Goal: Information Seeking & Learning: Learn about a topic

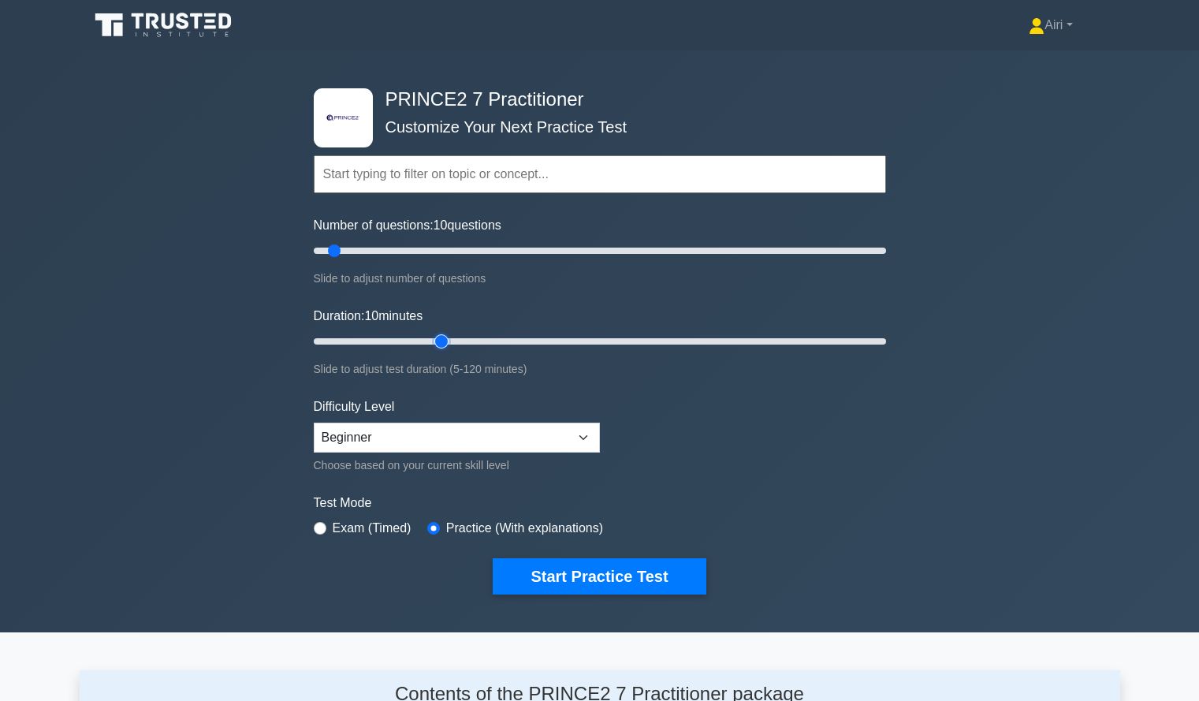
type input "30"
click at [445, 342] on input "Duration: 10 minutes" at bounding box center [600, 341] width 572 height 19
click at [517, 564] on button "Start Practice Test" at bounding box center [599, 576] width 213 height 36
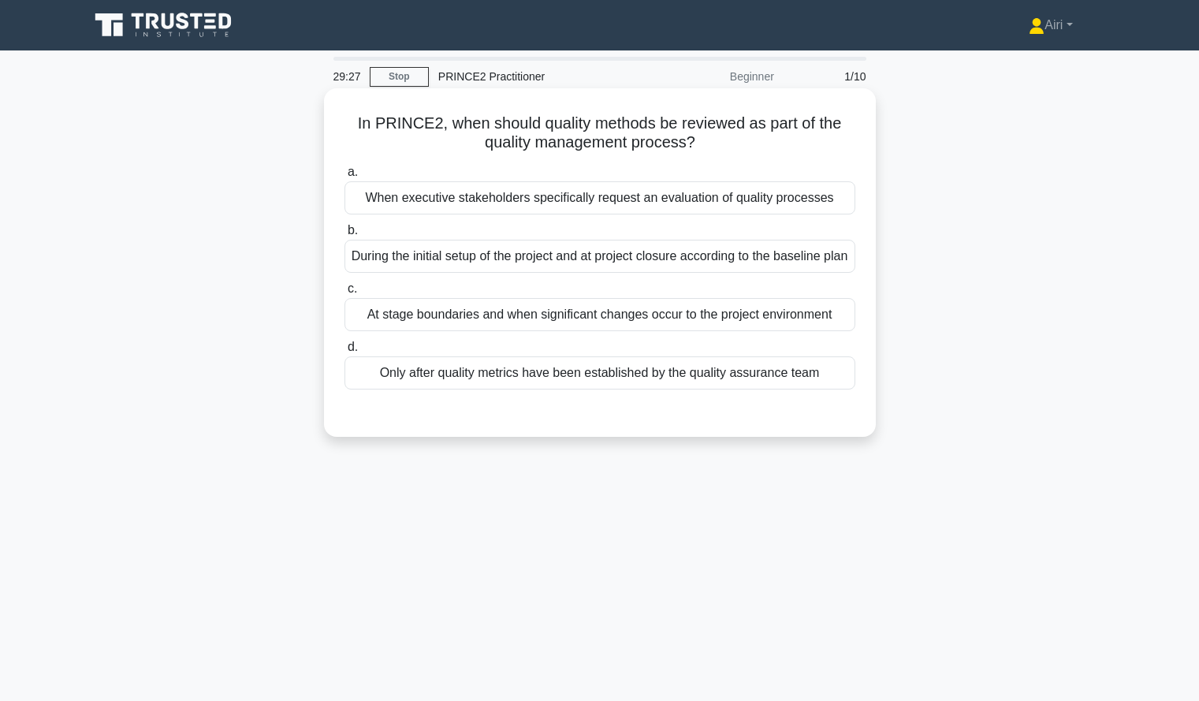
click at [527, 331] on div "At stage boundaries and when significant changes occur to the project environme…" at bounding box center [599, 314] width 511 height 33
click at [344, 294] on input "c. At stage boundaries and when significant changes occur to the project enviro…" at bounding box center [344, 289] width 0 height 10
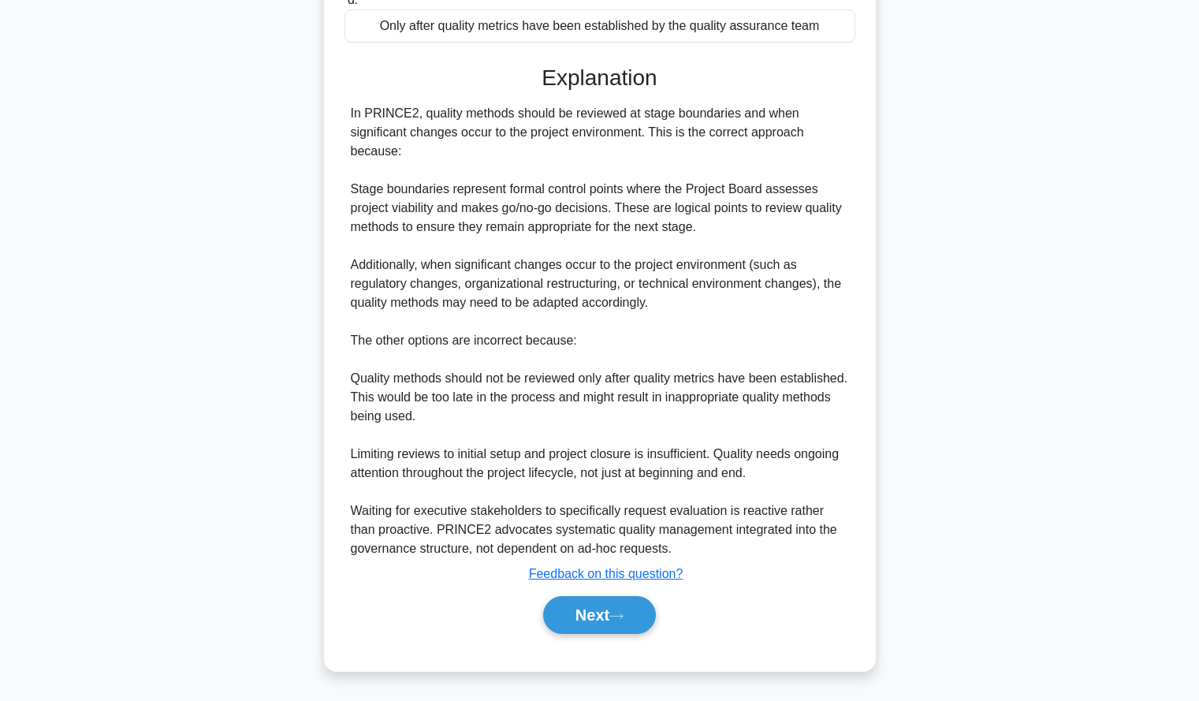
scroll to position [367, 0]
click at [572, 612] on button "Next" at bounding box center [599, 615] width 113 height 38
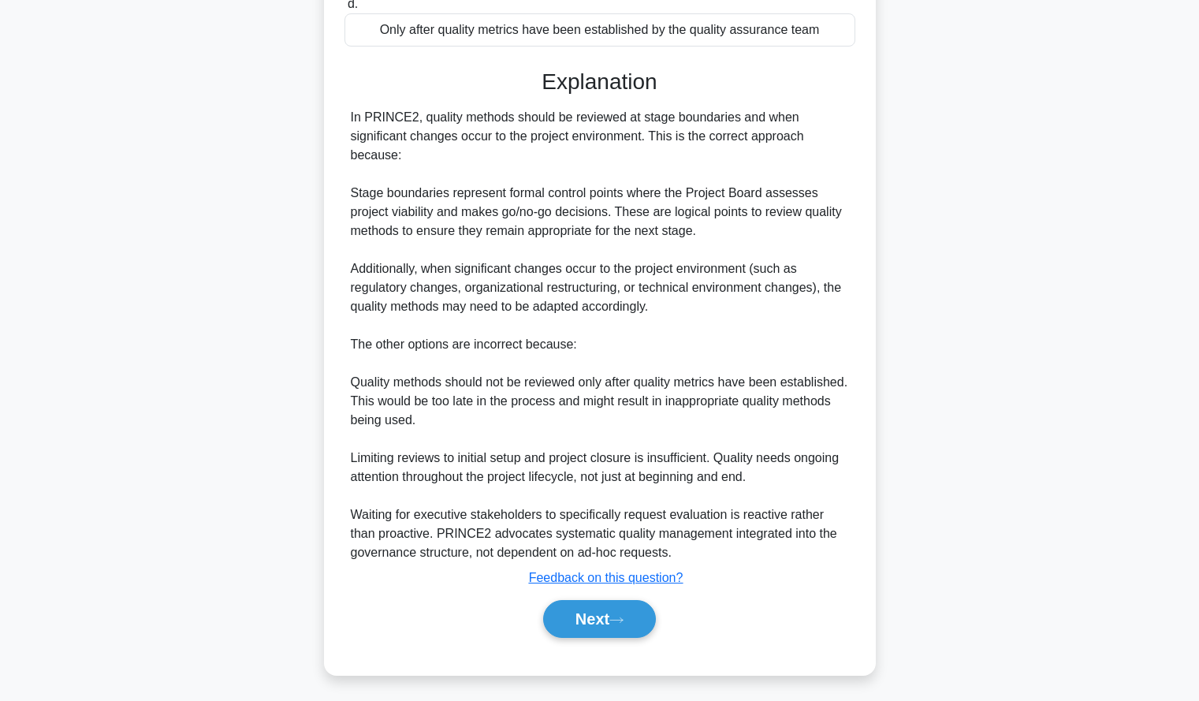
scroll to position [151, 0]
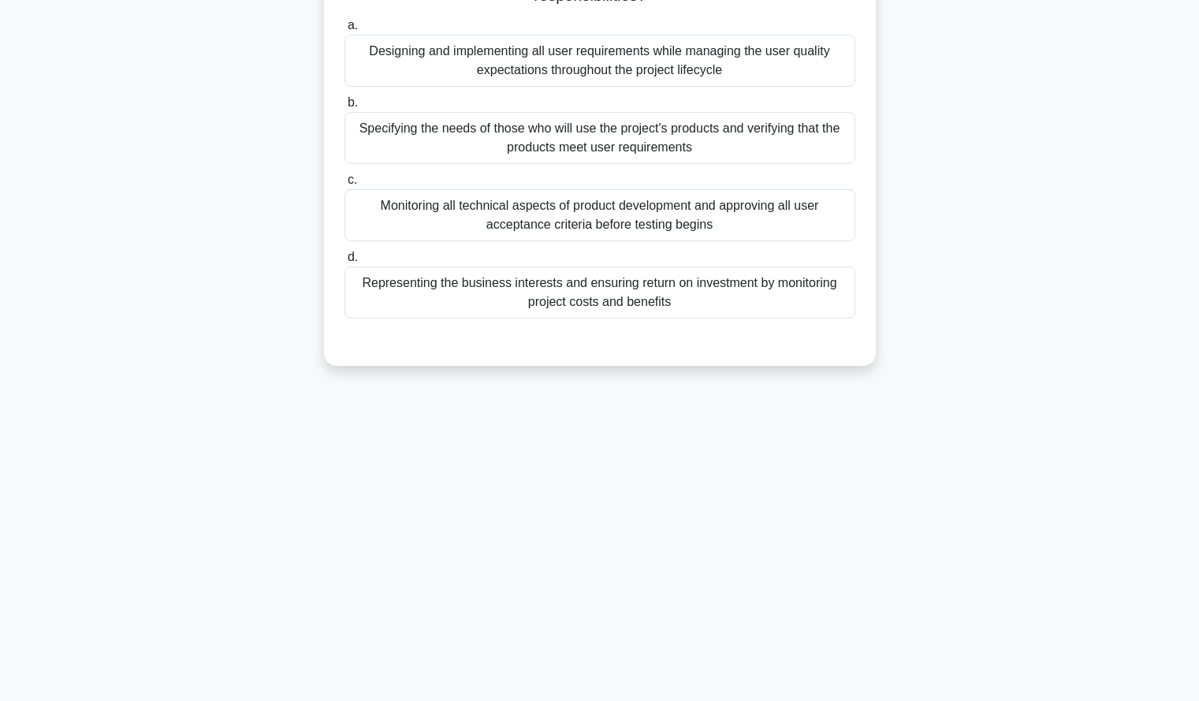
click at [998, 480] on div "28:02 Stop PRINCE2 Practitioner Beginner 2/10 According to PRINCE2, which state…" at bounding box center [600, 300] width 1040 height 788
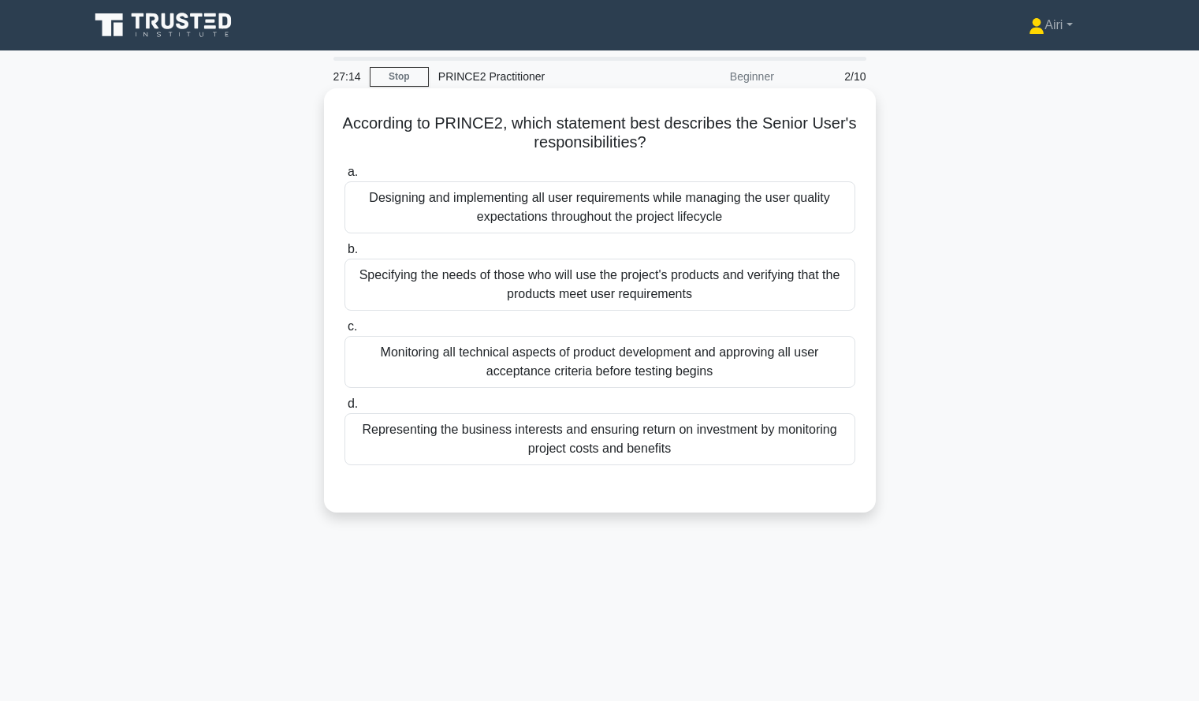
click at [771, 203] on div "Designing and implementing all user requirements while managing the user qualit…" at bounding box center [599, 207] width 511 height 52
click at [344, 177] on input "a. Designing and implementing all user requirements while managing the user qua…" at bounding box center [344, 172] width 0 height 10
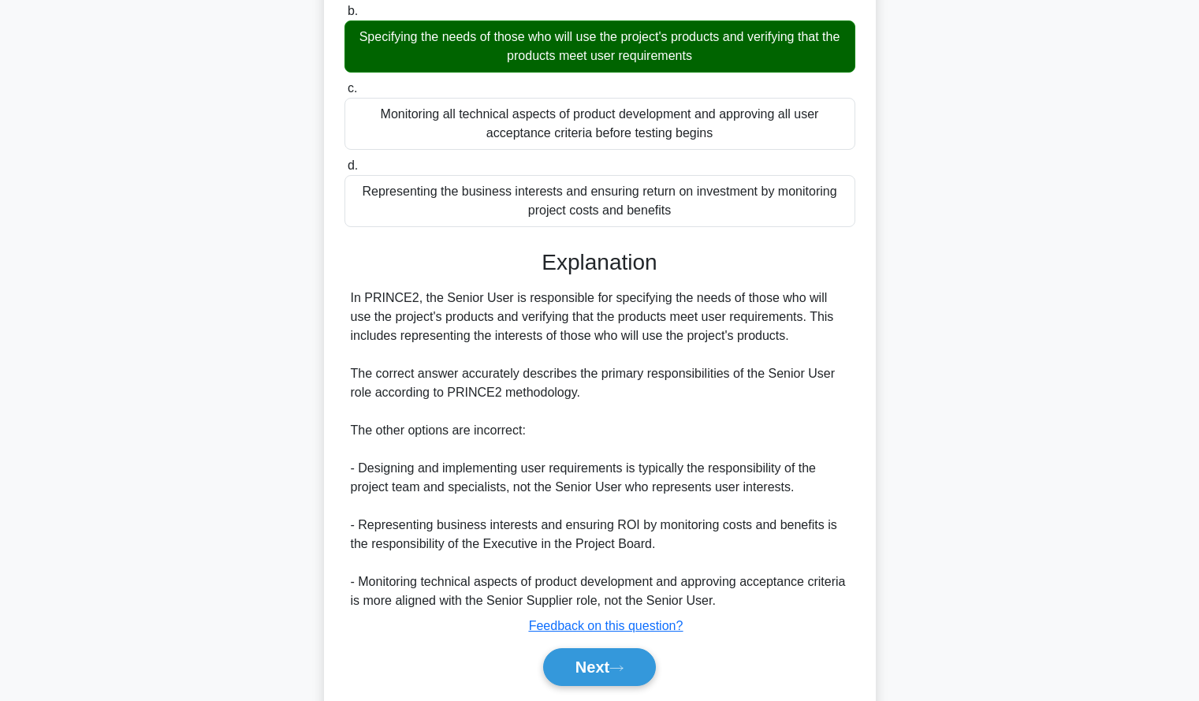
scroll to position [292, 0]
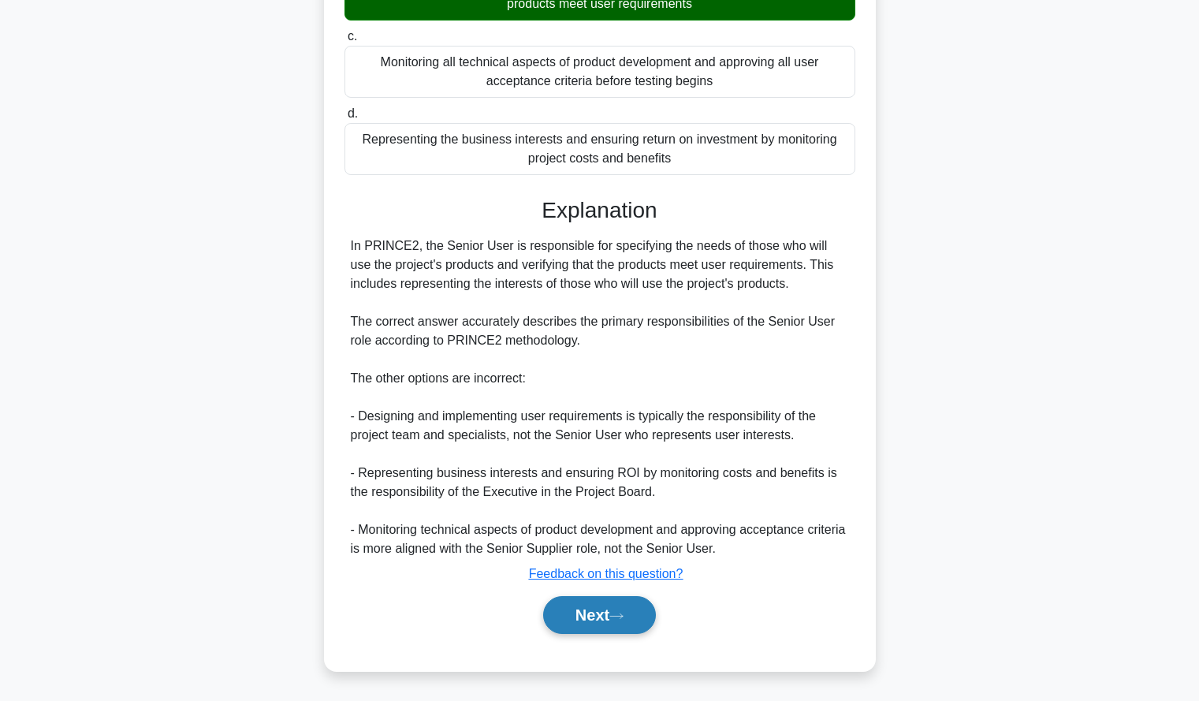
click at [556, 616] on button "Next" at bounding box center [599, 615] width 113 height 38
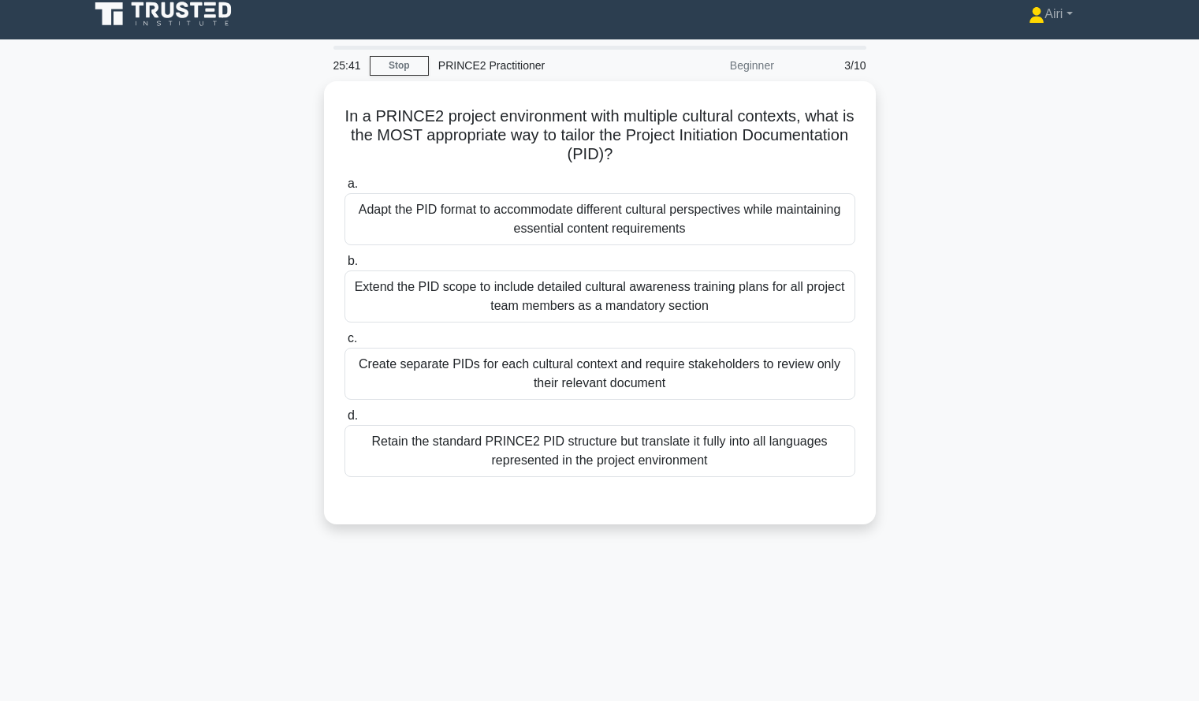
scroll to position [12, 0]
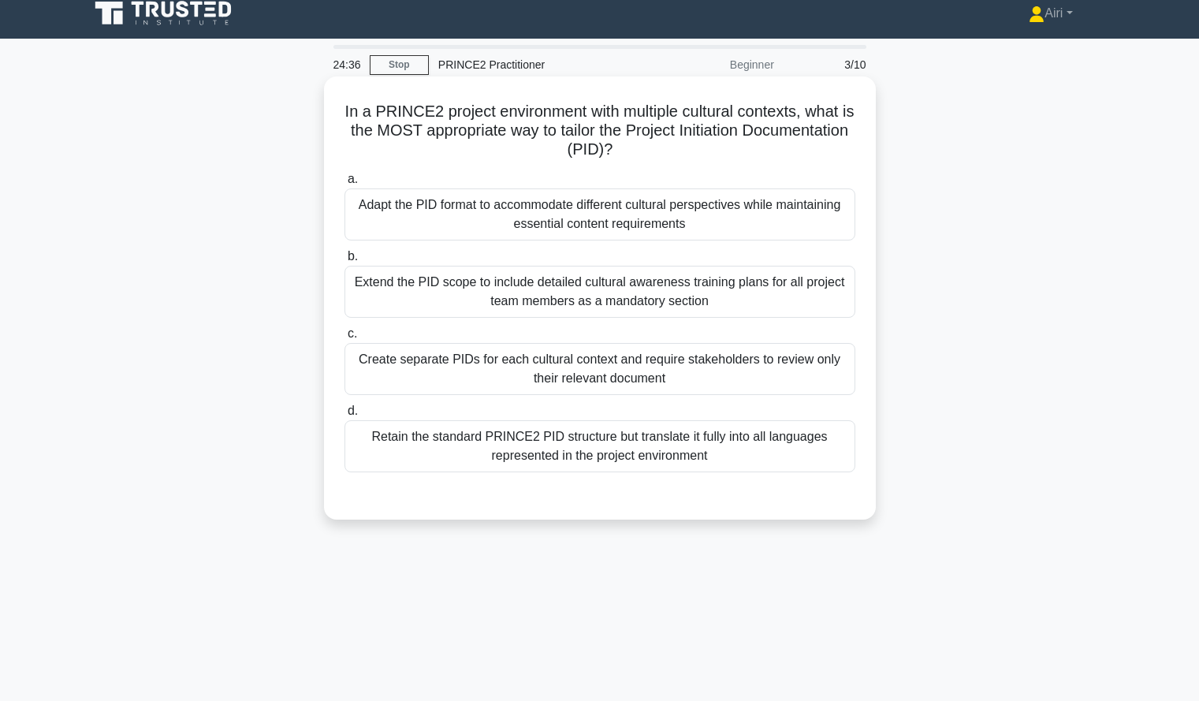
click at [646, 218] on div "Adapt the PID format to accommodate different cultural perspectives while maint…" at bounding box center [599, 214] width 511 height 52
click at [344, 184] on input "a. Adapt the PID format to accommodate different cultural perspectives while ma…" at bounding box center [344, 179] width 0 height 10
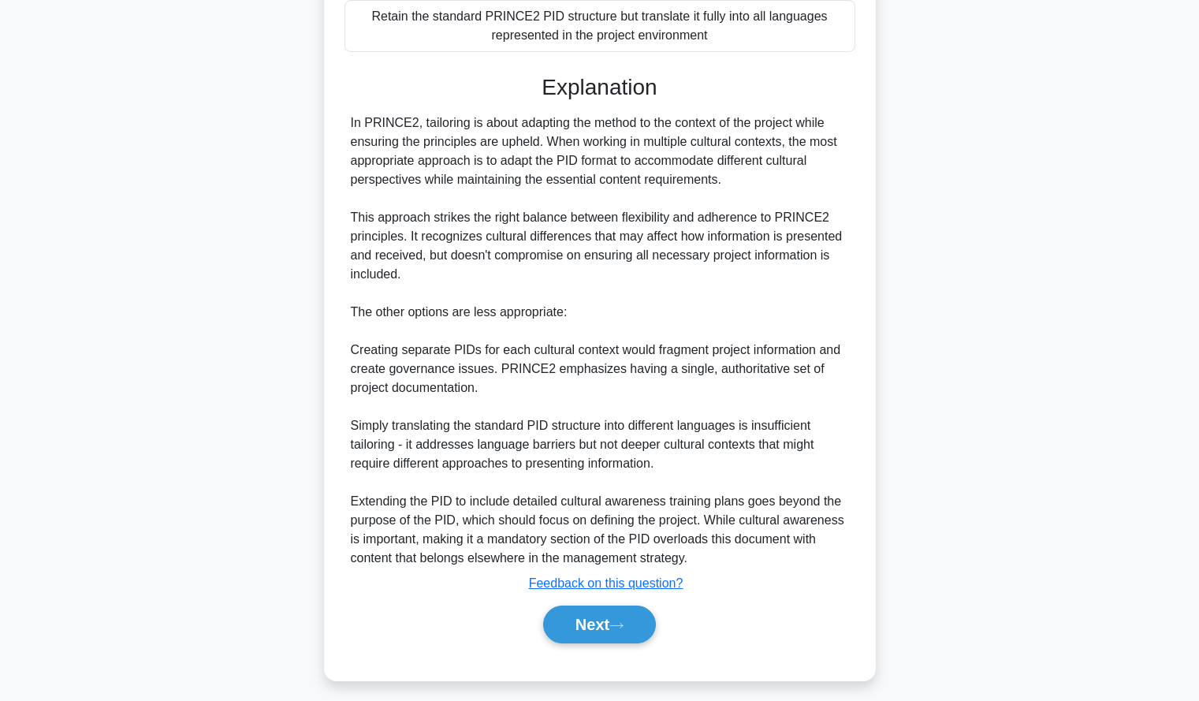
scroll to position [442, 0]
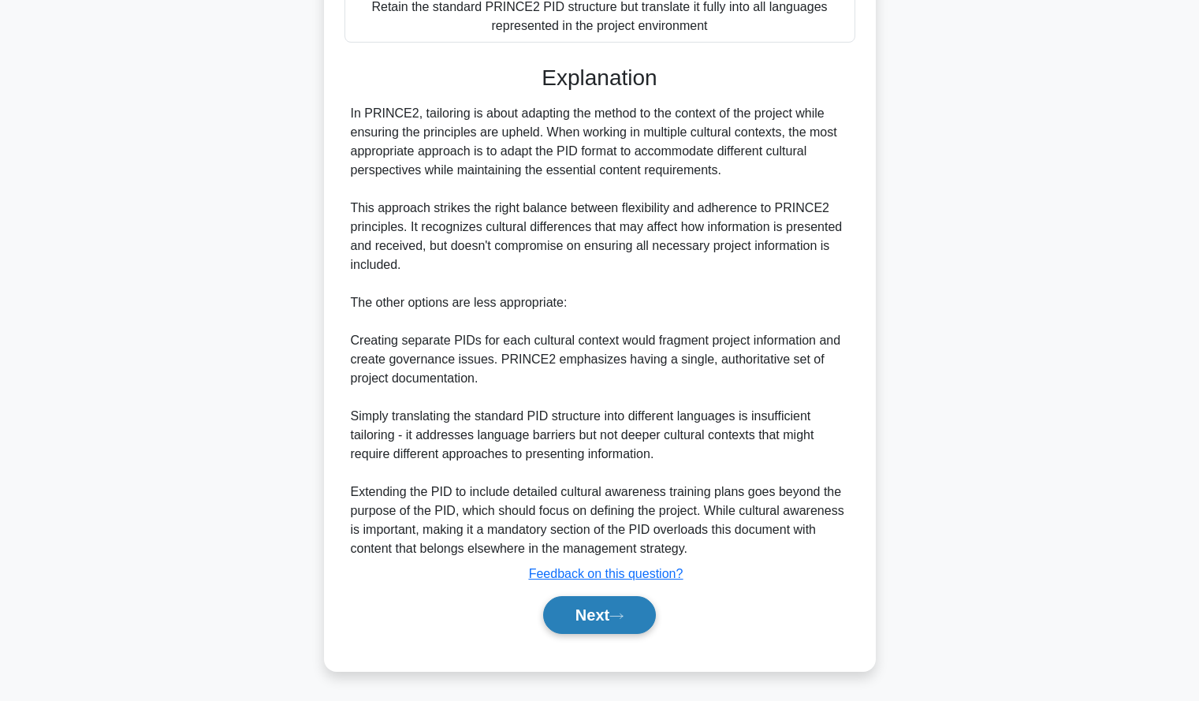
click at [557, 606] on button "Next" at bounding box center [599, 615] width 113 height 38
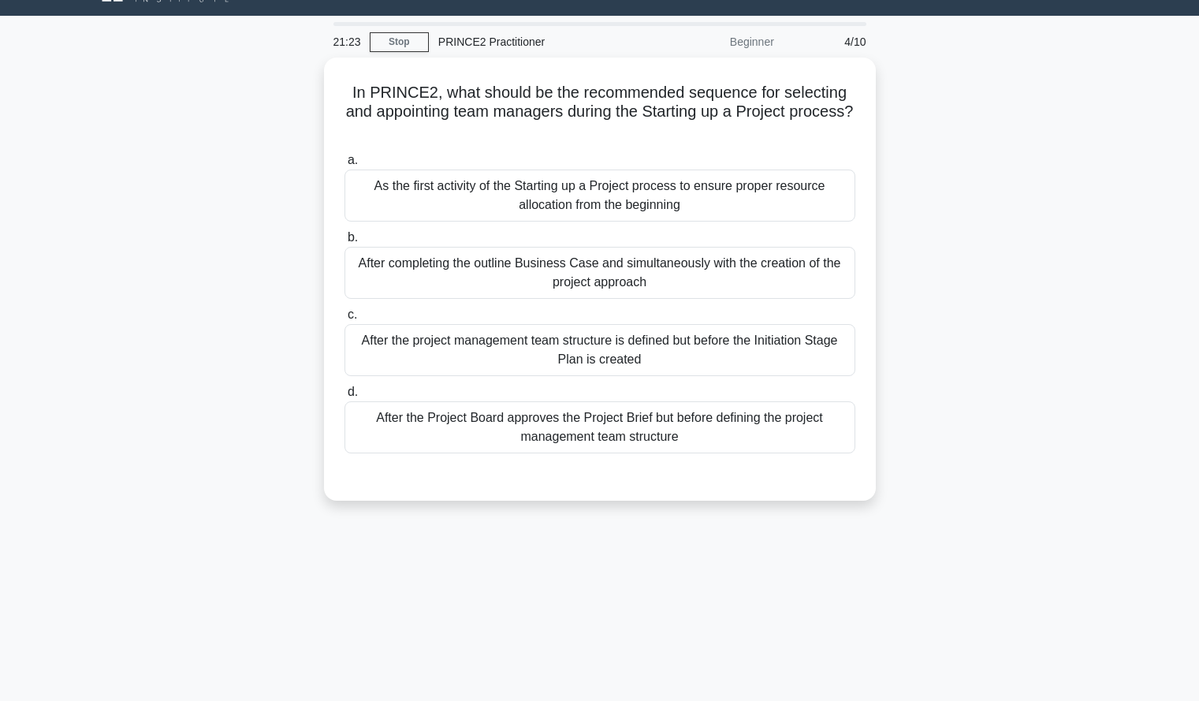
scroll to position [35, 0]
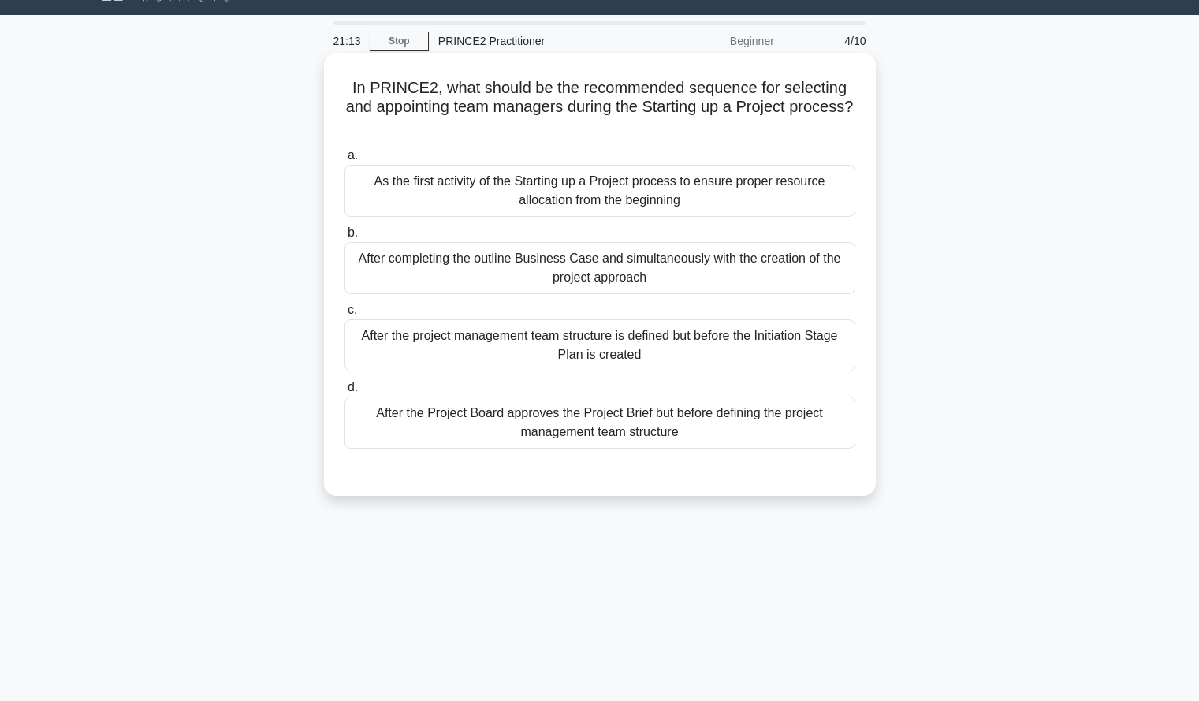
click at [783, 187] on div "As the first activity of the Starting up a Project process to ensure proper res…" at bounding box center [599, 191] width 511 height 52
click at [344, 161] on input "a. As the first activity of the Starting up a Project process to ensure proper …" at bounding box center [344, 156] width 0 height 10
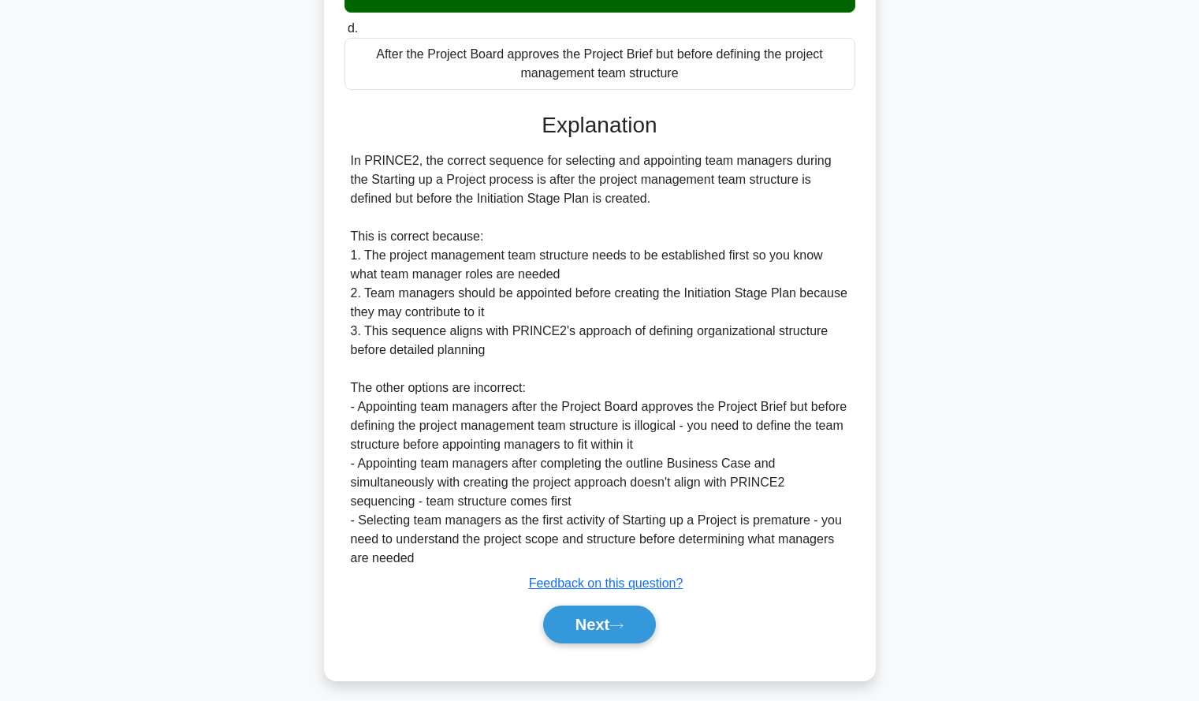
scroll to position [406, 0]
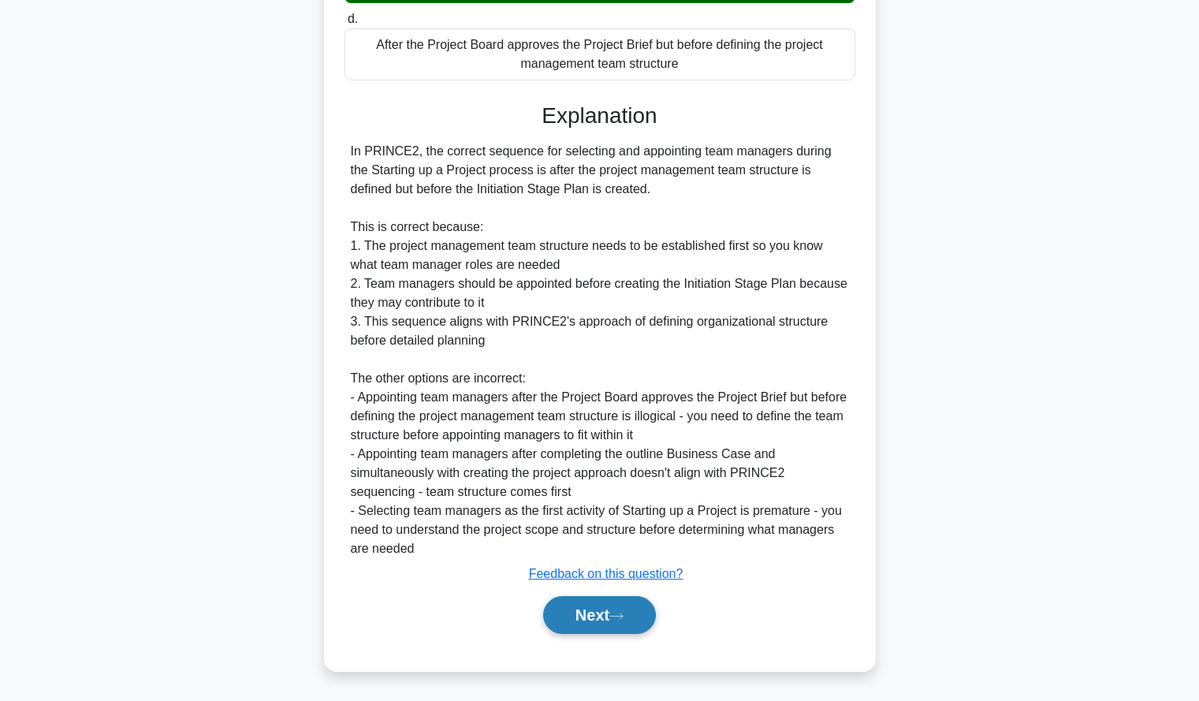
click at [580, 614] on button "Next" at bounding box center [599, 615] width 113 height 38
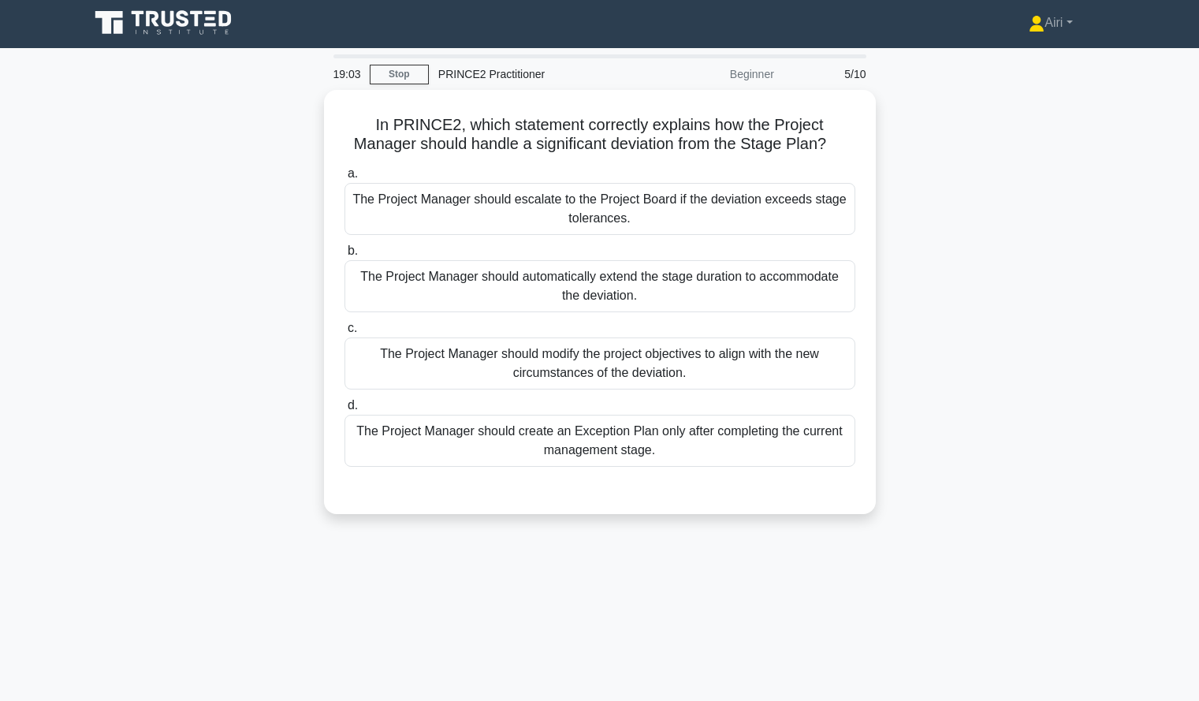
scroll to position [2, 0]
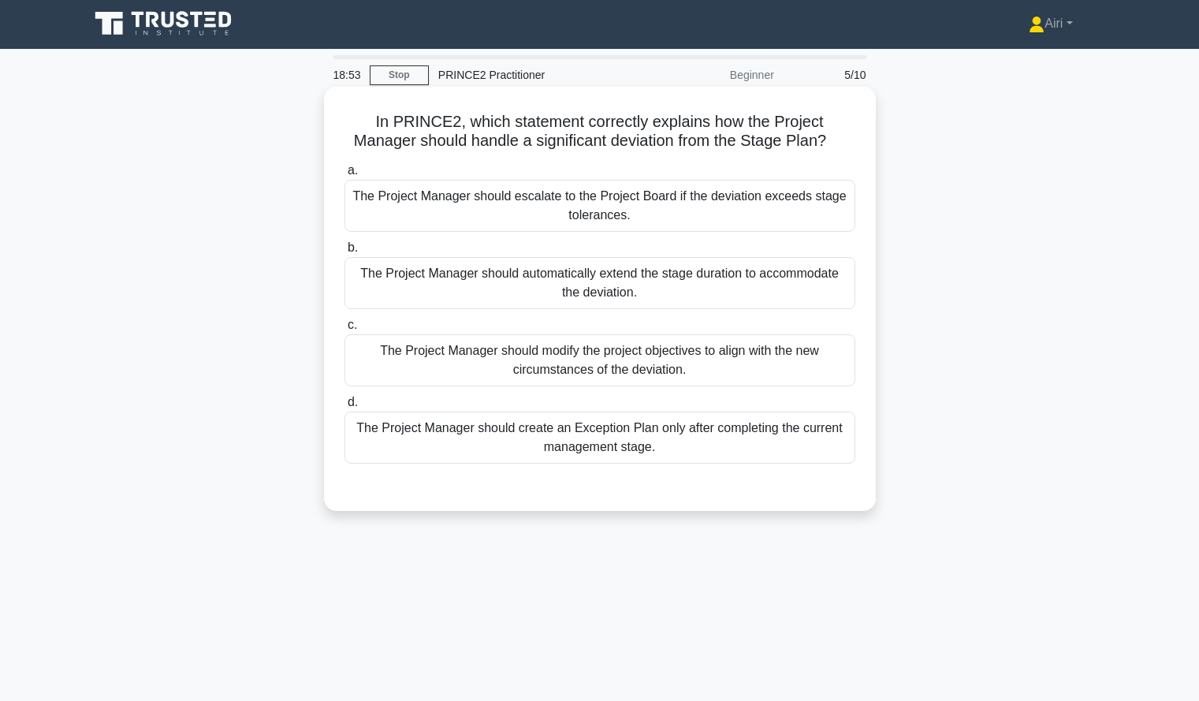
click at [802, 210] on div "The Project Manager should escalate to the Project Board if the deviation excee…" at bounding box center [599, 206] width 511 height 52
click at [344, 176] on input "a. The Project Manager should escalate to the Project Board if the deviation ex…" at bounding box center [344, 171] width 0 height 10
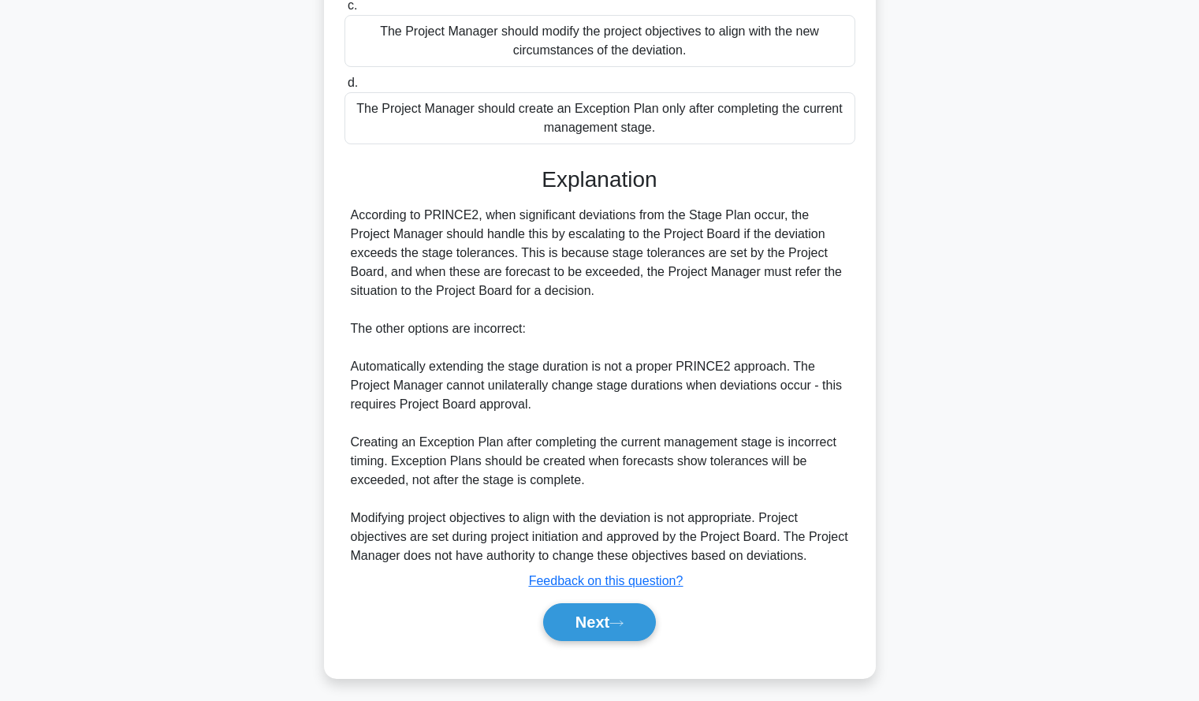
scroll to position [329, 0]
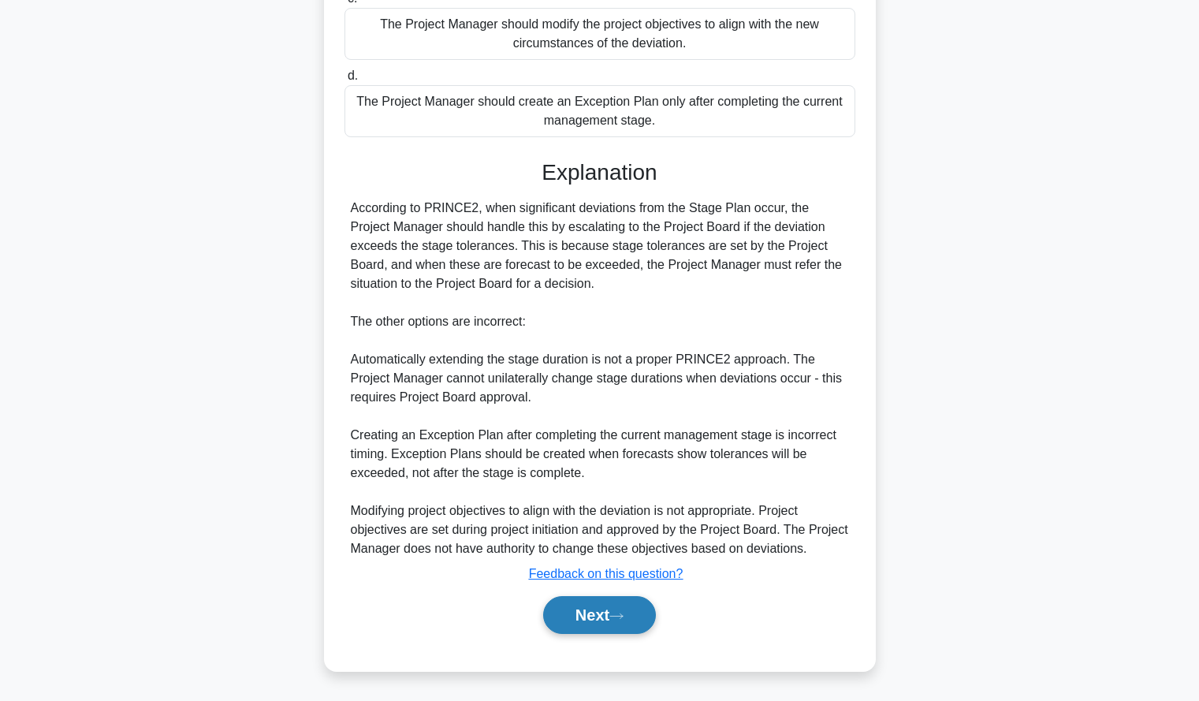
click at [621, 616] on icon at bounding box center [616, 615] width 13 height 5
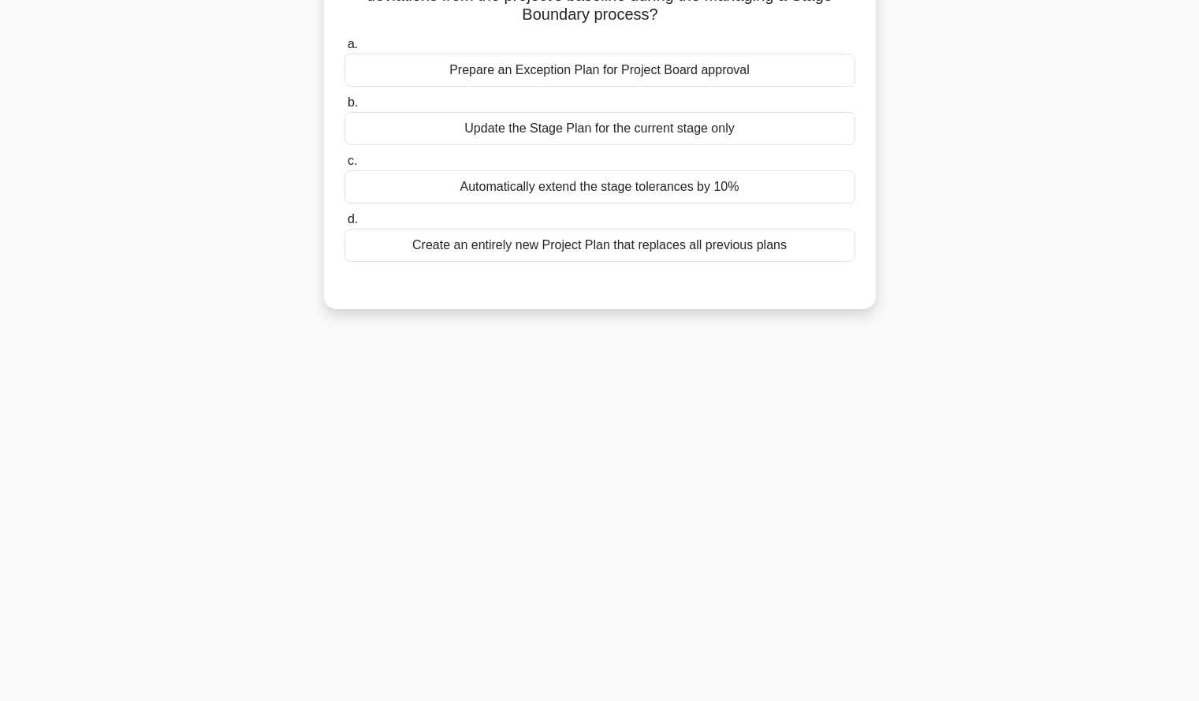
scroll to position [0, 0]
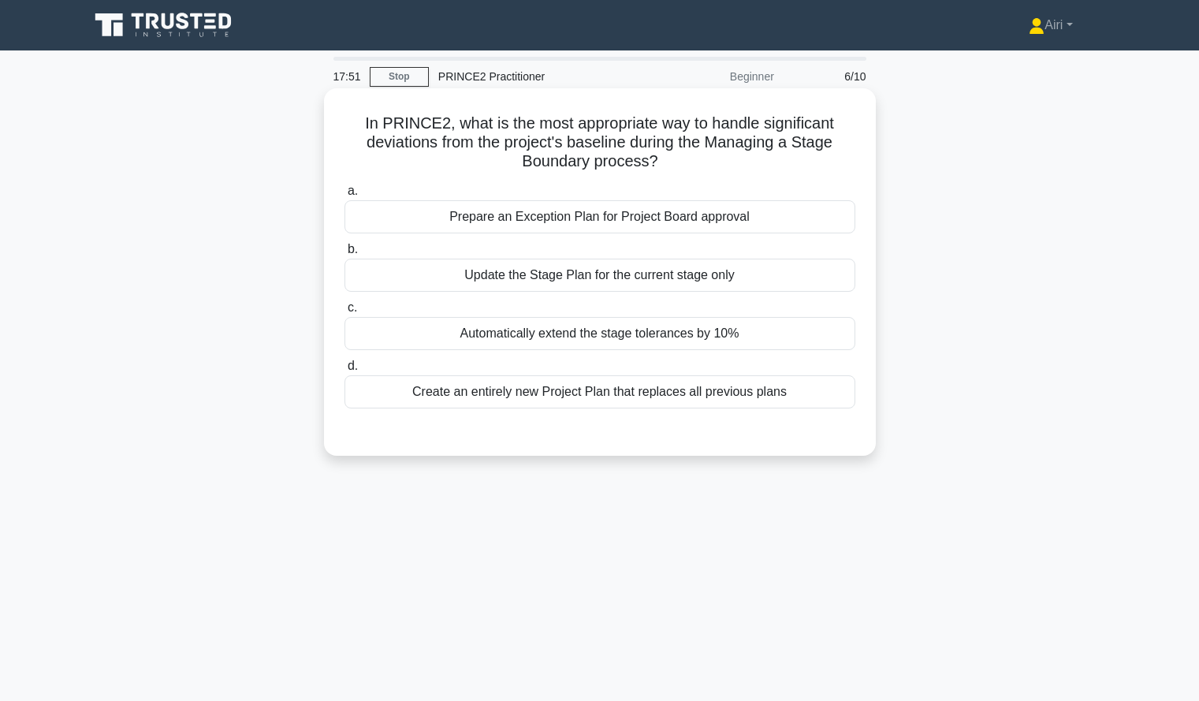
click at [783, 214] on div "Prepare an Exception Plan for Project Board approval" at bounding box center [599, 216] width 511 height 33
click at [344, 196] on input "a. Prepare an Exception Plan for Project Board approval" at bounding box center [344, 191] width 0 height 10
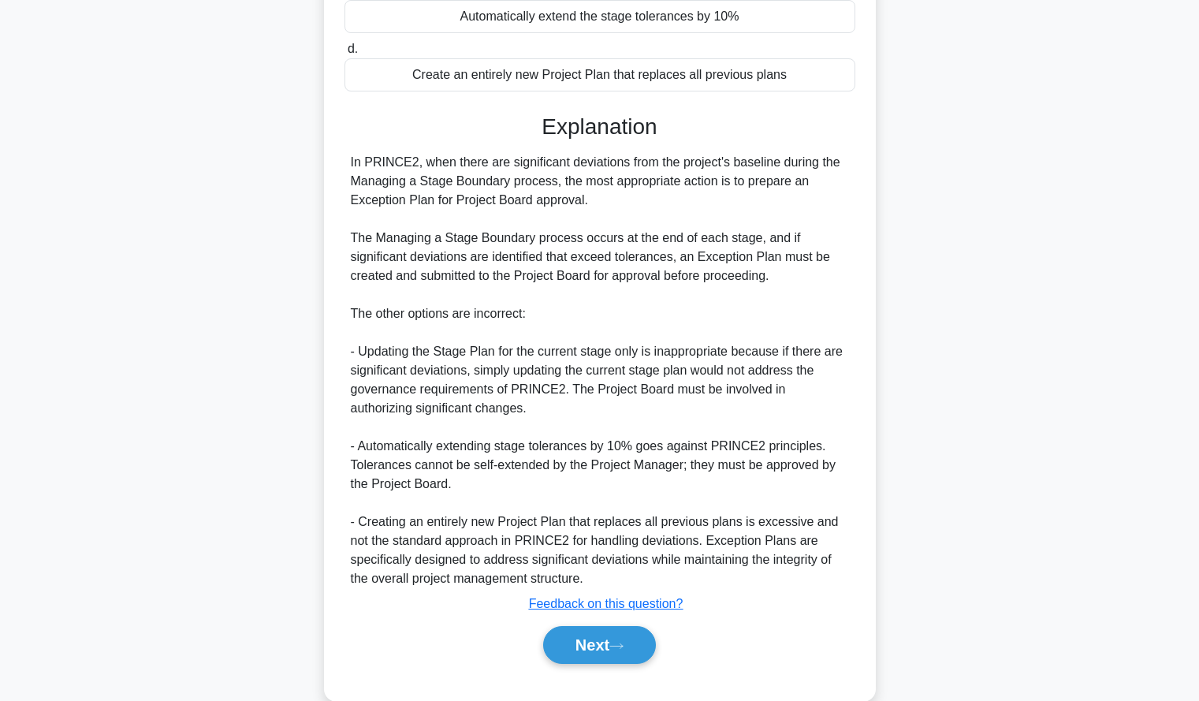
scroll to position [348, 0]
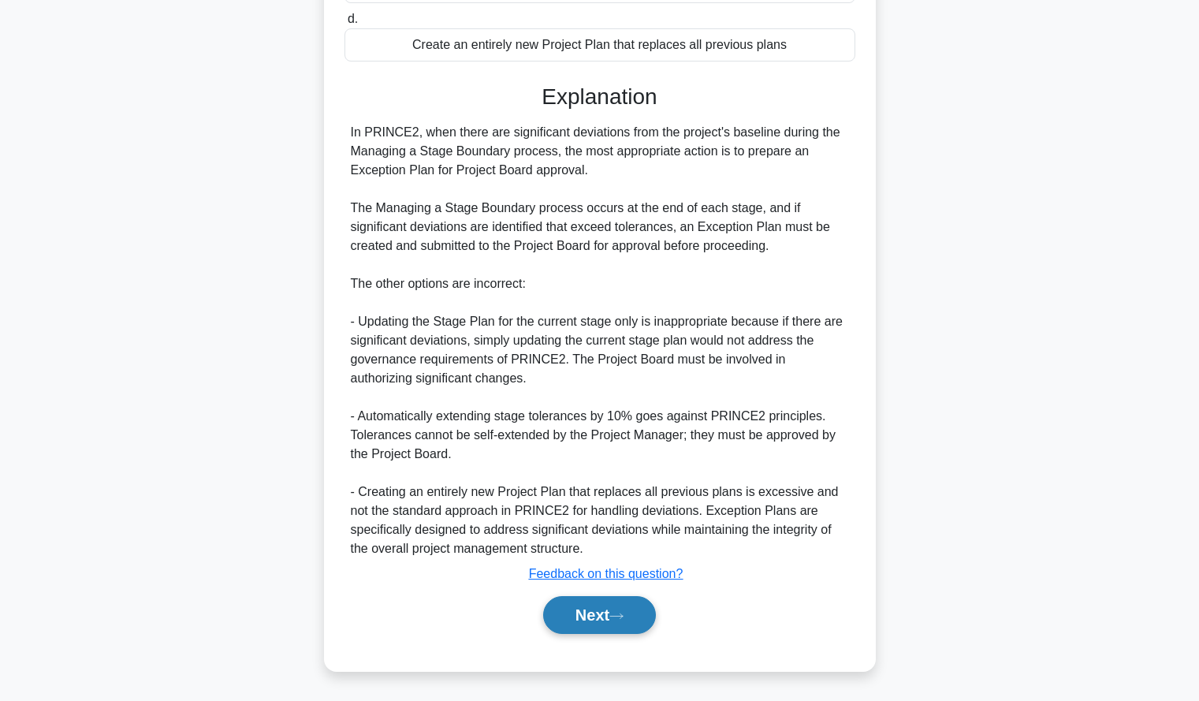
click at [602, 609] on button "Next" at bounding box center [599, 615] width 113 height 38
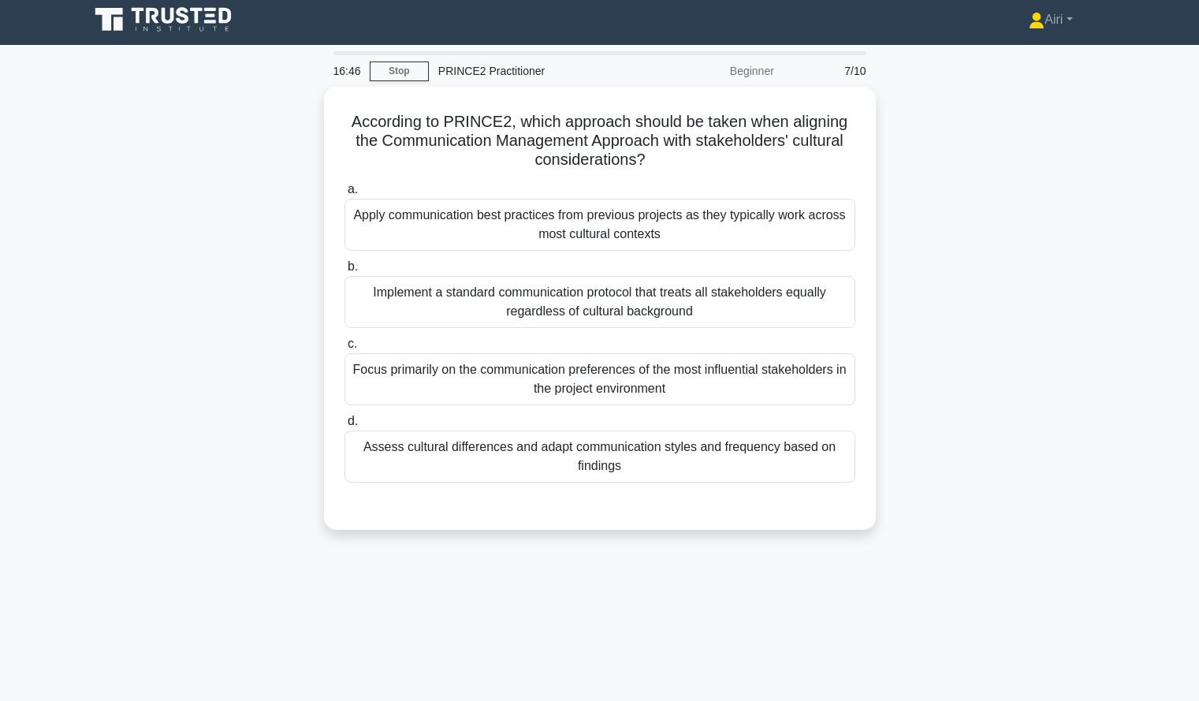
scroll to position [6, 0]
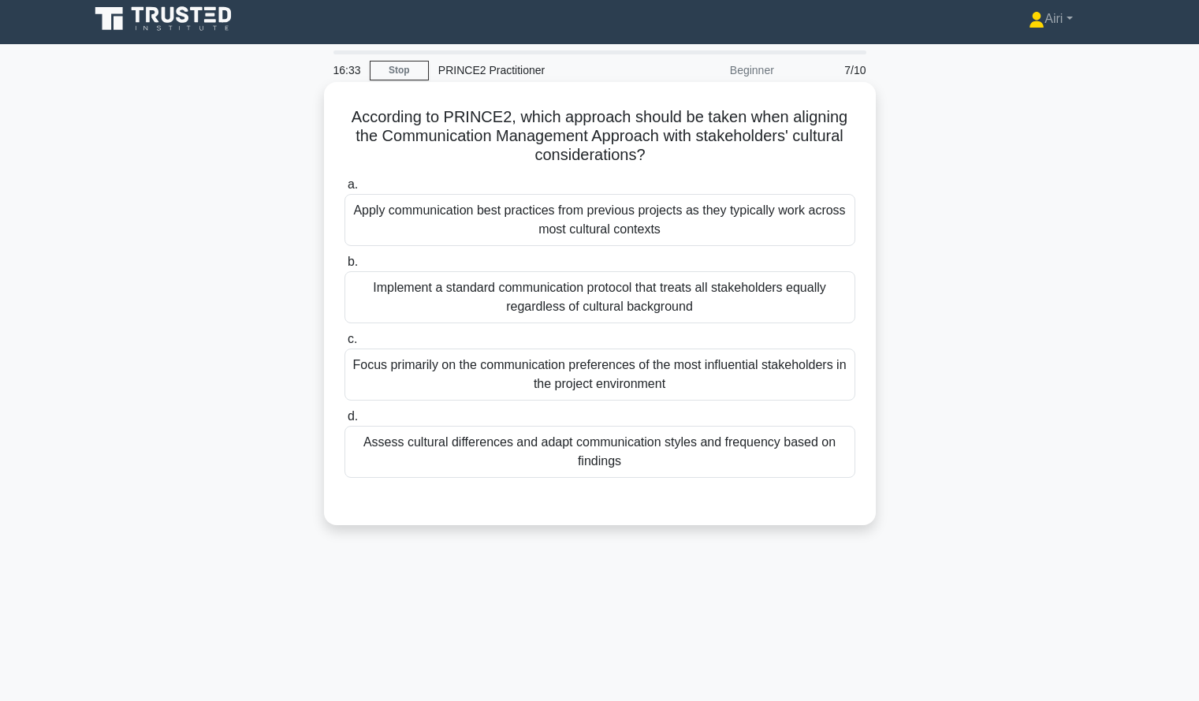
click at [812, 456] on div "Assess cultural differences and adapt communication styles and frequency based …" at bounding box center [599, 452] width 511 height 52
click at [344, 422] on input "d. Assess cultural differences and adapt communication styles and frequency bas…" at bounding box center [344, 416] width 0 height 10
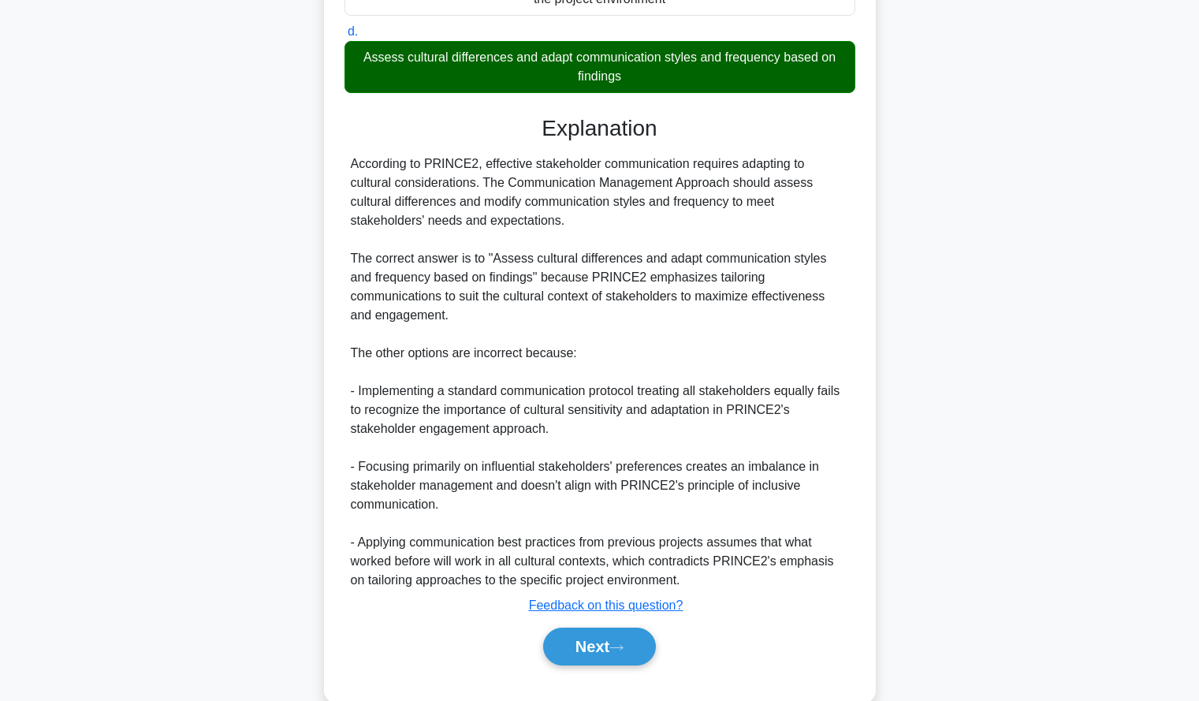
scroll to position [404, 0]
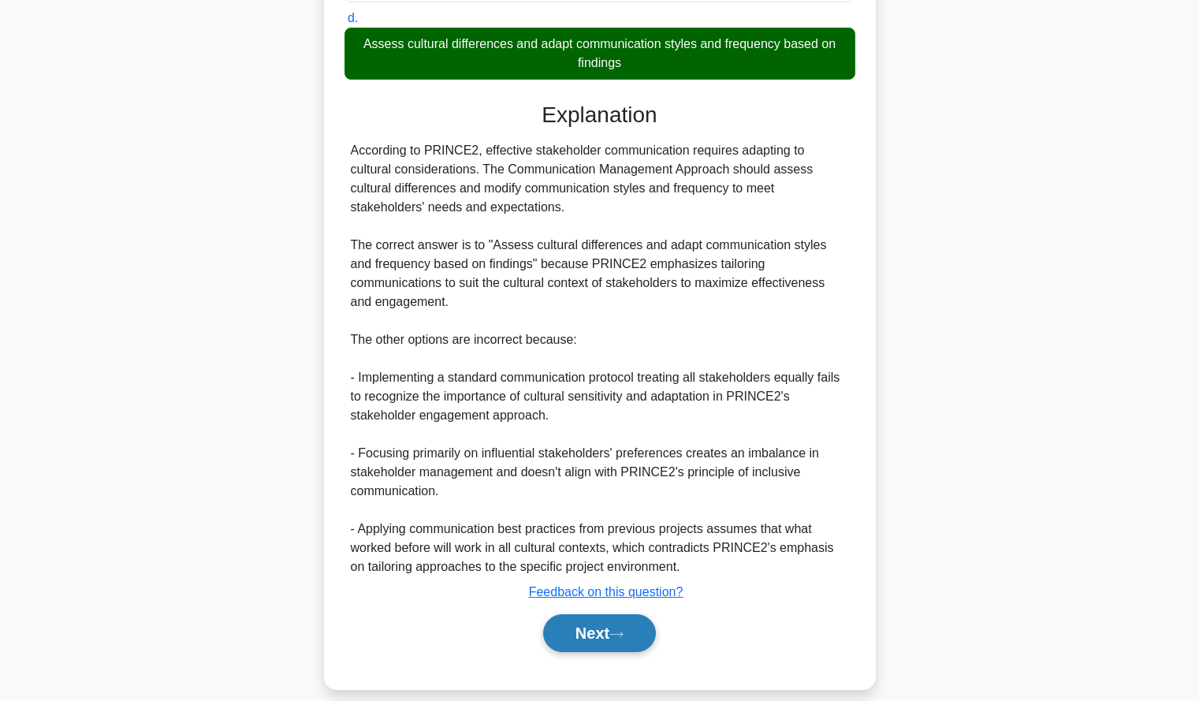
click at [641, 615] on button "Next" at bounding box center [599, 633] width 113 height 38
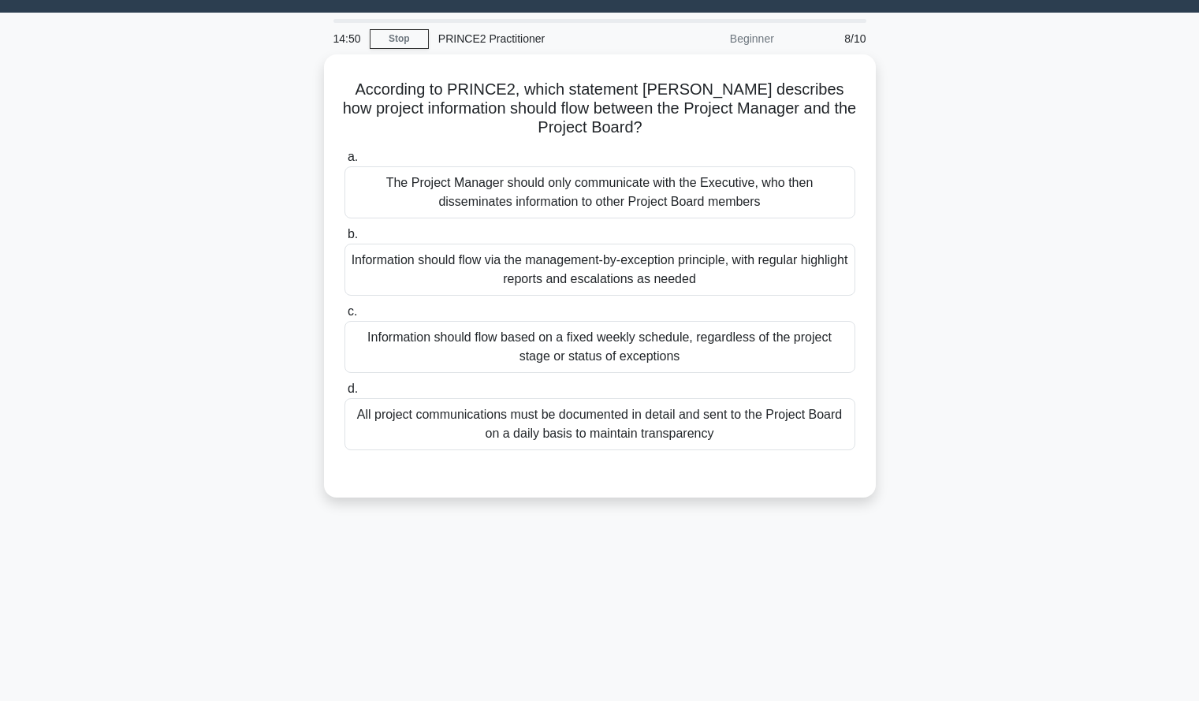
scroll to position [39, 0]
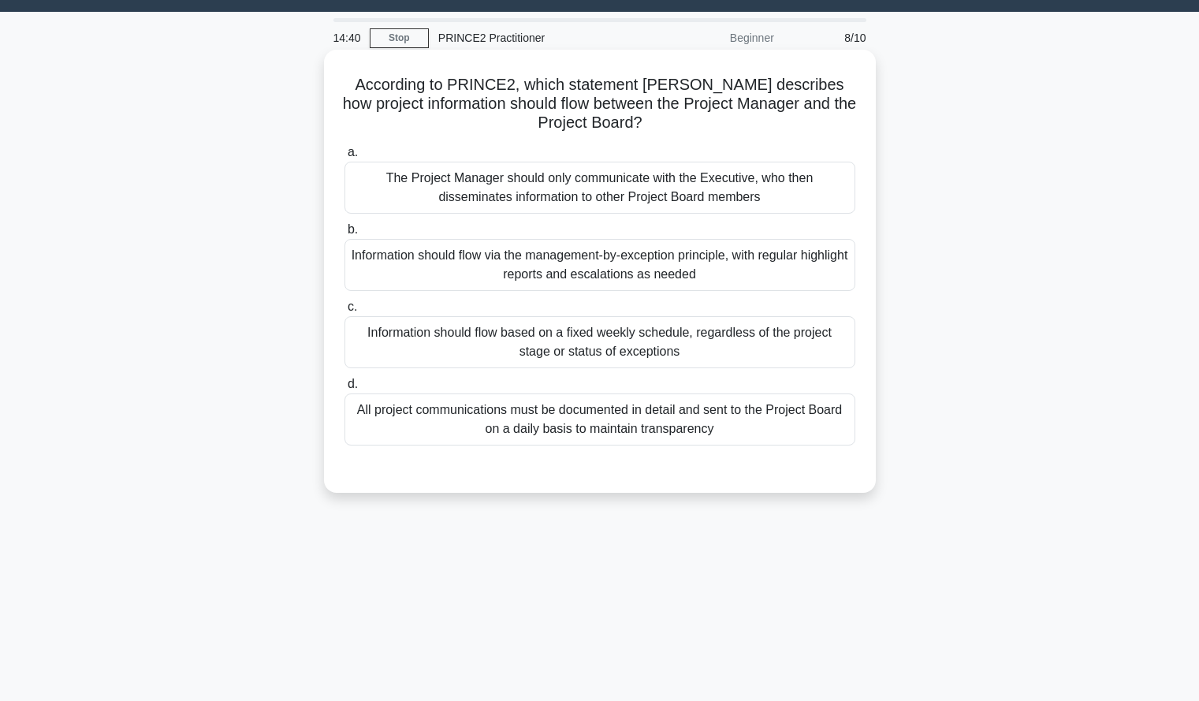
click at [804, 255] on div "Information should flow via the management-by-exception principle, with regular…" at bounding box center [599, 265] width 511 height 52
click at [344, 235] on input "b. Information should flow via the management-by-exception principle, with regu…" at bounding box center [344, 230] width 0 height 10
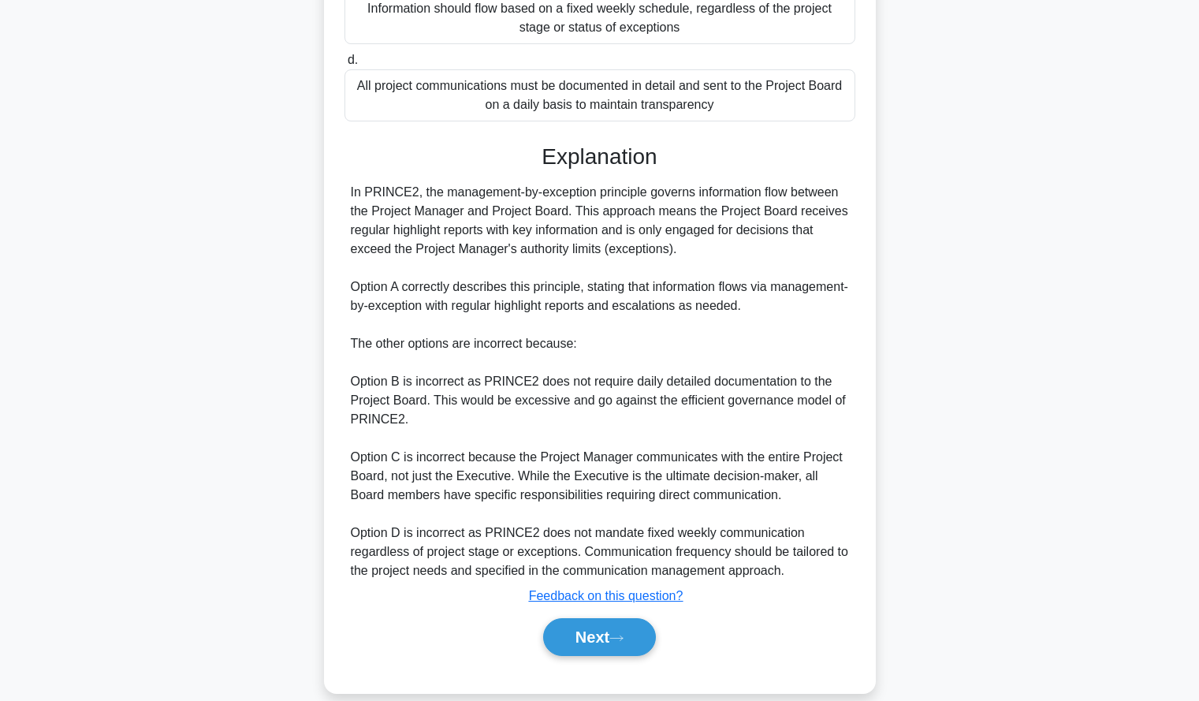
scroll to position [385, 0]
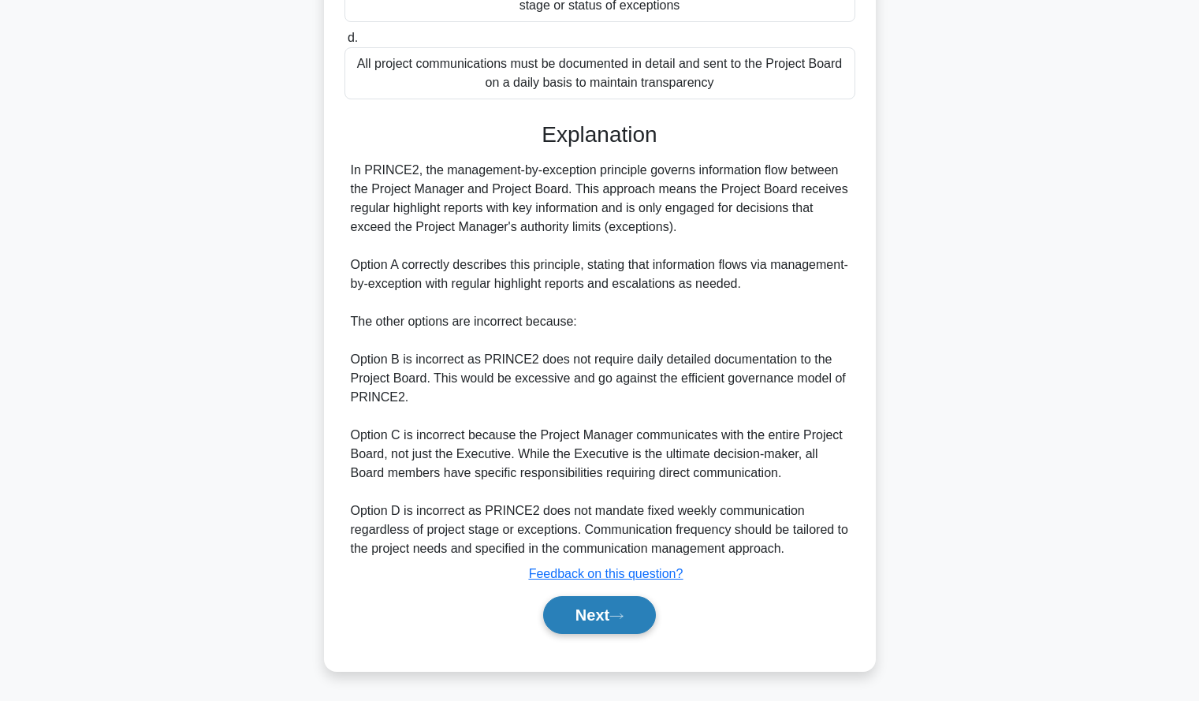
click at [563, 620] on button "Next" at bounding box center [599, 615] width 113 height 38
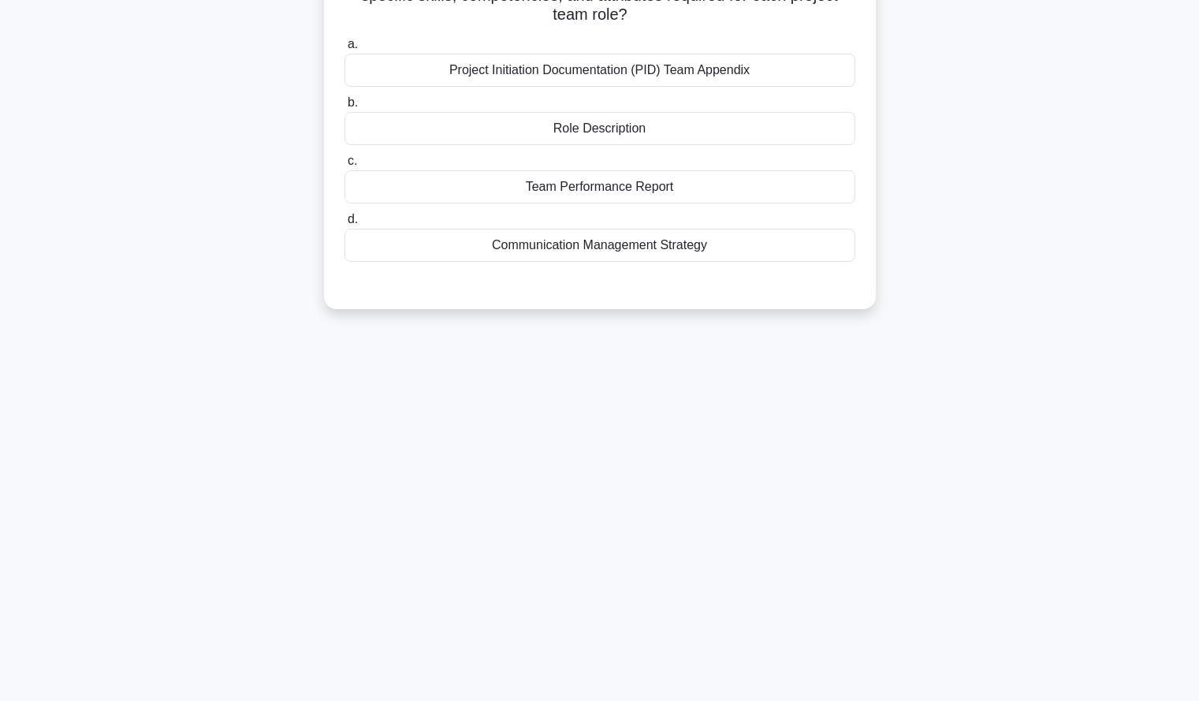
scroll to position [0, 0]
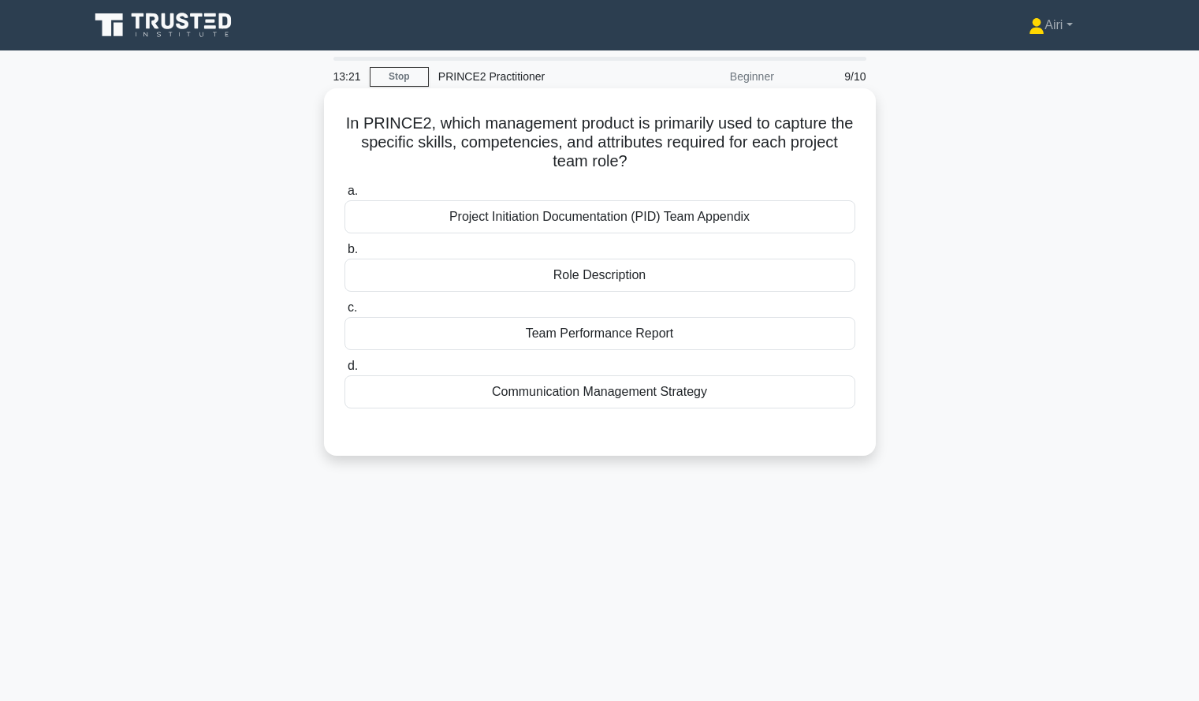
click at [726, 280] on div "Role Description" at bounding box center [599, 275] width 511 height 33
click at [344, 255] on input "b. Role Description" at bounding box center [344, 249] width 0 height 10
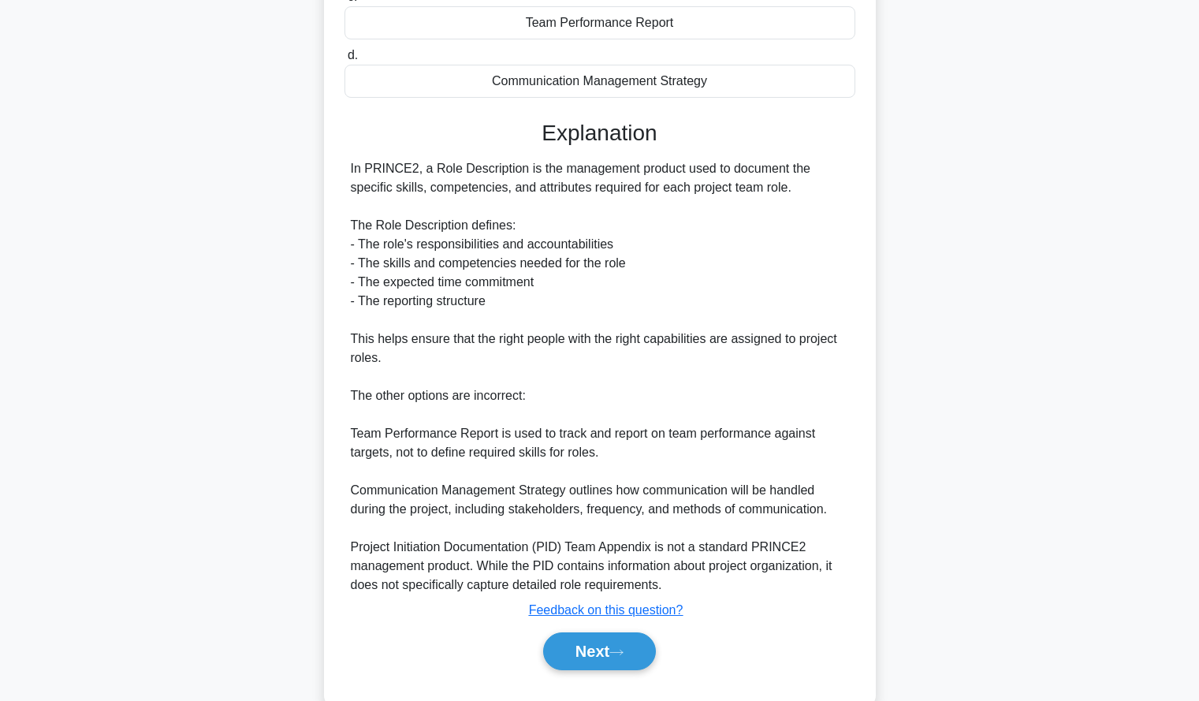
scroll to position [348, 0]
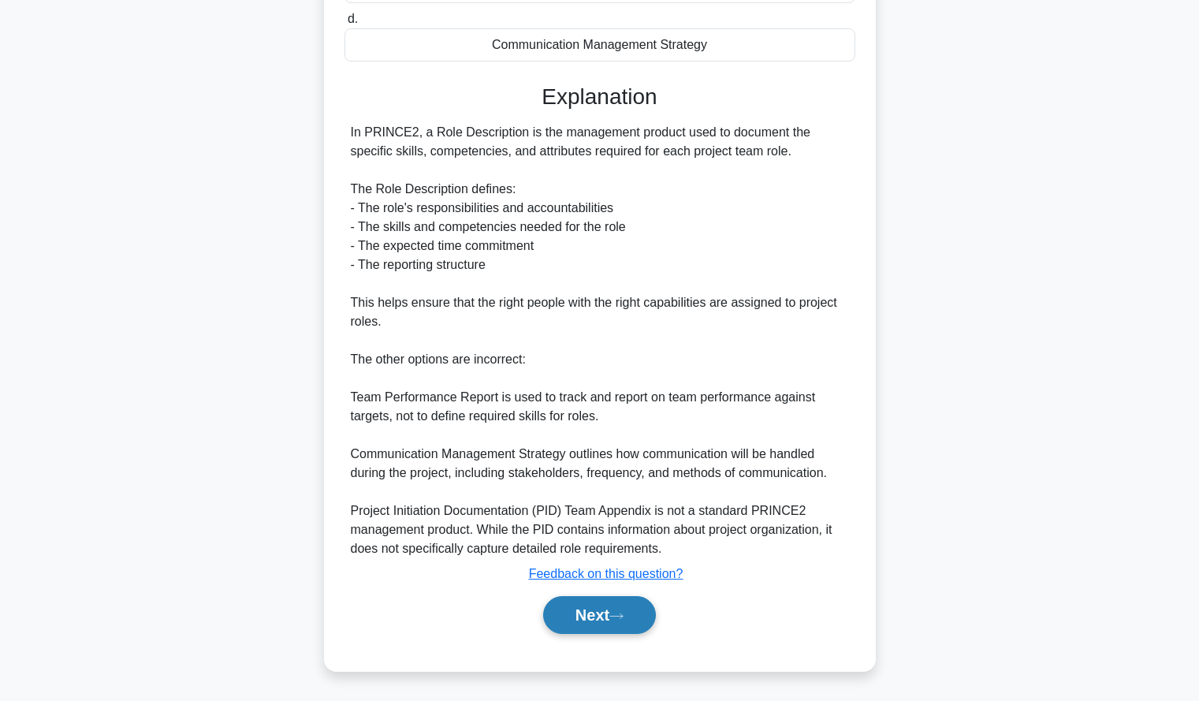
click at [582, 597] on button "Next" at bounding box center [599, 615] width 113 height 38
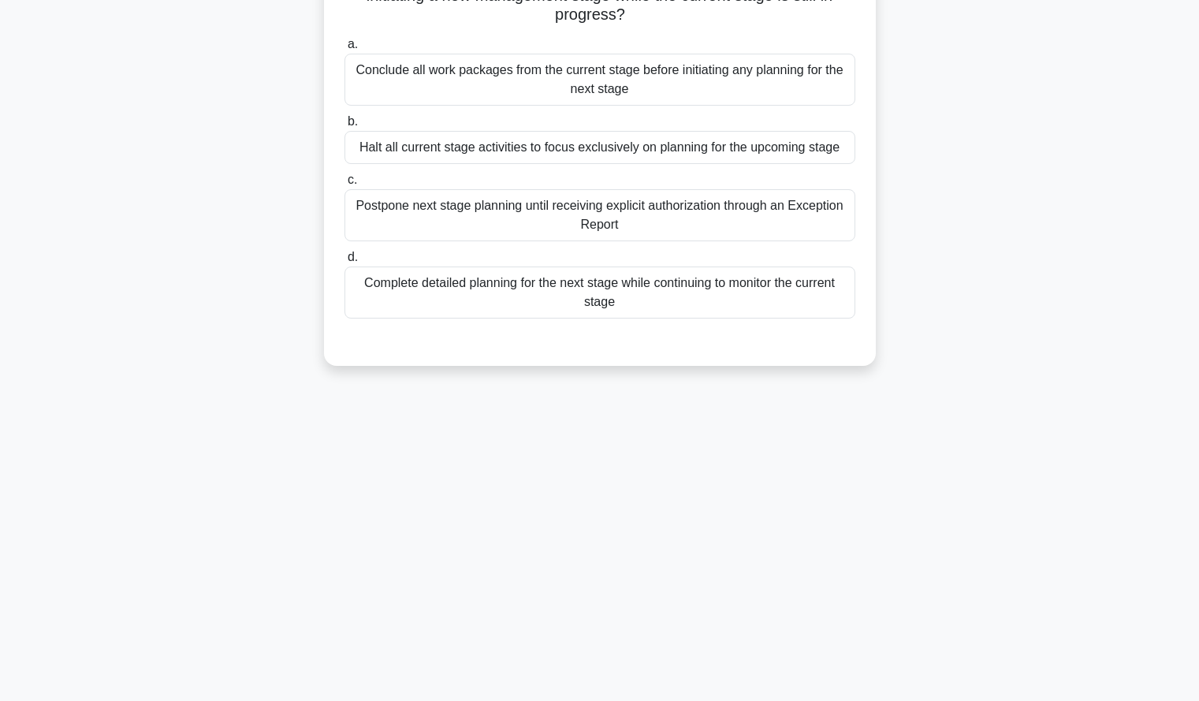
scroll to position [0, 0]
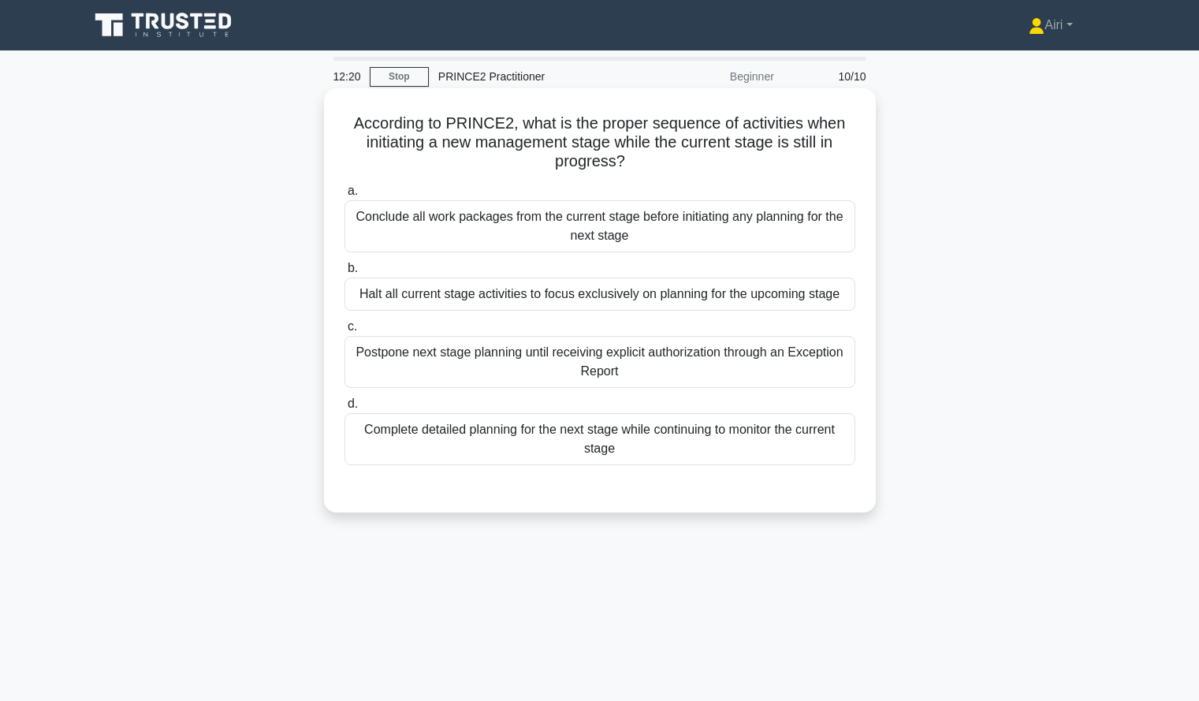
click at [657, 437] on div "Complete detailed planning for the next stage while continuing to monitor the c…" at bounding box center [599, 439] width 511 height 52
click at [344, 409] on input "d. Complete detailed planning for the next stage while continuing to monitor th…" at bounding box center [344, 404] width 0 height 10
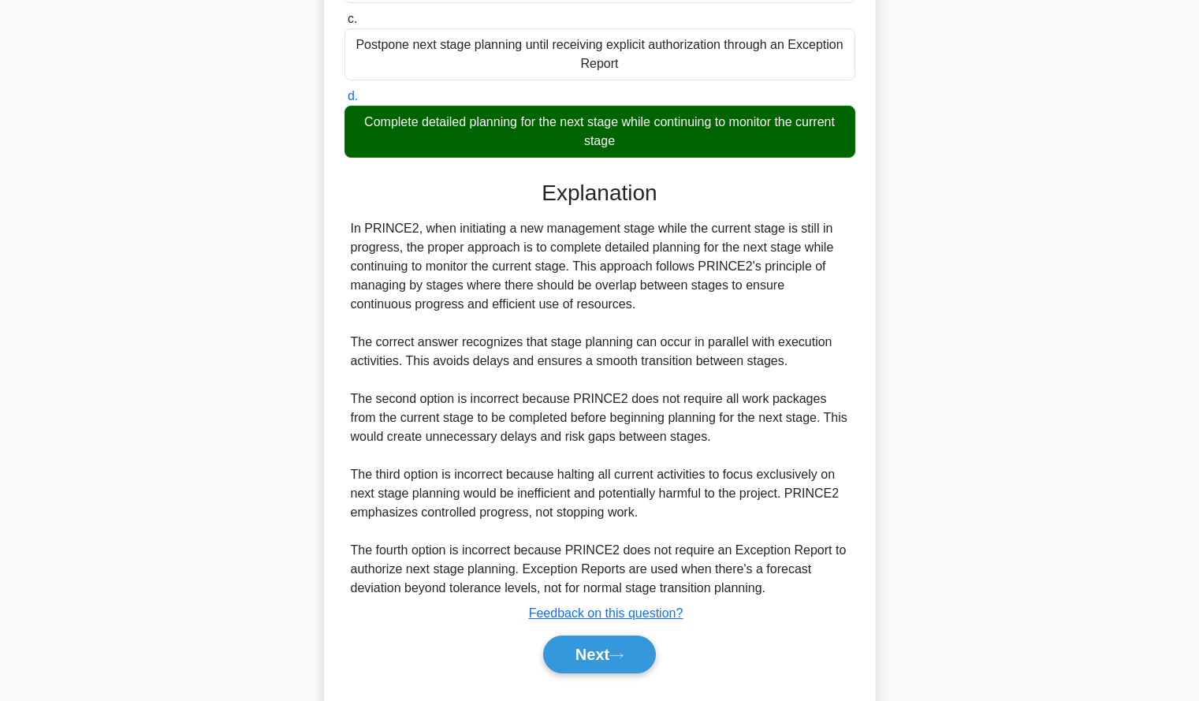
scroll to position [348, 0]
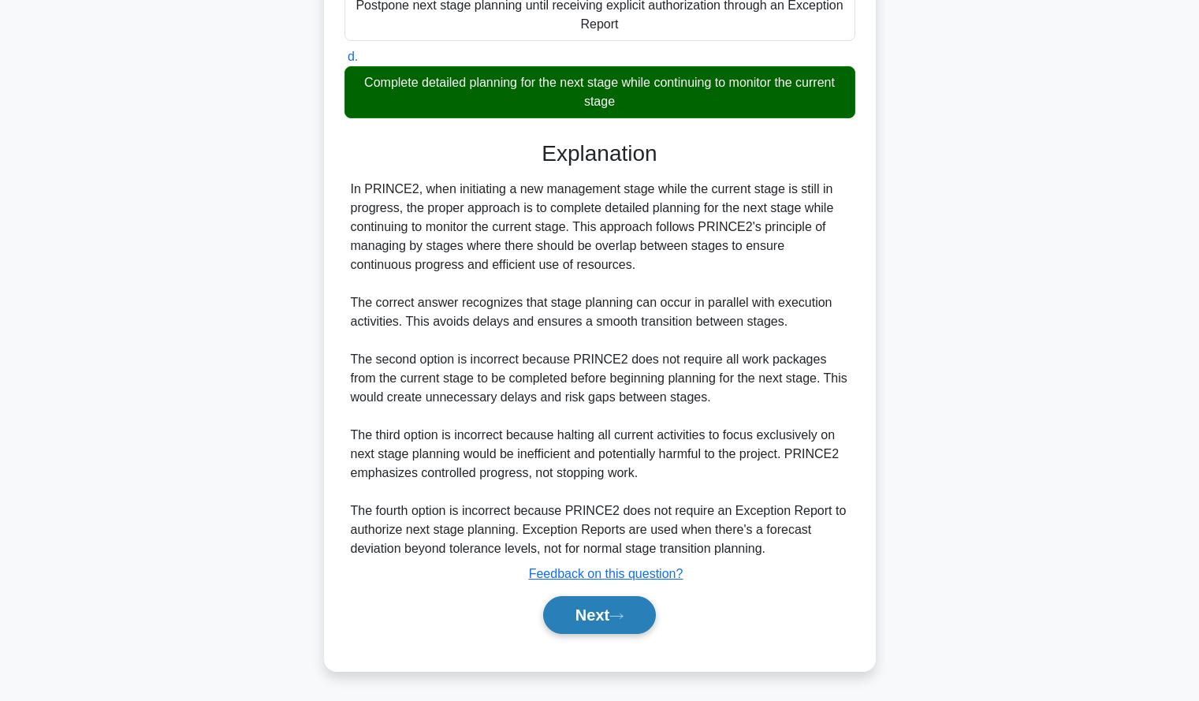
click at [632, 615] on button "Next" at bounding box center [599, 615] width 113 height 38
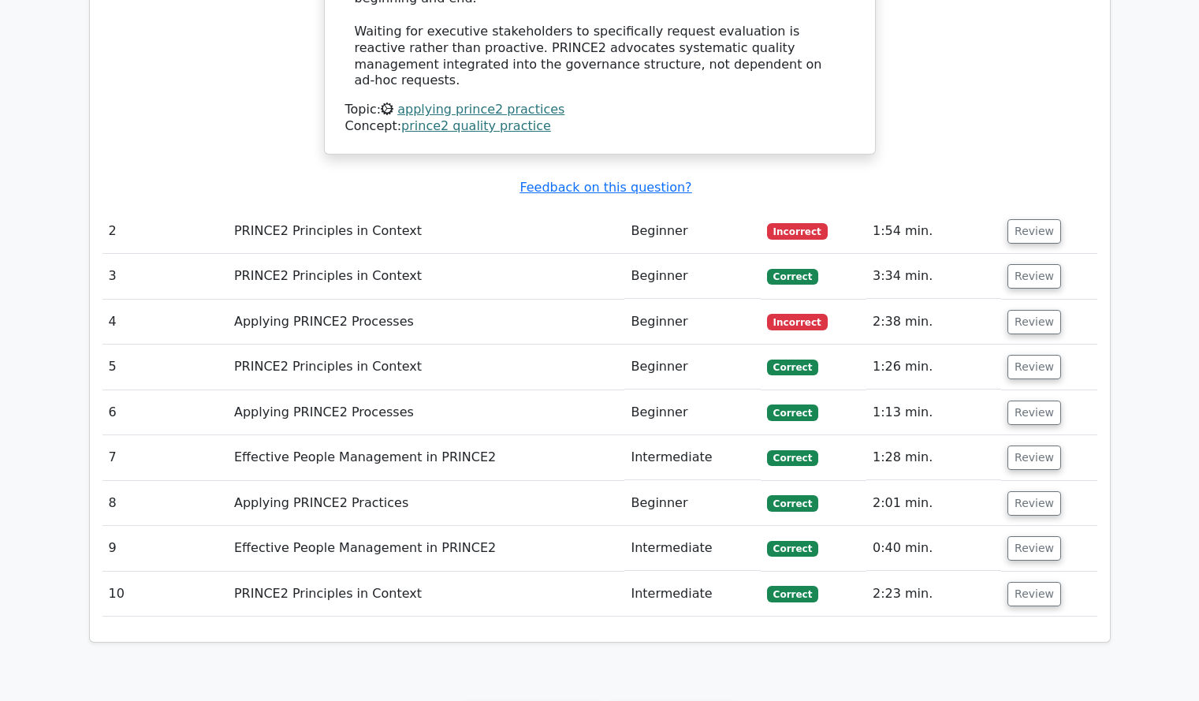
scroll to position [1631, 0]
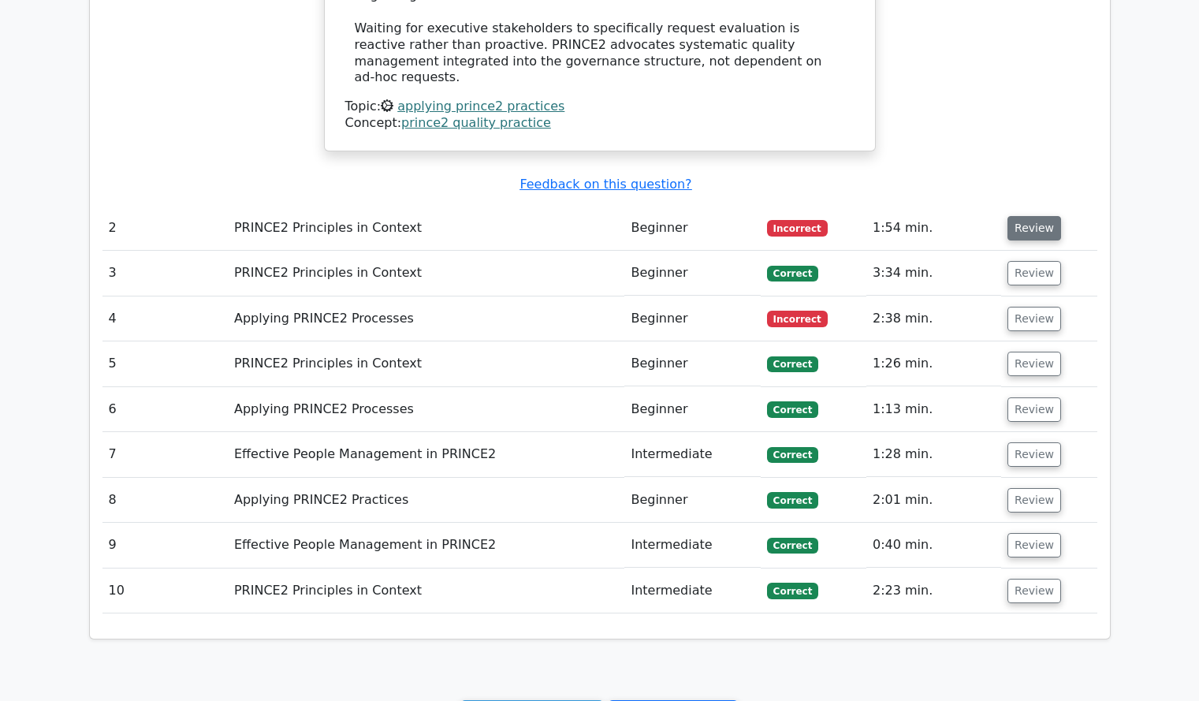
click at [1029, 216] on button "Review" at bounding box center [1034, 228] width 54 height 24
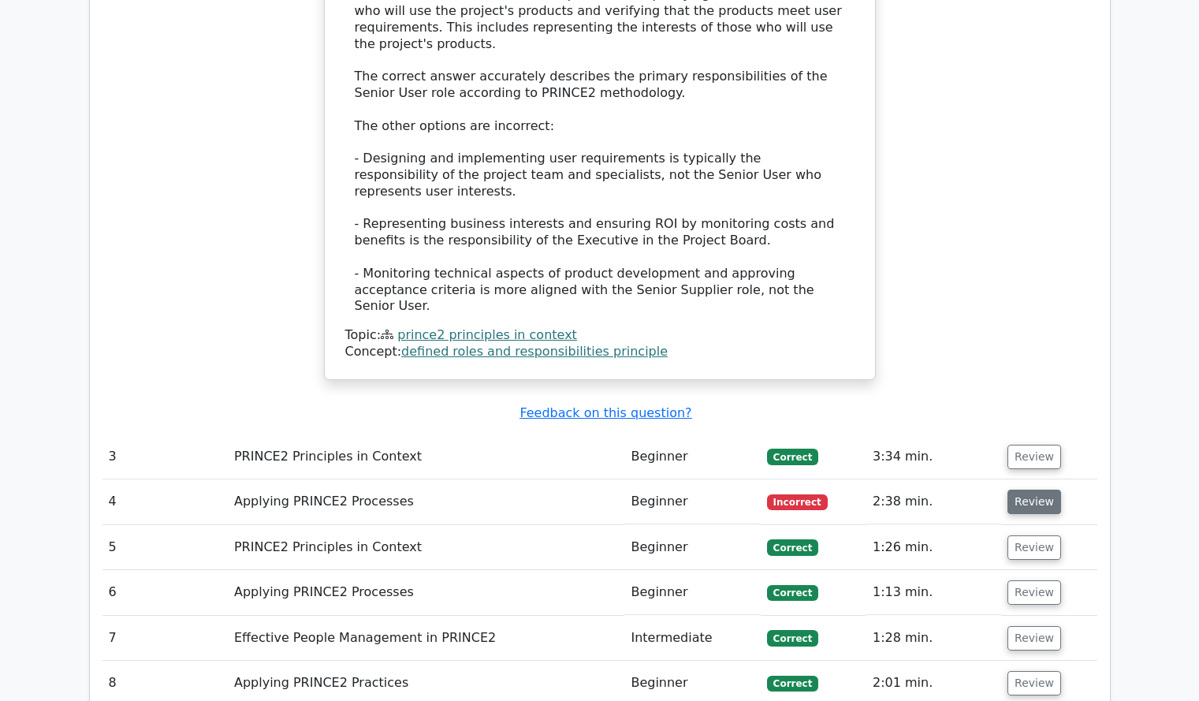
scroll to position [2302, 0]
click at [1014, 489] on button "Review" at bounding box center [1034, 501] width 54 height 24
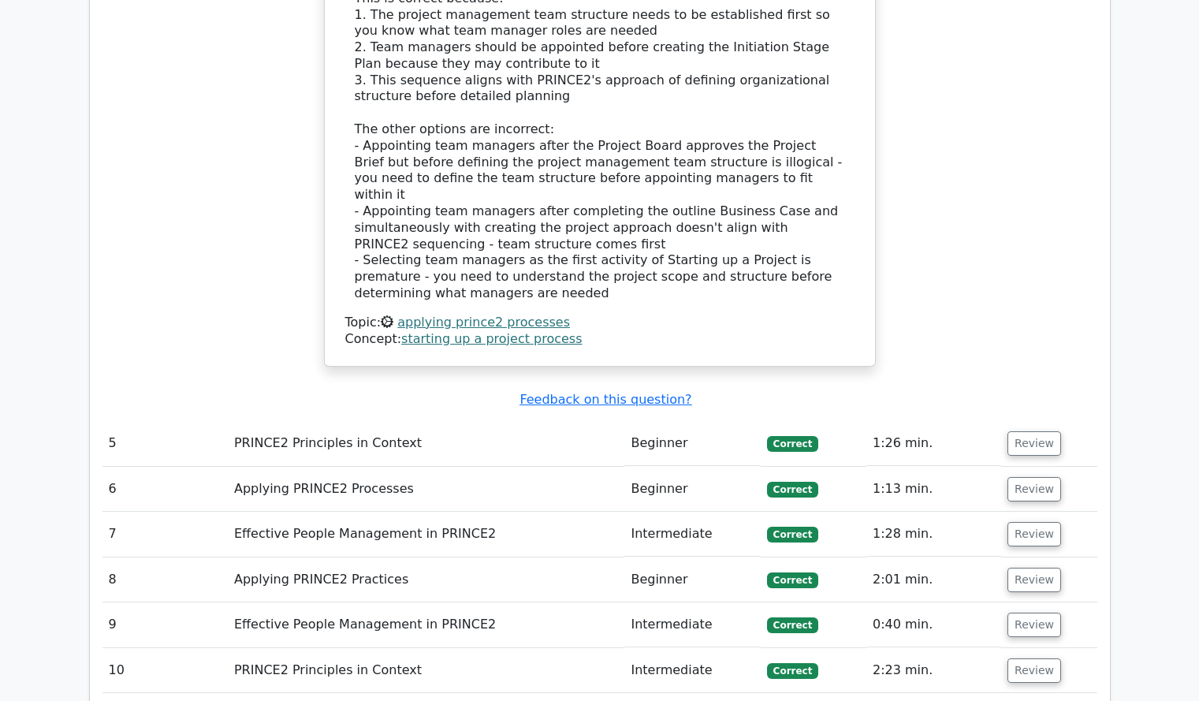
scroll to position [3349, 0]
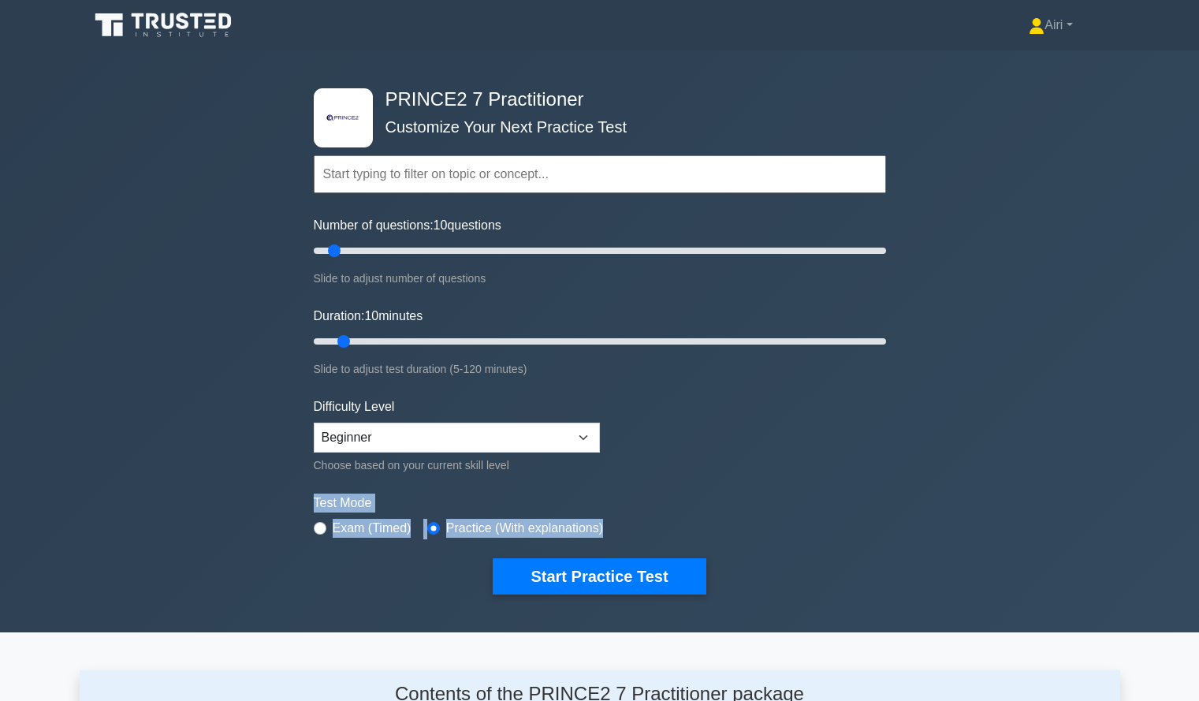
drag, startPoint x: 0, startPoint y: 0, endPoint x: 594, endPoint y: 459, distance: 750.8
click at [594, 459] on div ".st0{fill-rule:evenodd;clip-rule:evenodd;fill:#000041;} .st1{fill-rule:evenodd;…" at bounding box center [599, 341] width 591 height 582
type input "60"
click at [594, 334] on input "Duration: 60 minutes" at bounding box center [600, 341] width 572 height 19
click at [385, 248] on input "Number of questions: 10 questions" at bounding box center [600, 250] width 572 height 19
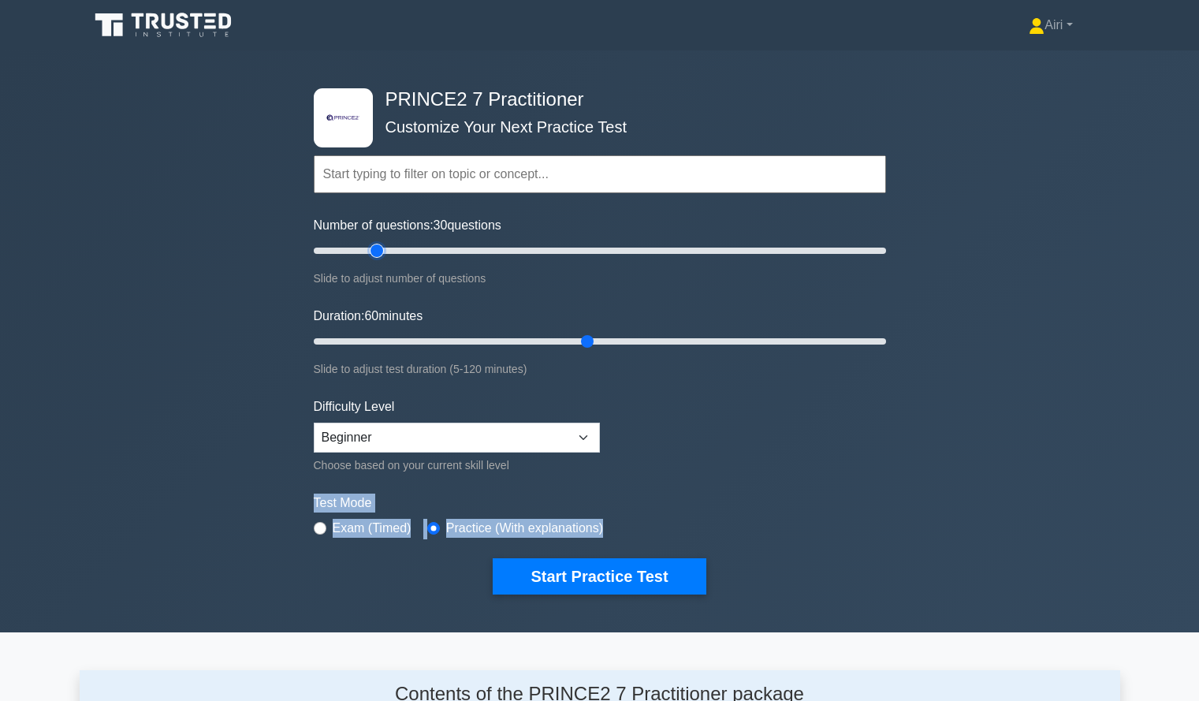
type input "25"
click at [374, 250] on input "Number of questions: 30 questions" at bounding box center [600, 250] width 572 height 19
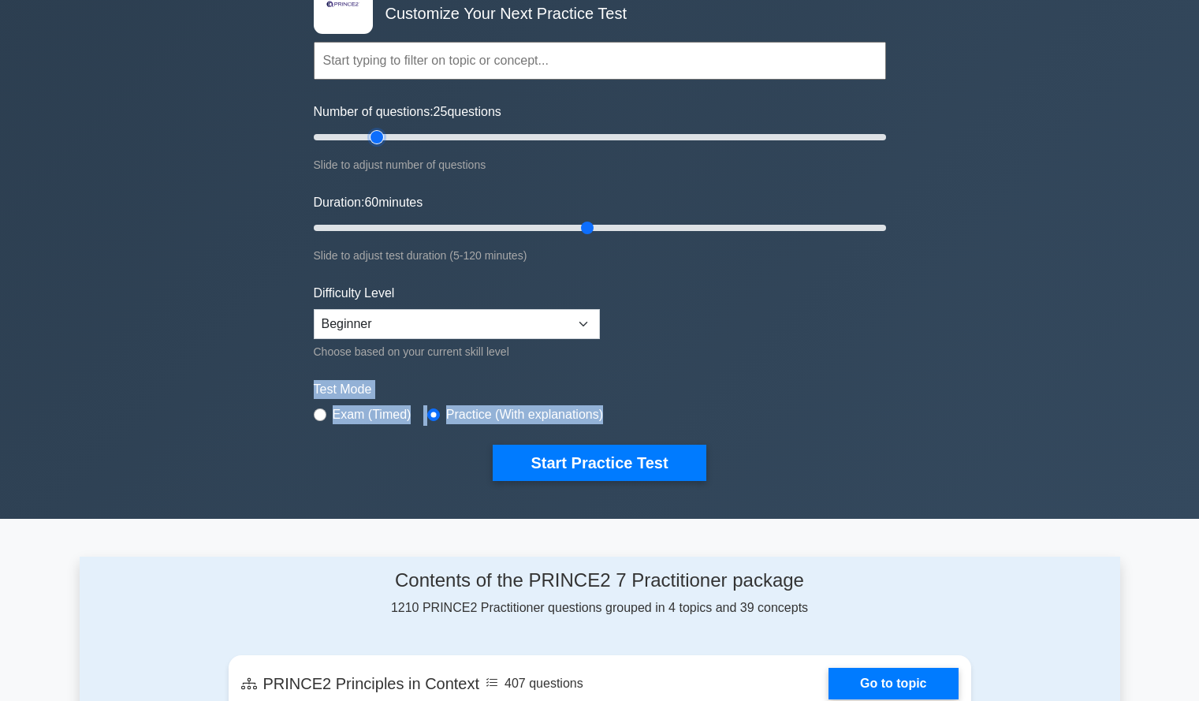
scroll to position [114, 0]
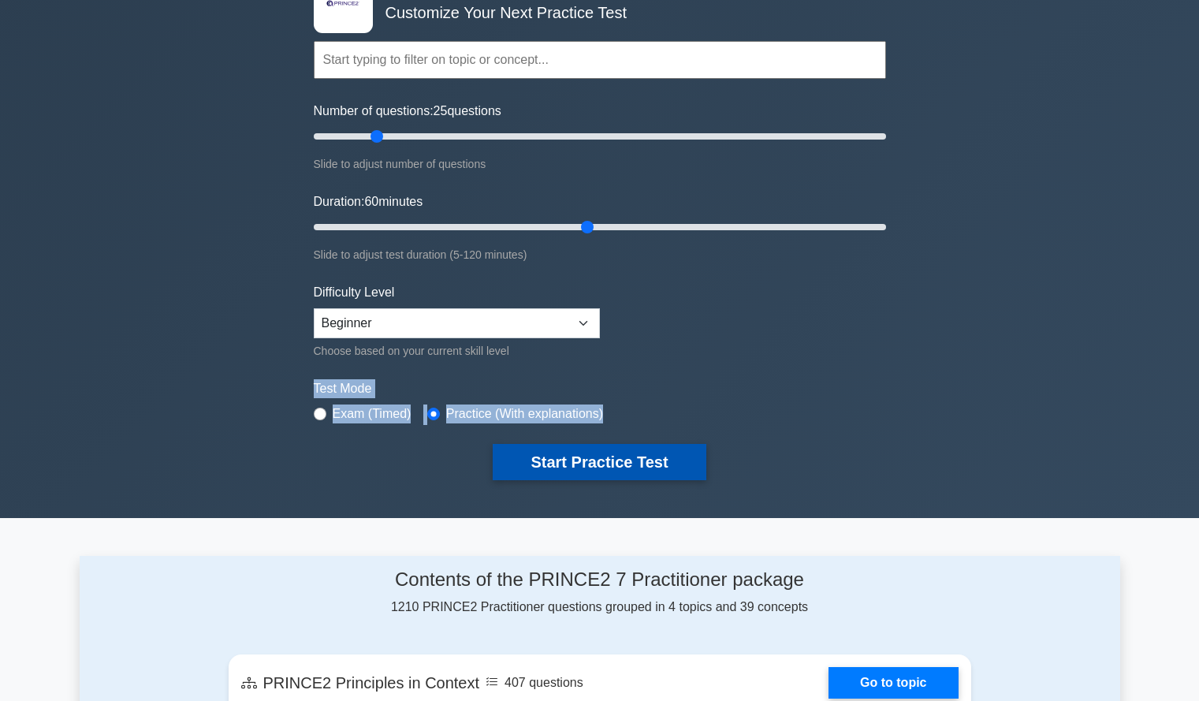
click at [641, 463] on button "Start Practice Test" at bounding box center [599, 462] width 213 height 36
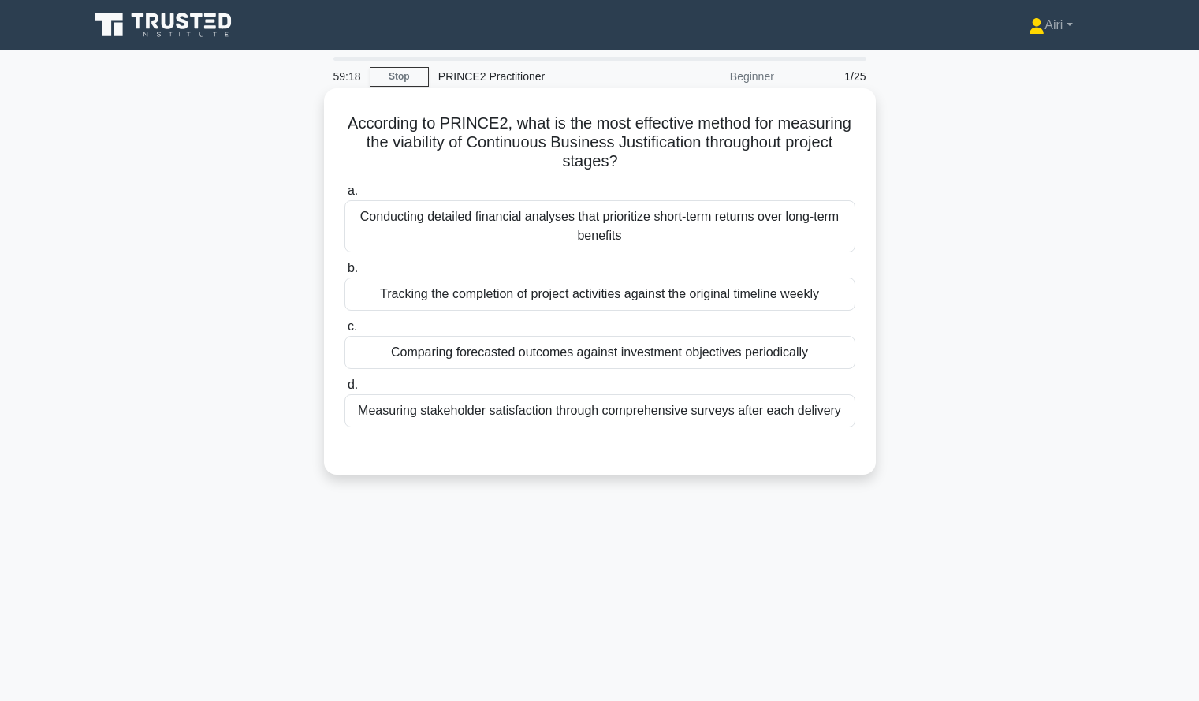
click at [757, 352] on div "Comparing forecasted outcomes against investment objectives periodically" at bounding box center [599, 352] width 511 height 33
click at [344, 332] on input "c. Comparing forecasted outcomes against investment objectives periodically" at bounding box center [344, 327] width 0 height 10
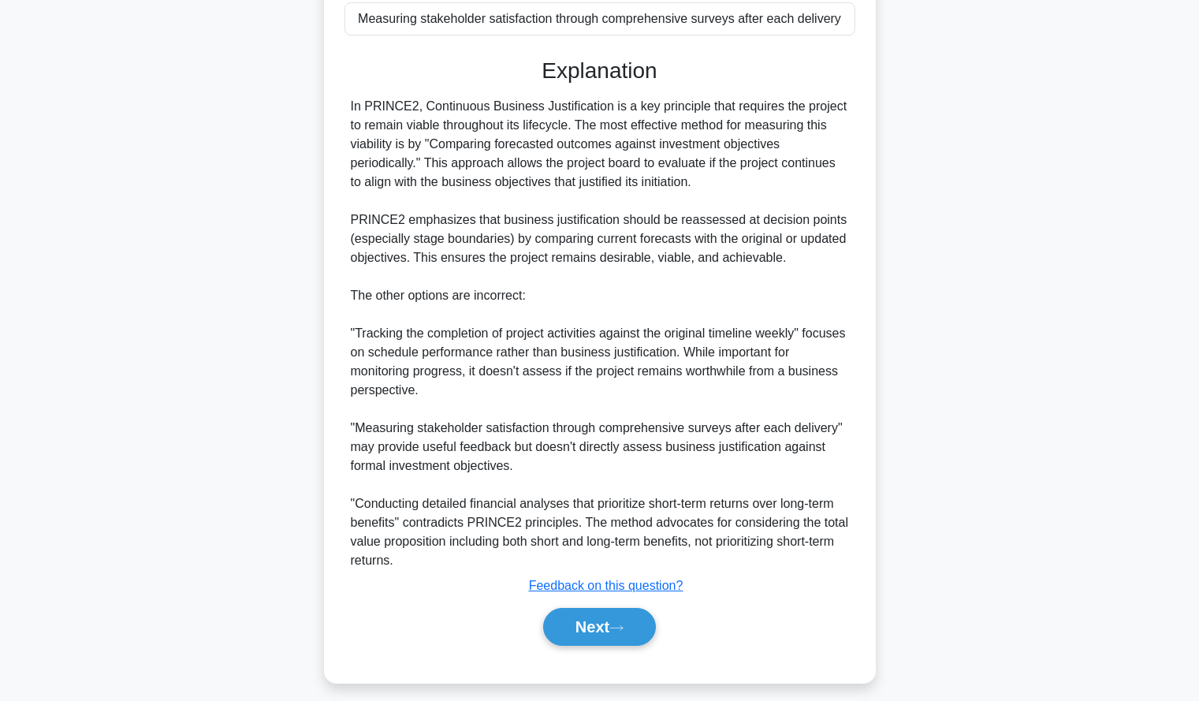
scroll to position [404, 0]
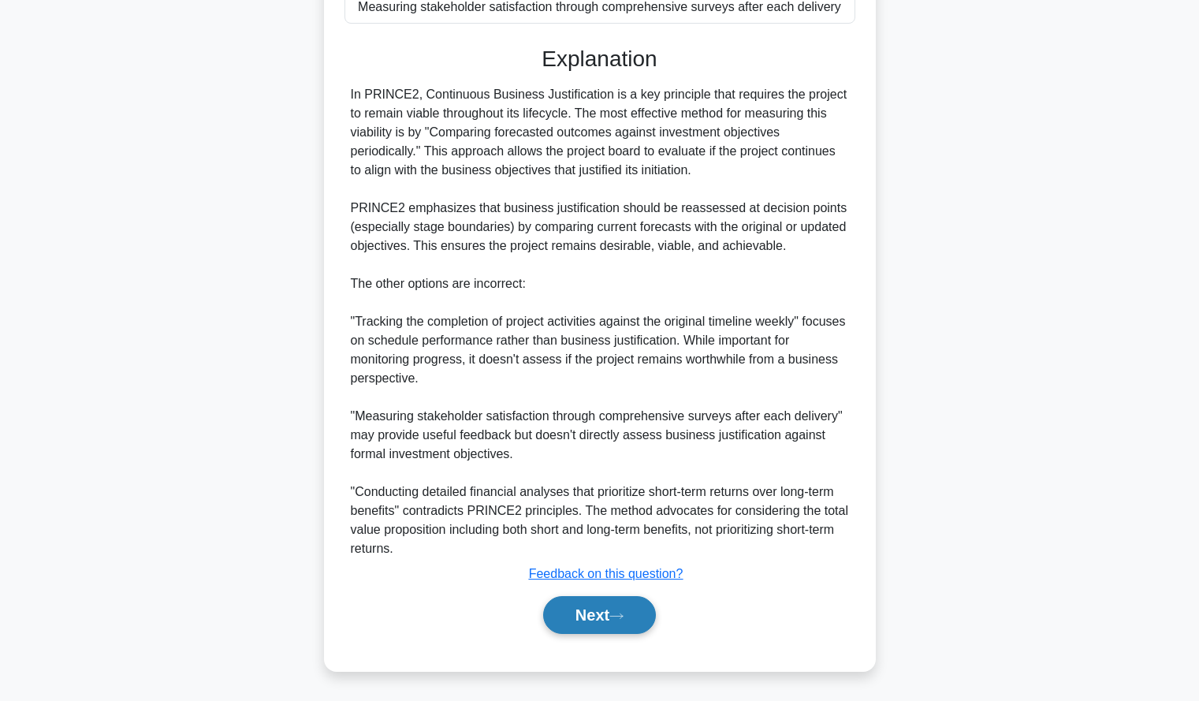
click at [549, 620] on button "Next" at bounding box center [599, 615] width 113 height 38
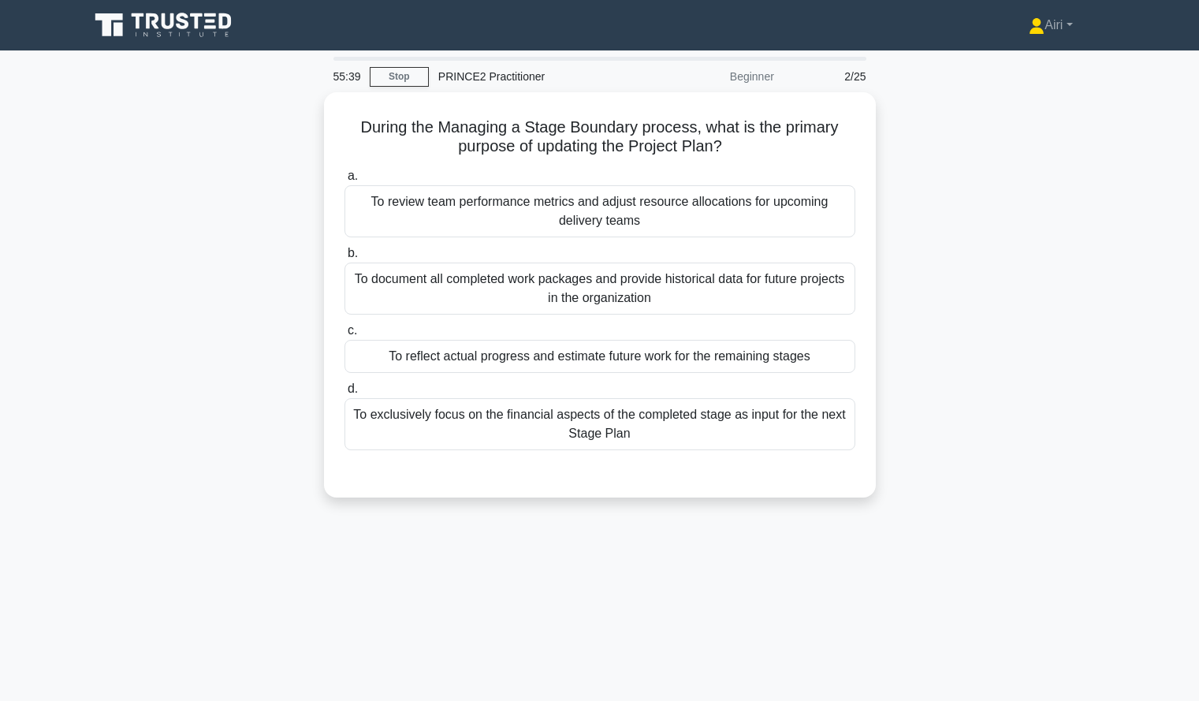
scroll to position [1, 0]
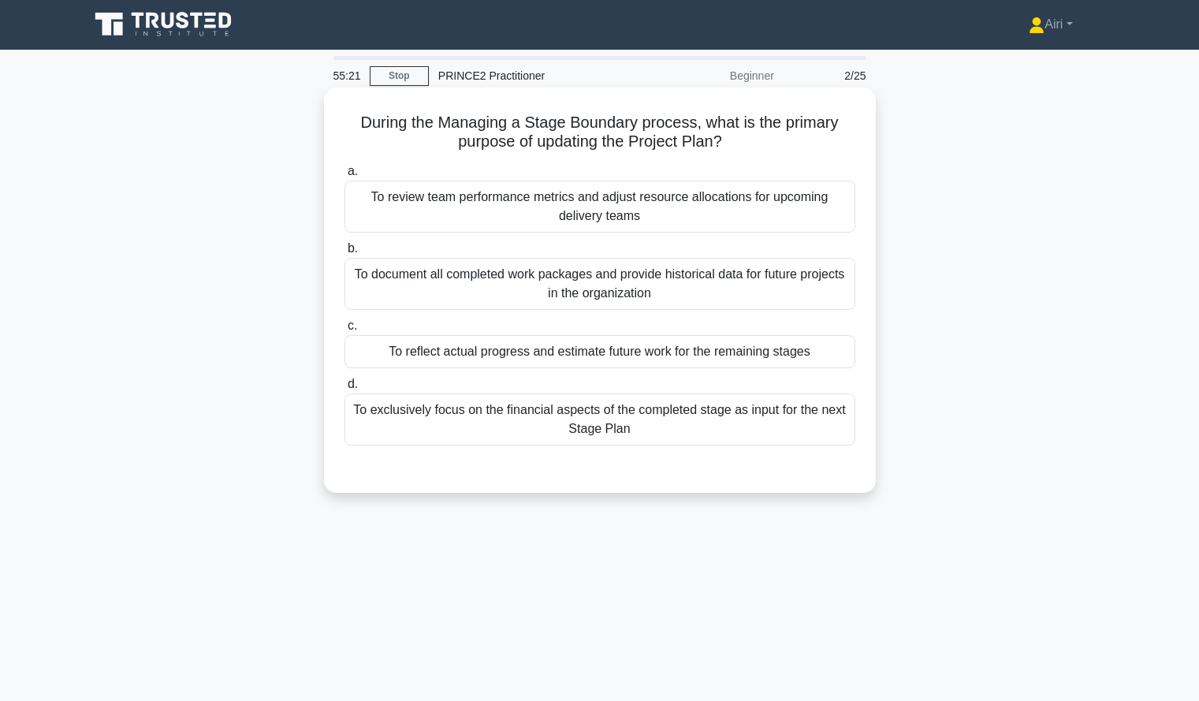
click at [791, 352] on div "To reflect actual progress and estimate future work for the remaining stages" at bounding box center [599, 351] width 511 height 33
click at [344, 331] on input "c. To reflect actual progress and estimate future work for the remaining stages" at bounding box center [344, 326] width 0 height 10
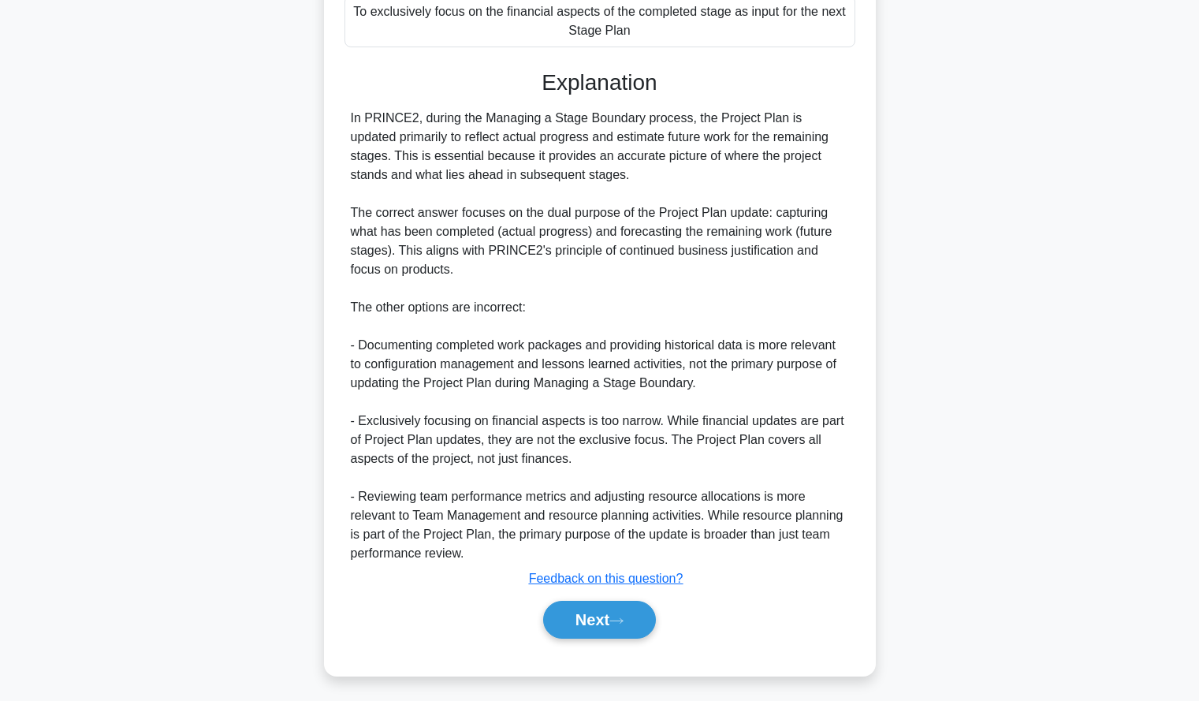
scroll to position [404, 0]
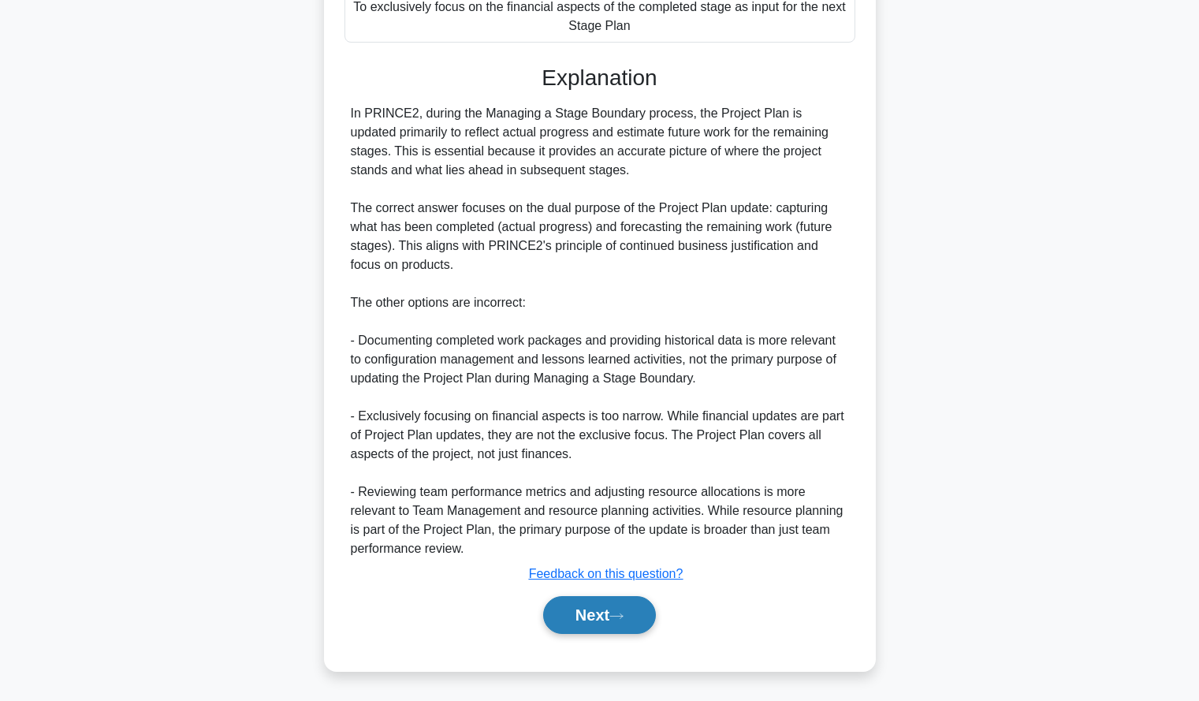
click at [571, 620] on button "Next" at bounding box center [599, 615] width 113 height 38
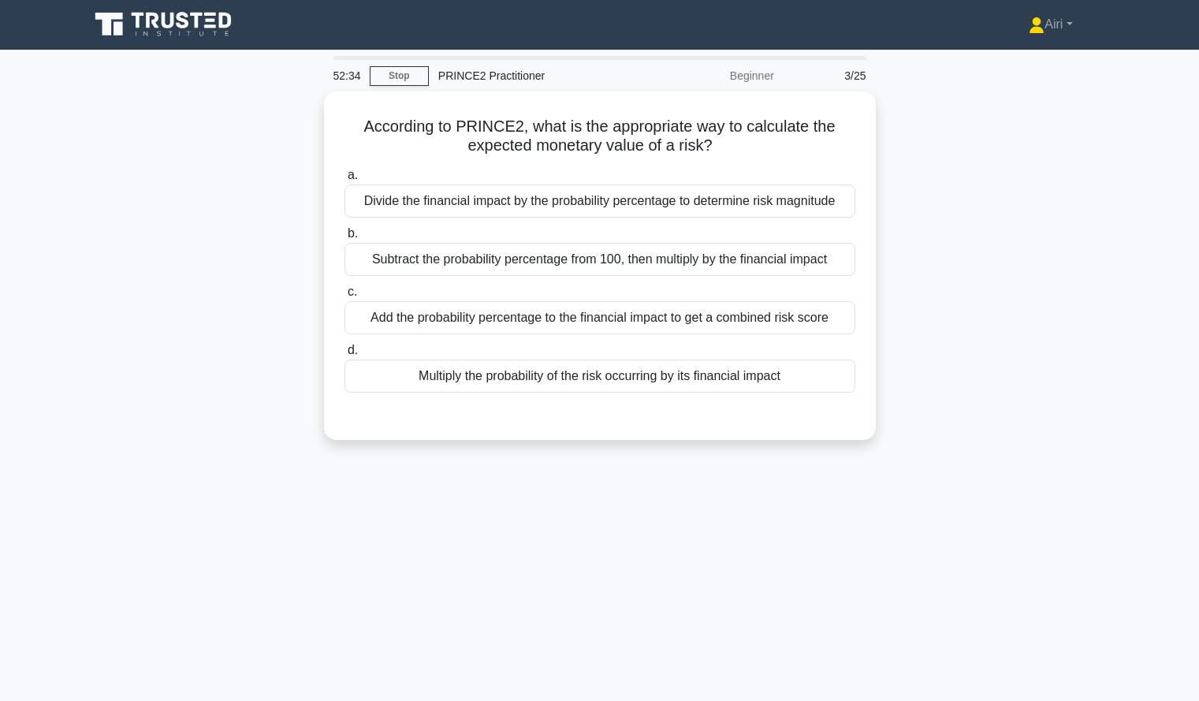
scroll to position [2, 0]
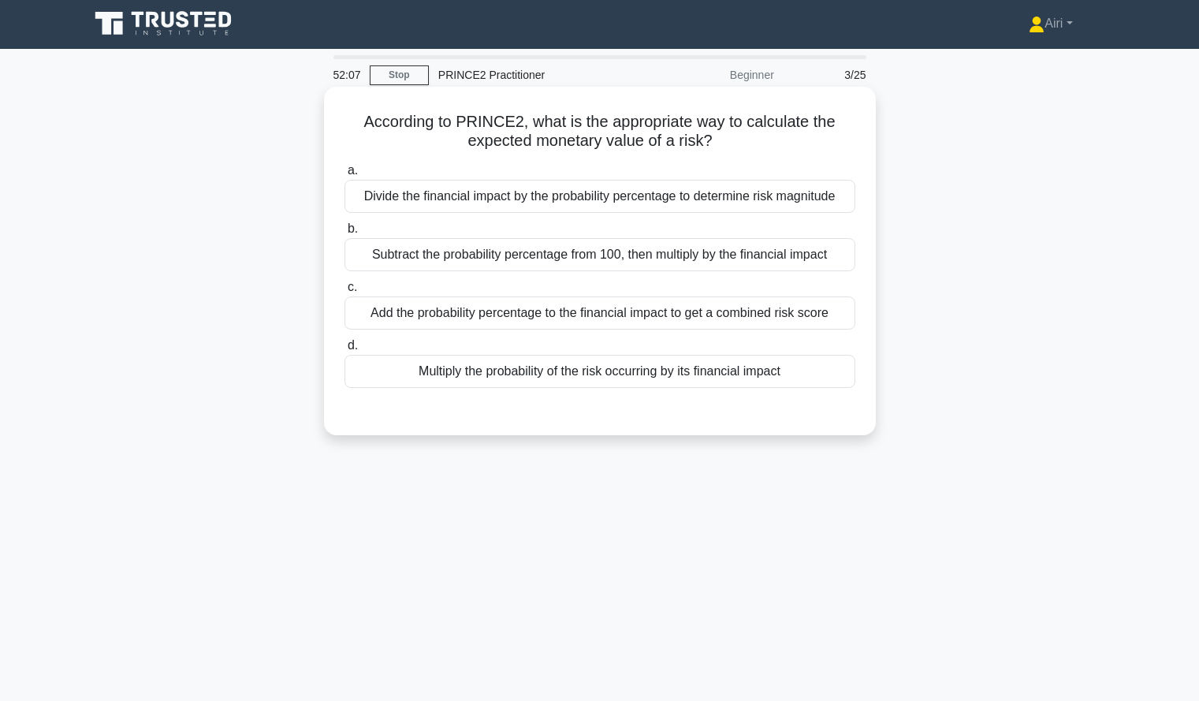
click at [813, 198] on div "Divide the financial impact by the probability percentage to determine risk mag…" at bounding box center [599, 196] width 511 height 33
click at [344, 176] on input "a. Divide the financial impact by the probability percentage to determine risk …" at bounding box center [344, 171] width 0 height 10
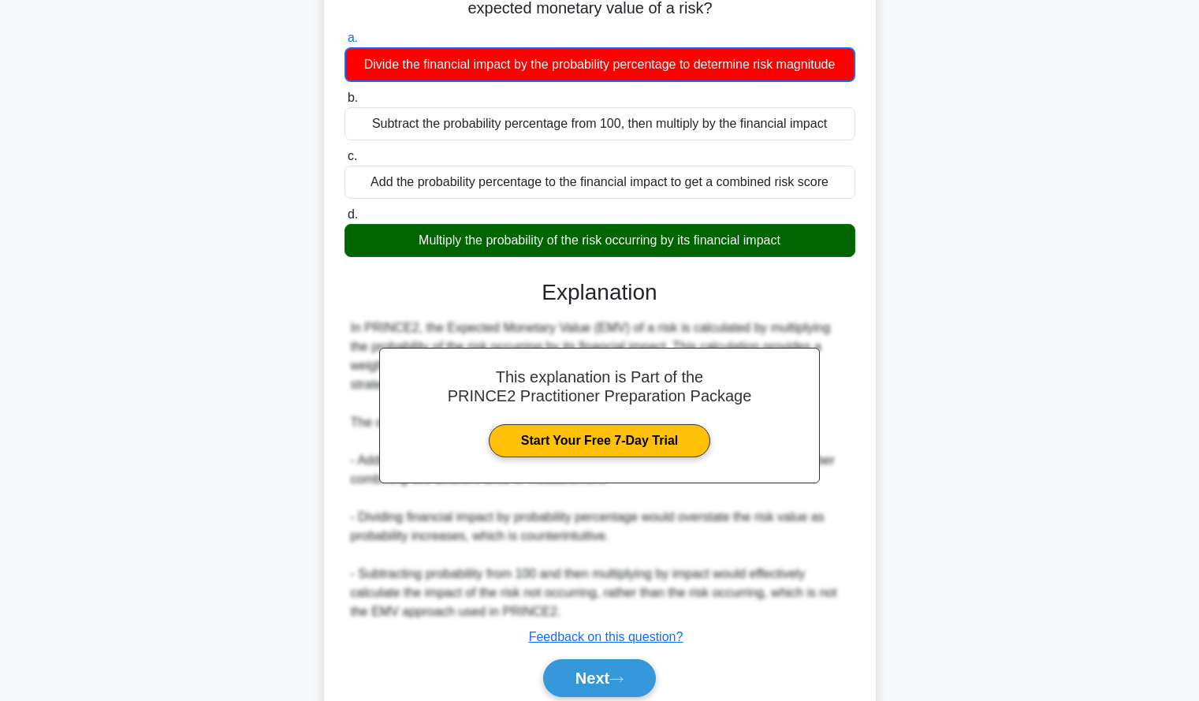
scroll to position [139, 0]
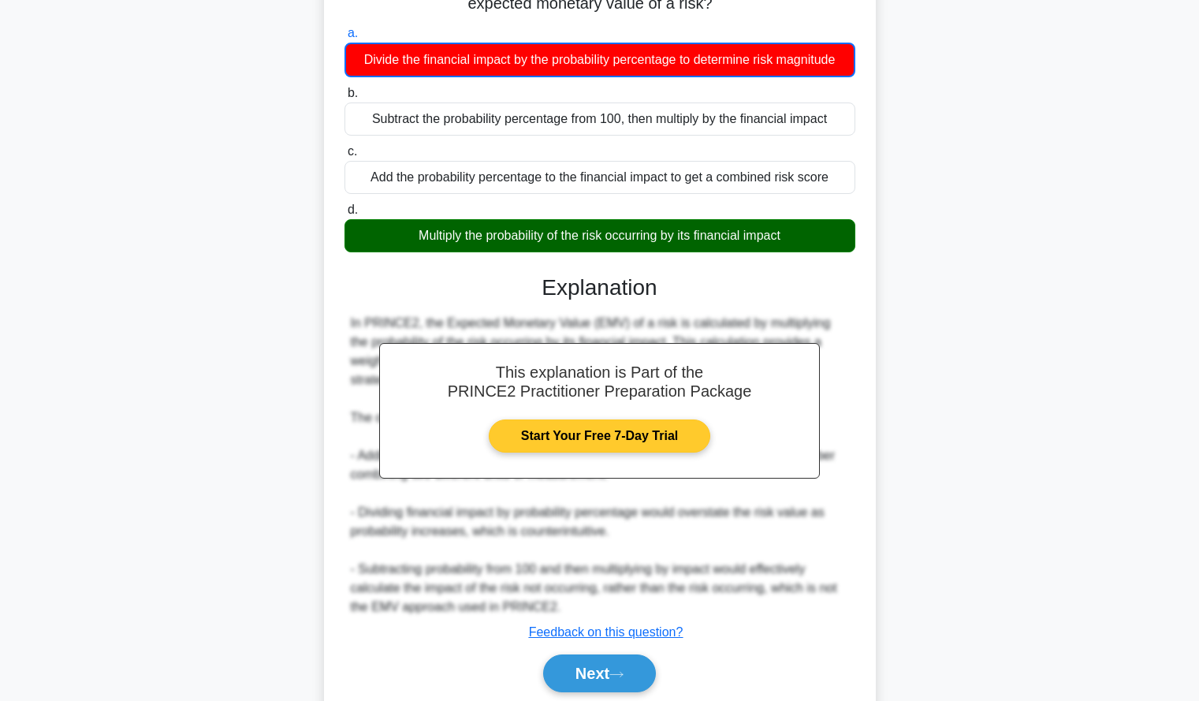
click at [666, 445] on link "Start Your Free 7-Day Trial" at bounding box center [599, 435] width 221 height 33
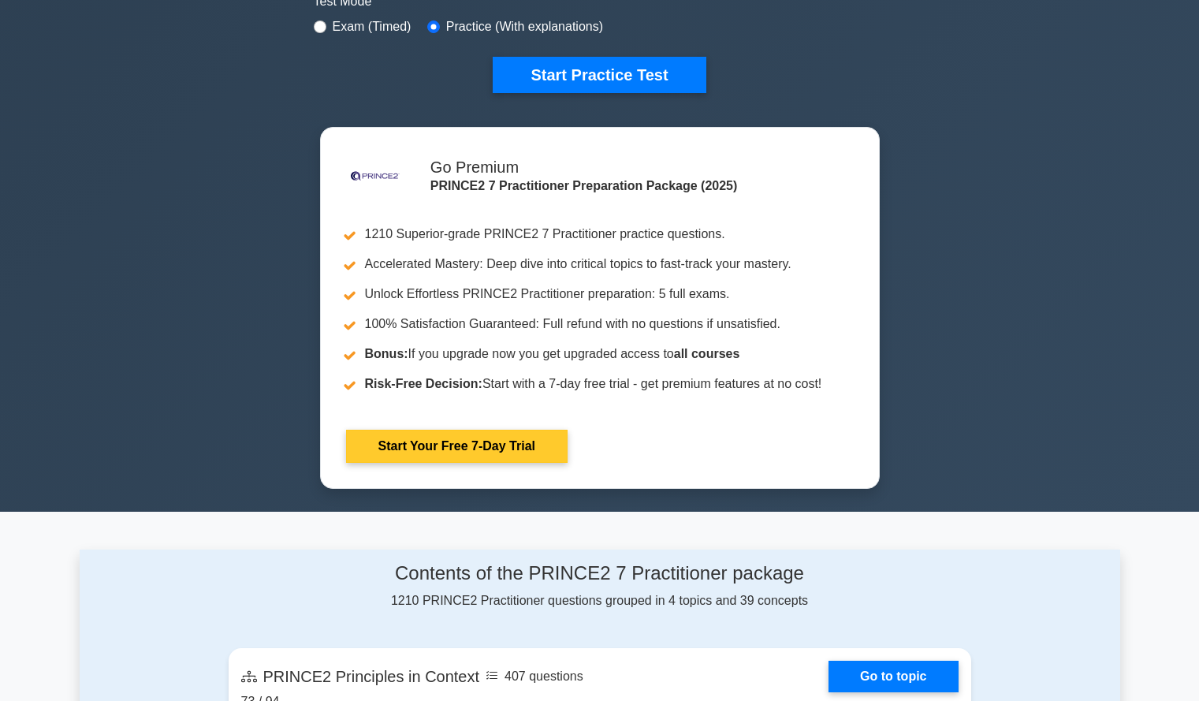
scroll to position [489, 0]
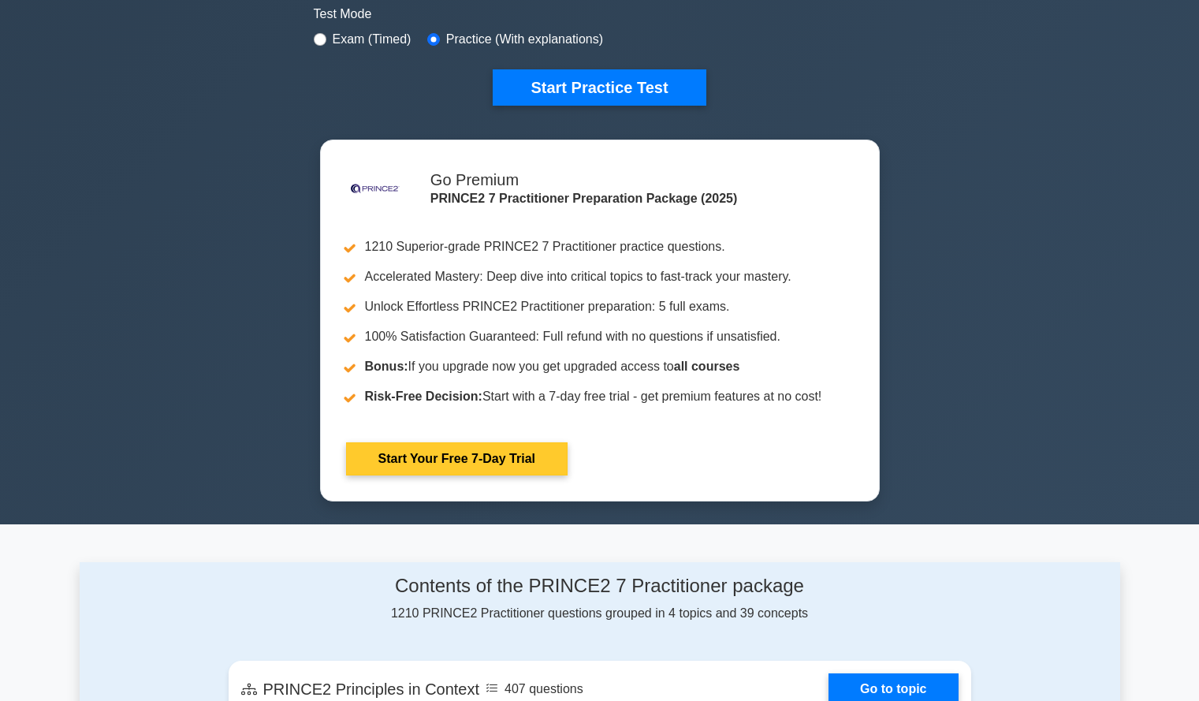
click at [537, 460] on link "Start Your Free 7-Day Trial" at bounding box center [456, 458] width 221 height 33
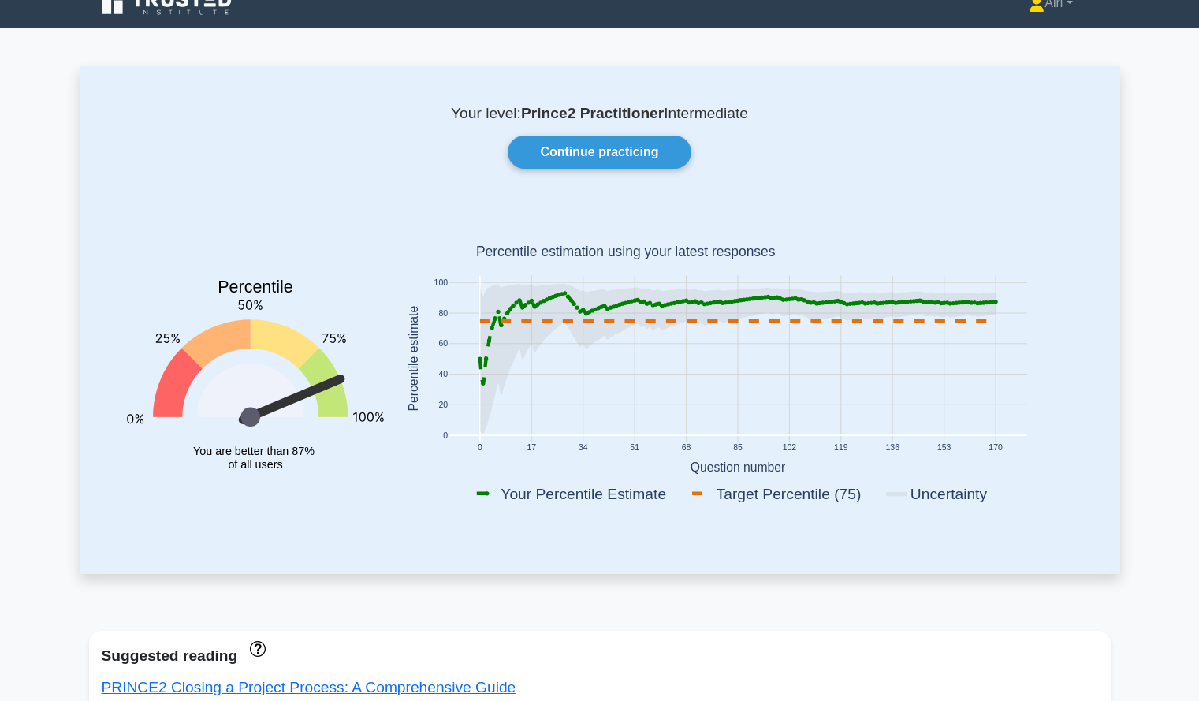
scroll to position [23, 0]
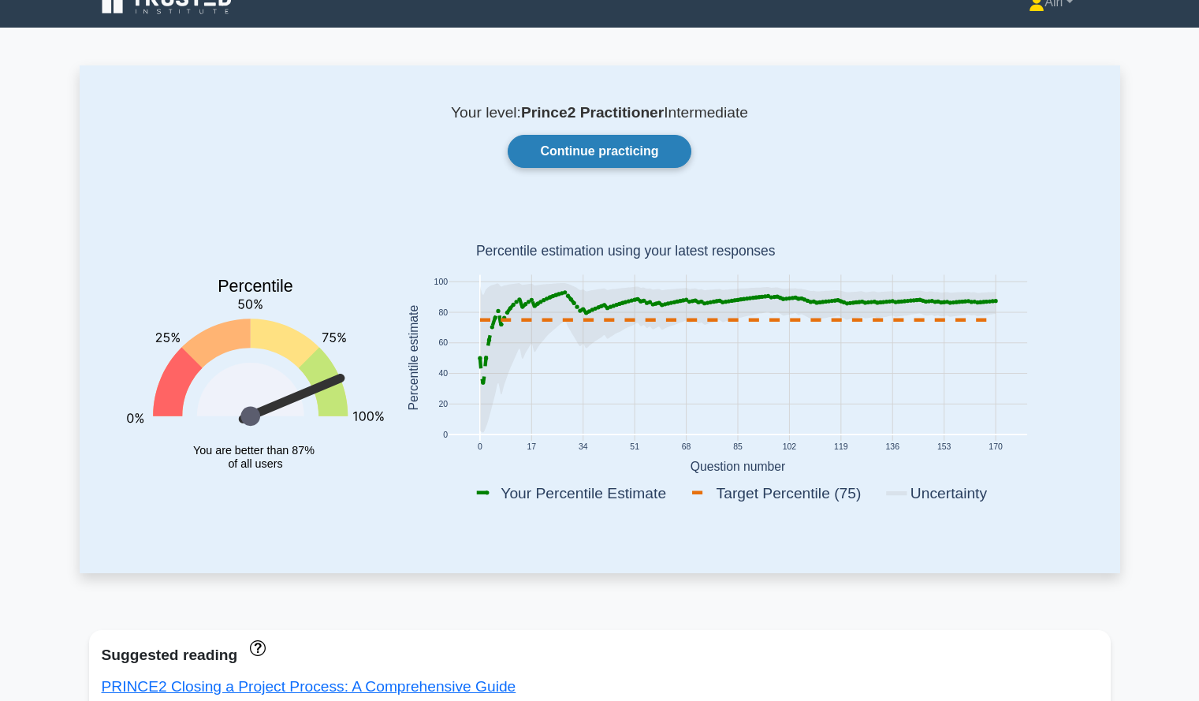
click at [623, 158] on link "Continue practicing" at bounding box center [599, 151] width 183 height 33
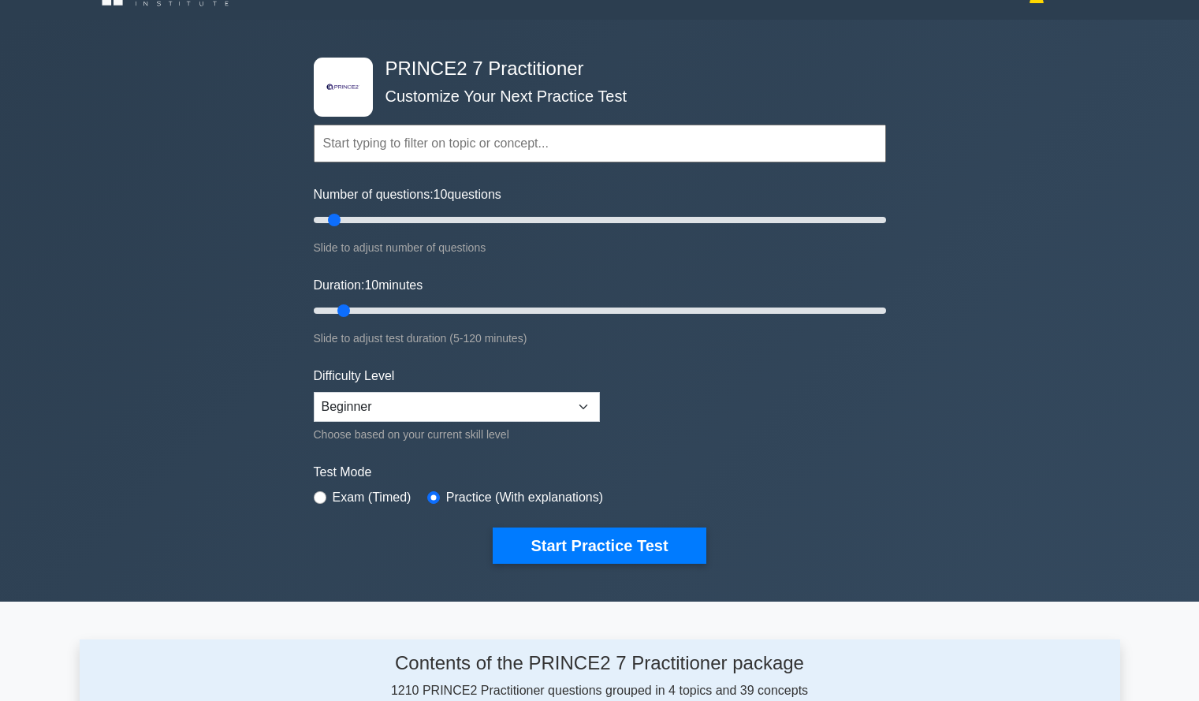
scroll to position [30, 0]
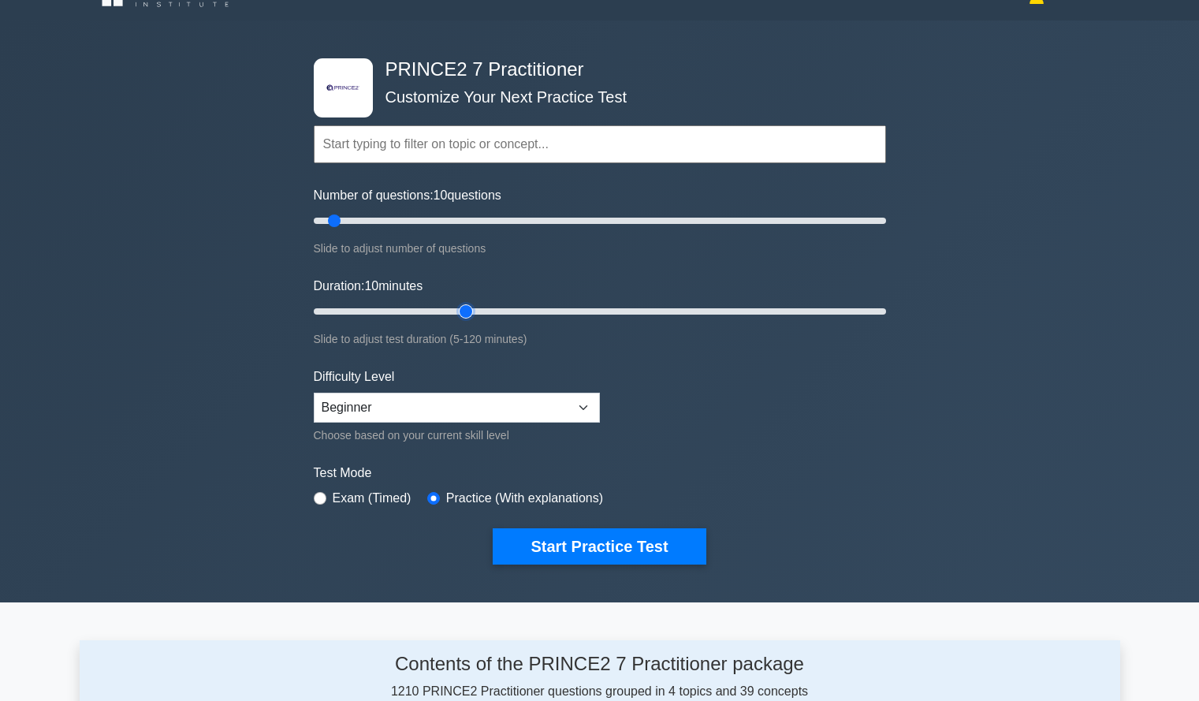
type input "35"
click at [462, 307] on input "Duration: 10 minutes" at bounding box center [600, 311] width 572 height 19
click at [589, 549] on button "Start Practice Test" at bounding box center [599, 546] width 213 height 36
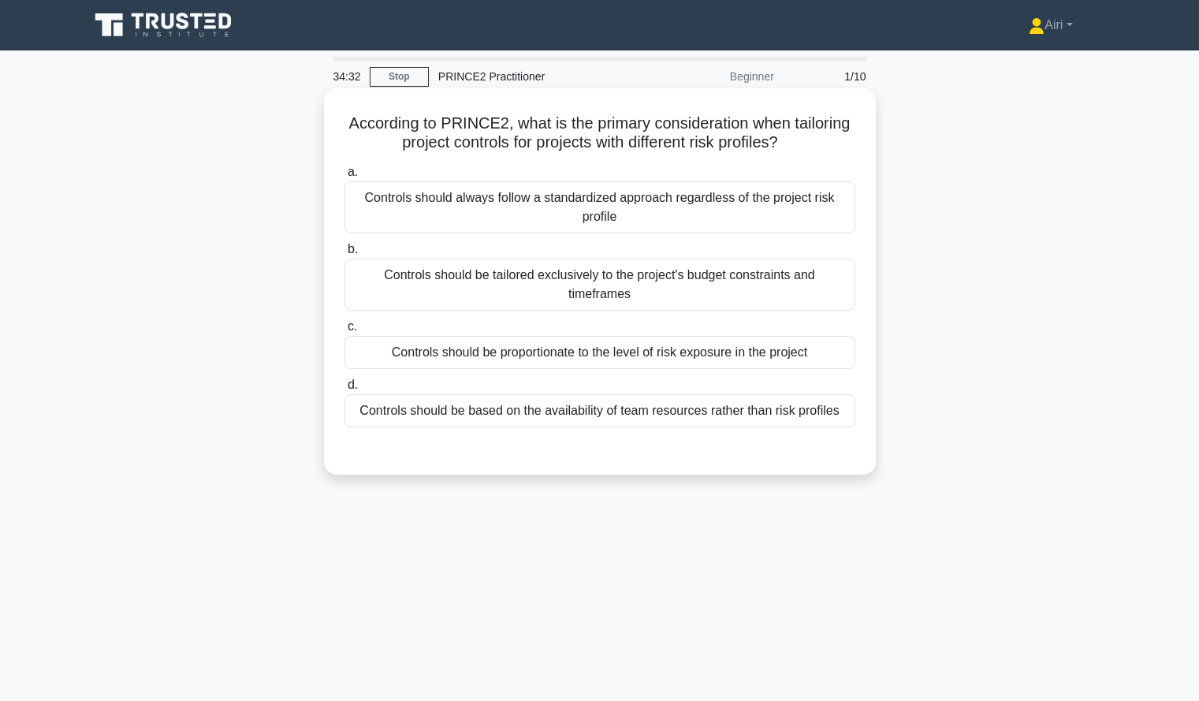
click at [597, 363] on div "Controls should be proportionate to the level of risk exposure in the project" at bounding box center [599, 352] width 511 height 33
click at [344, 332] on input "c. Controls should be proportionate to the level of risk exposure in the project" at bounding box center [344, 327] width 0 height 10
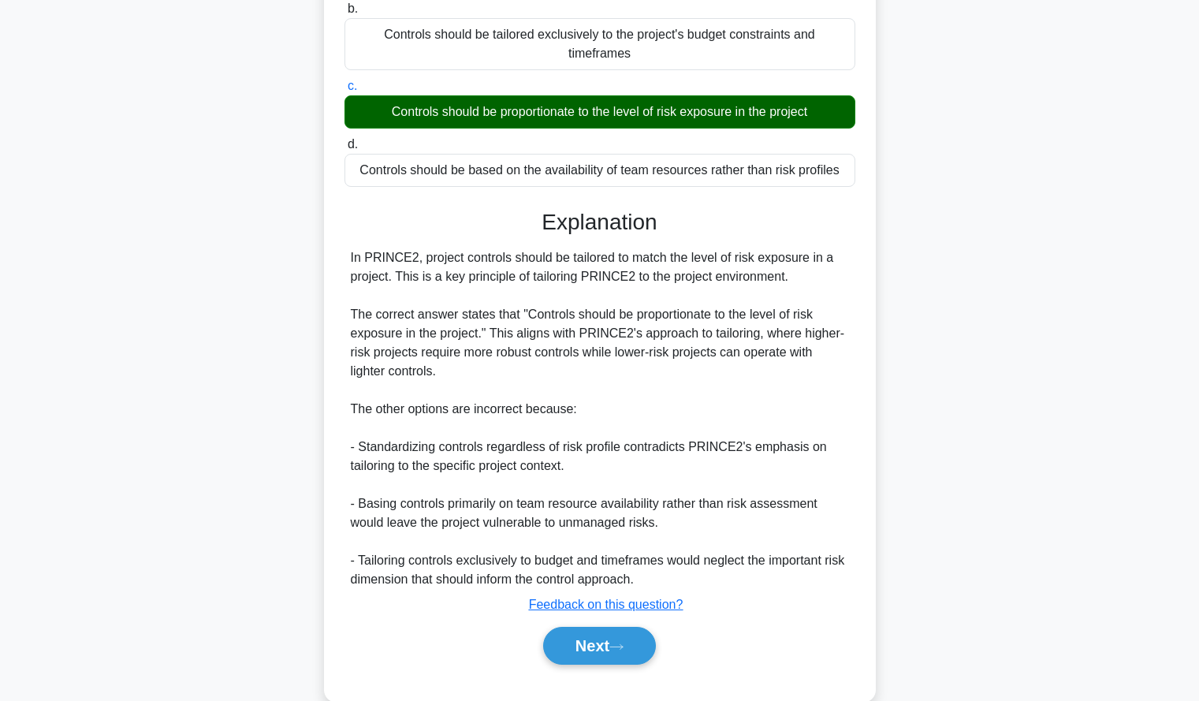
scroll to position [245, 0]
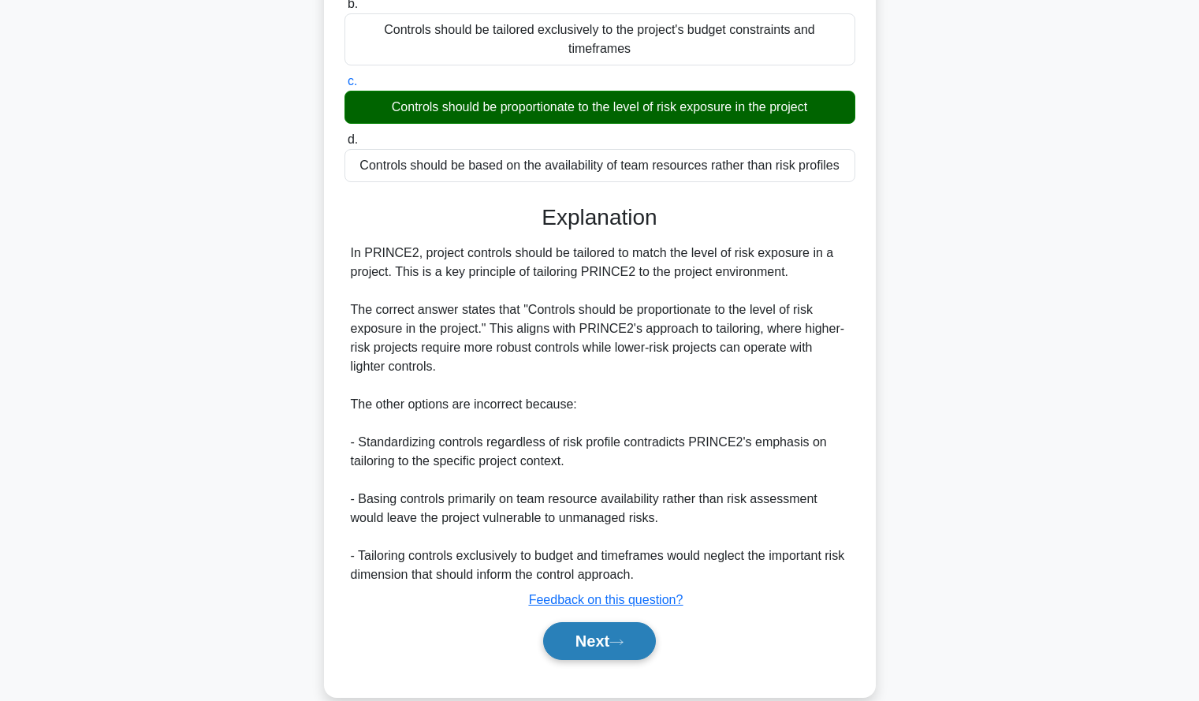
click at [574, 638] on button "Next" at bounding box center [599, 641] width 113 height 38
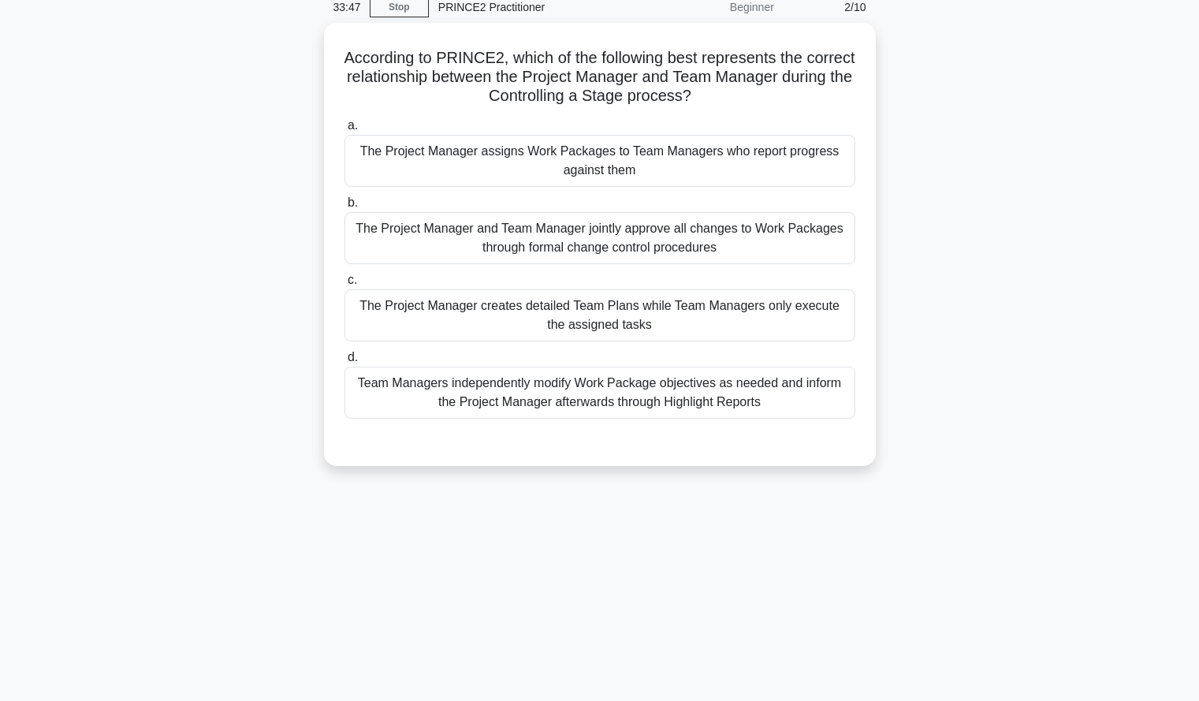
scroll to position [70, 0]
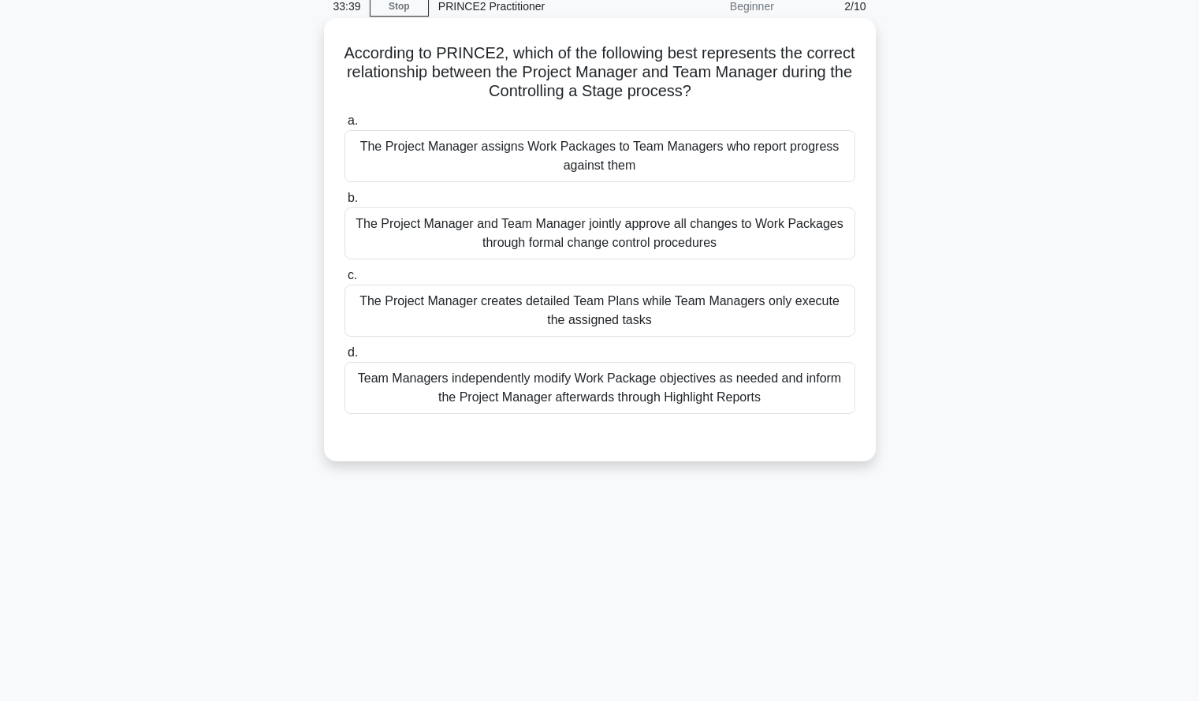
click at [579, 146] on div "The Project Manager assigns Work Packages to Team Managers who report progress …" at bounding box center [599, 156] width 511 height 52
click at [344, 126] on input "a. The Project Manager assigns Work Packages to Team Managers who report progre…" at bounding box center [344, 121] width 0 height 10
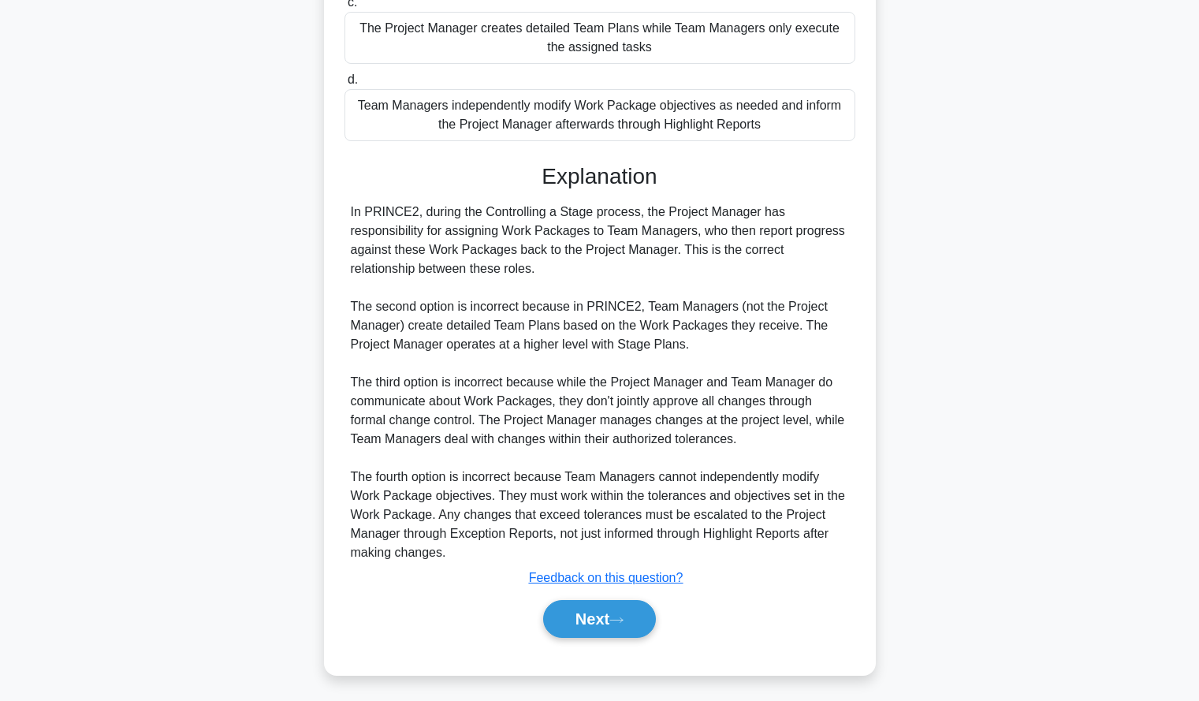
scroll to position [348, 0]
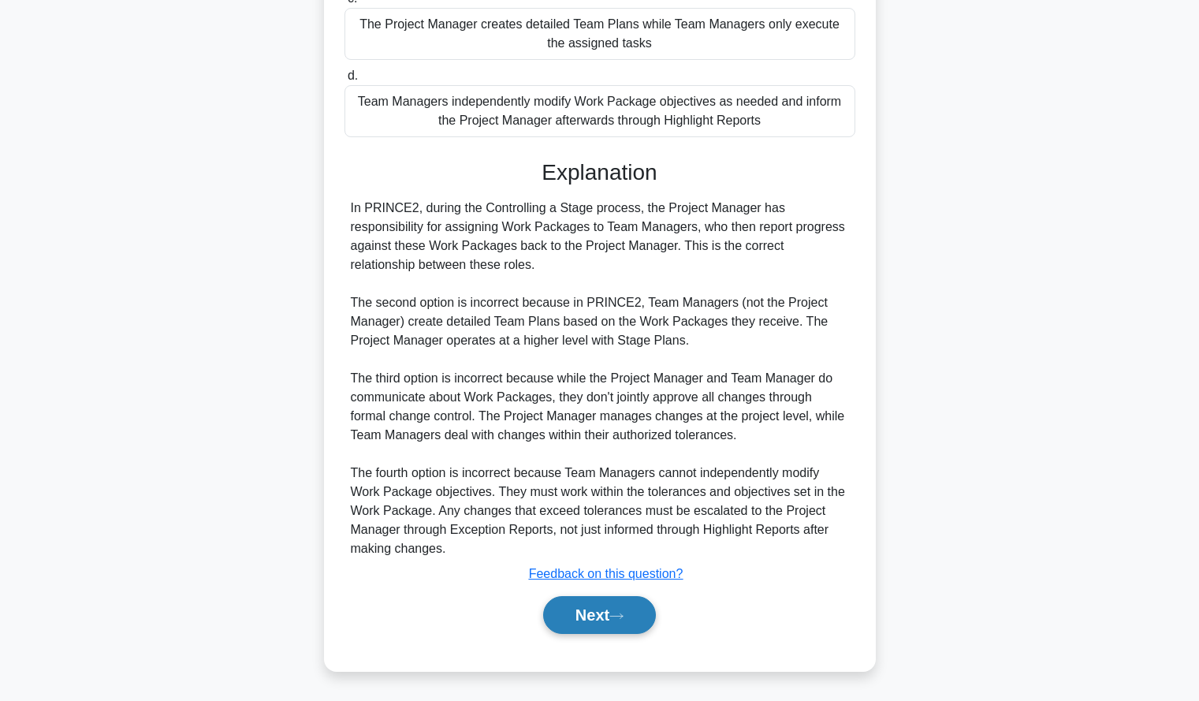
click at [583, 611] on button "Next" at bounding box center [599, 615] width 113 height 38
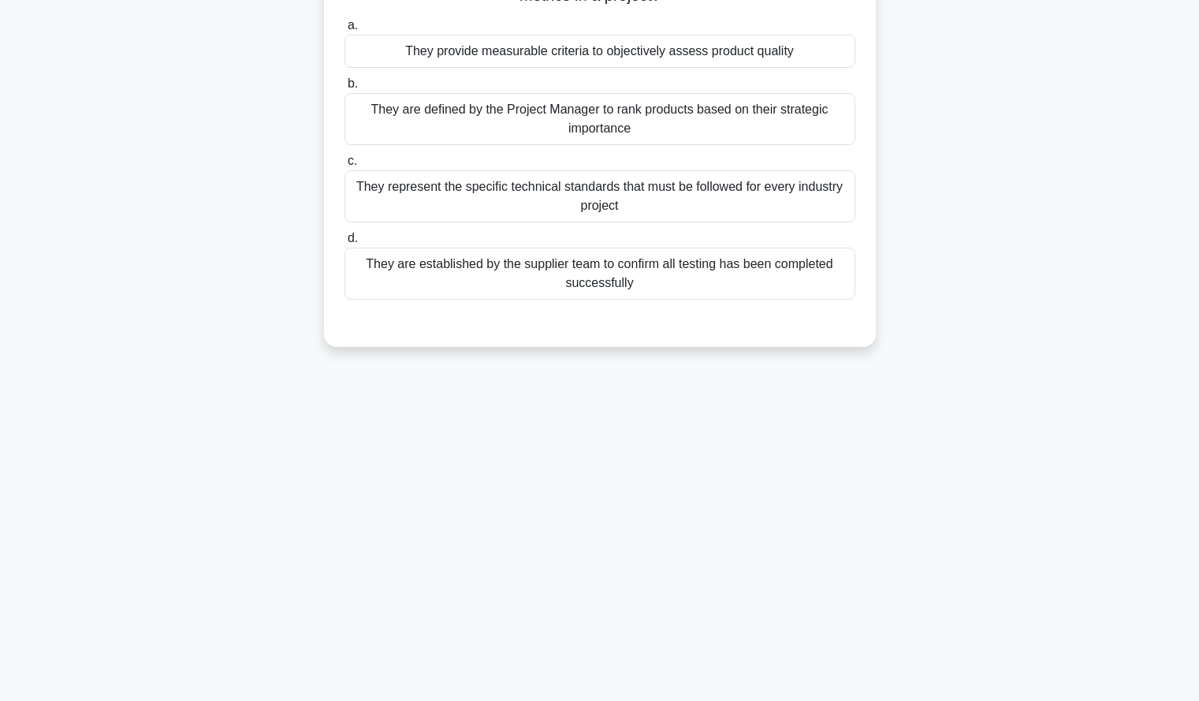
scroll to position [0, 0]
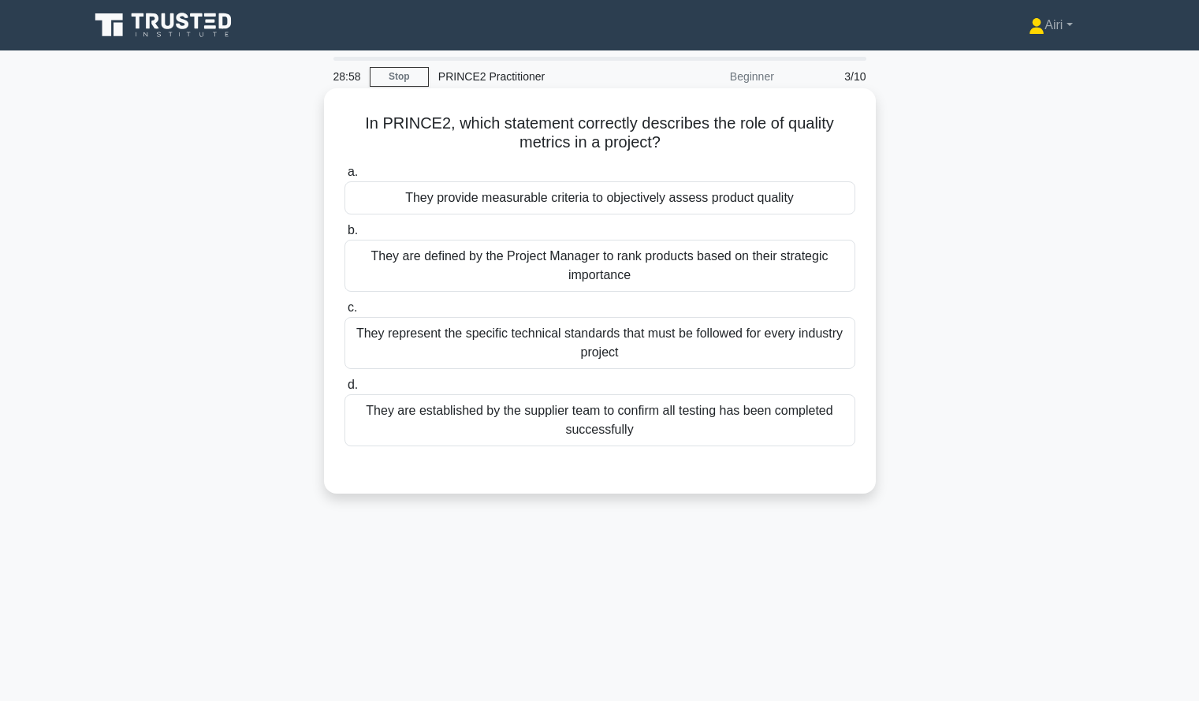
click at [809, 199] on div "They provide measurable criteria to objectively assess product quality" at bounding box center [599, 197] width 511 height 33
click at [344, 177] on input "a. They provide measurable criteria to objectively assess product quality" at bounding box center [344, 172] width 0 height 10
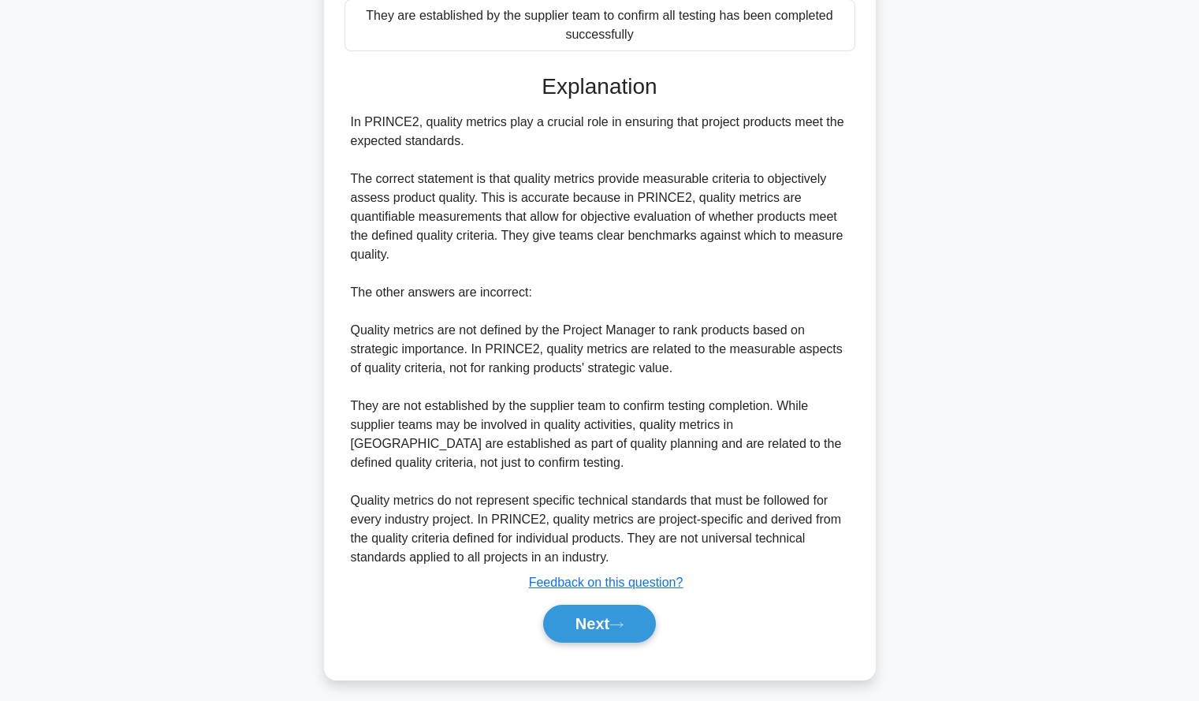
scroll to position [400, 0]
click at [929, 242] on div "In PRINCE2, which statement correctly describes the role of quality metrics in …" at bounding box center [600, 195] width 1040 height 1005
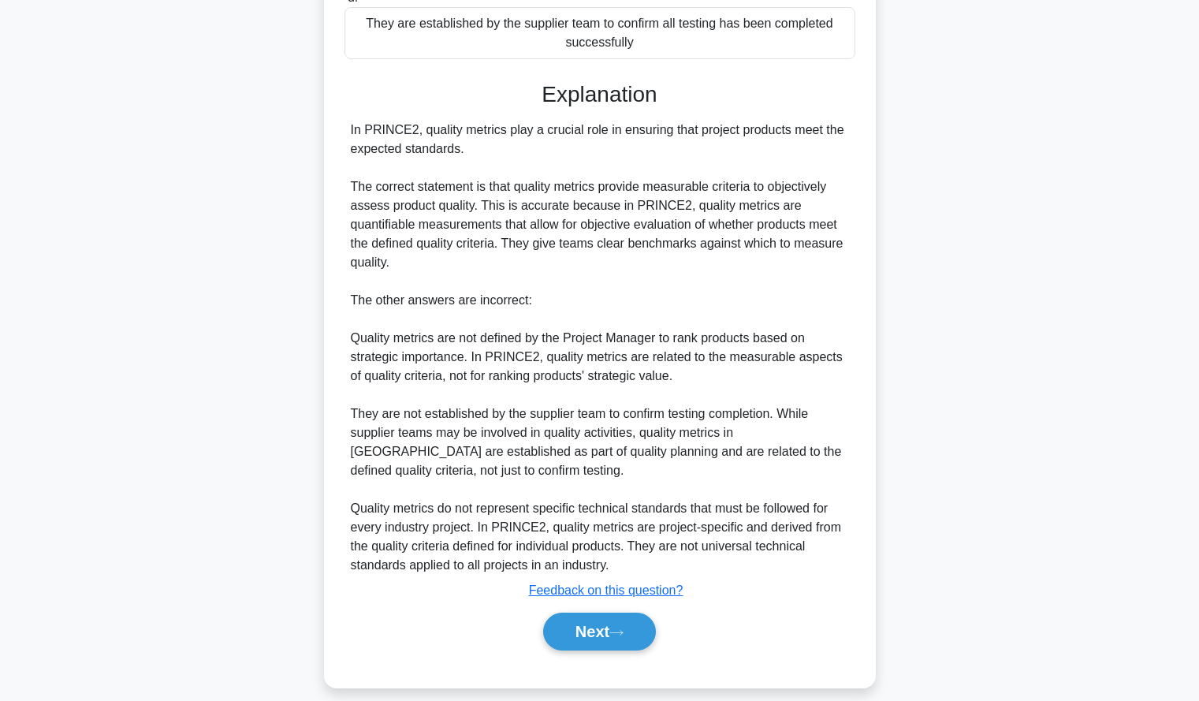
scroll to position [404, 0]
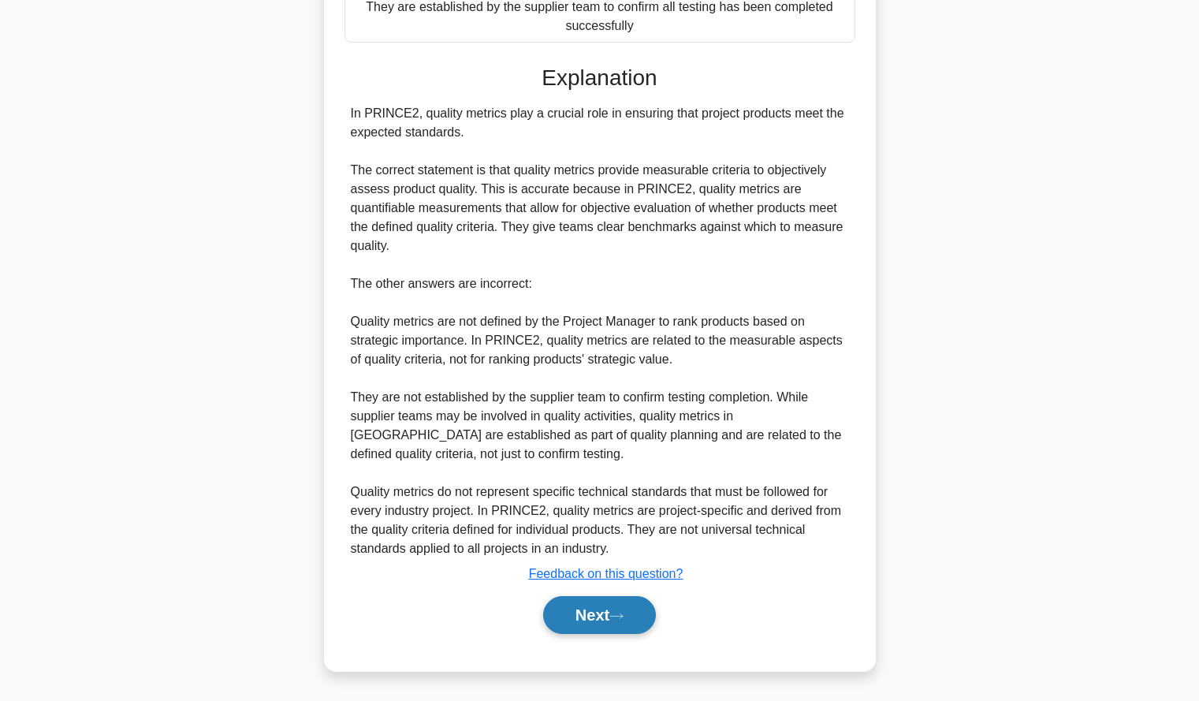
click at [574, 605] on button "Next" at bounding box center [599, 615] width 113 height 38
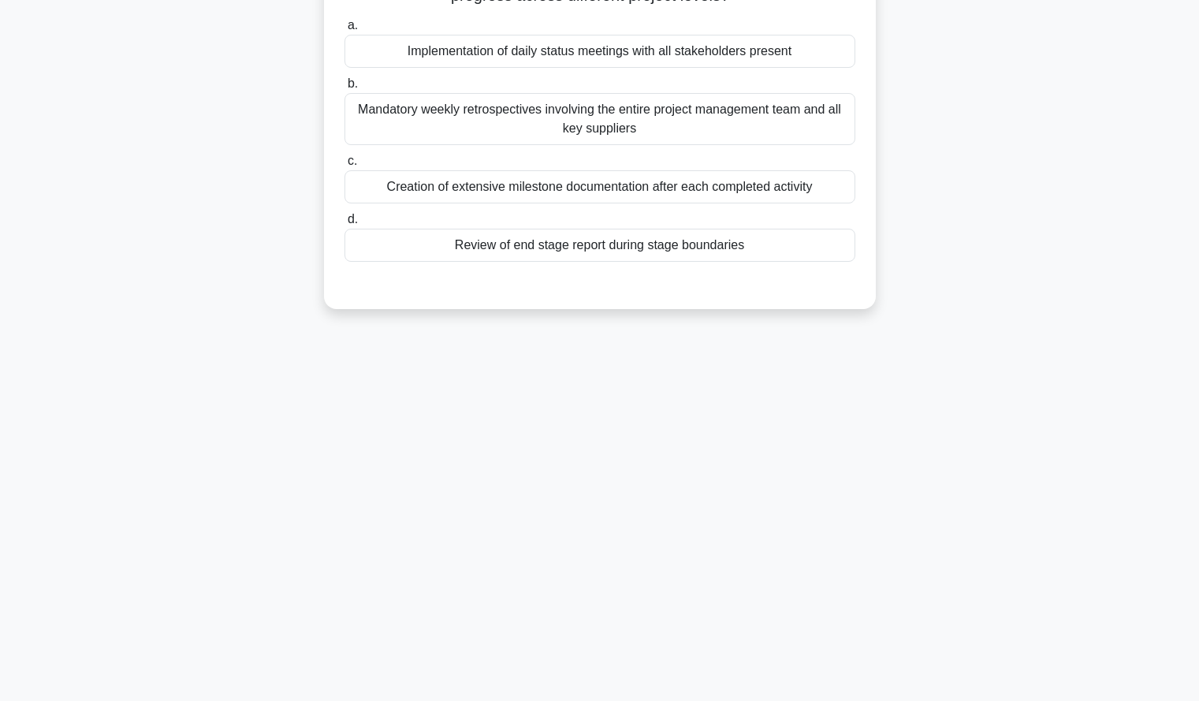
scroll to position [0, 0]
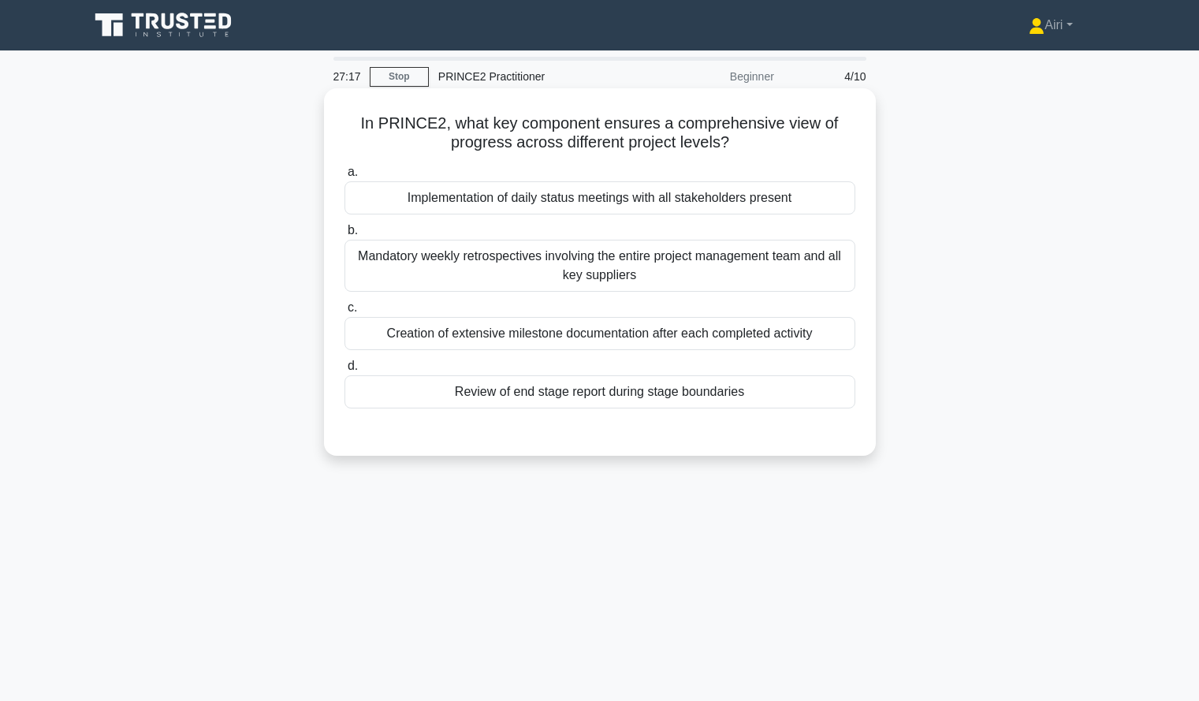
click at [798, 389] on div "Review of end stage report during stage boundaries" at bounding box center [599, 391] width 511 height 33
click at [344, 371] on input "d. Review of end stage report during stage boundaries" at bounding box center [344, 366] width 0 height 10
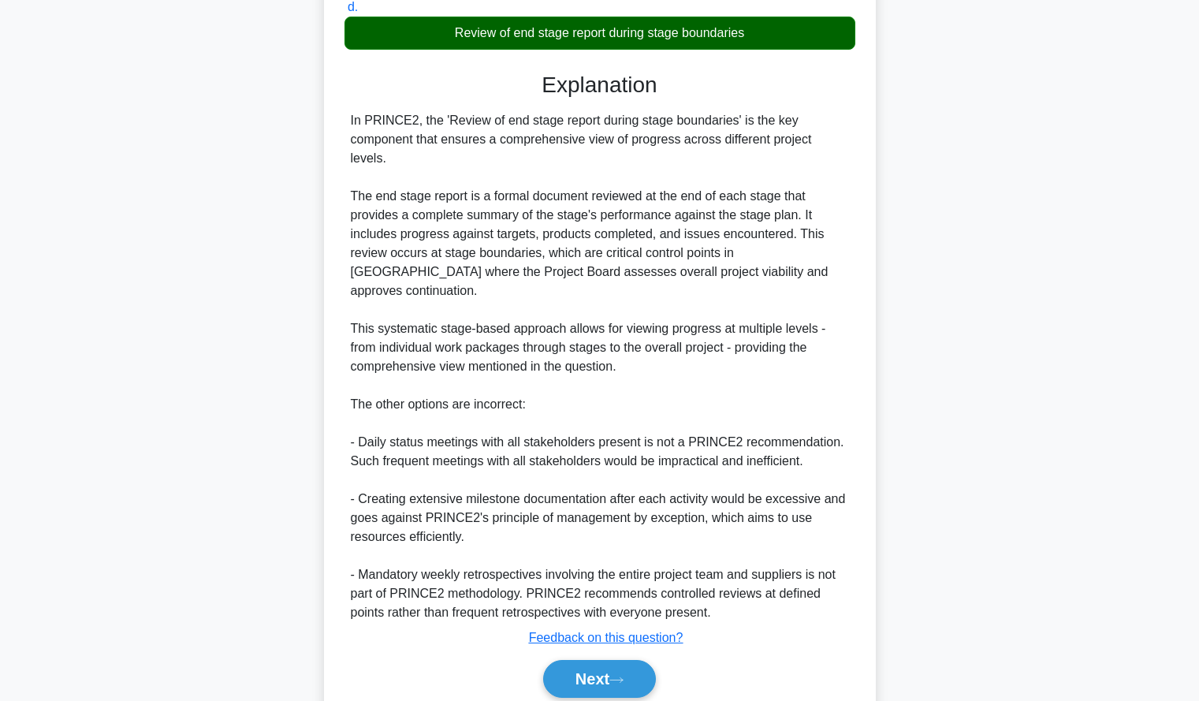
scroll to position [385, 0]
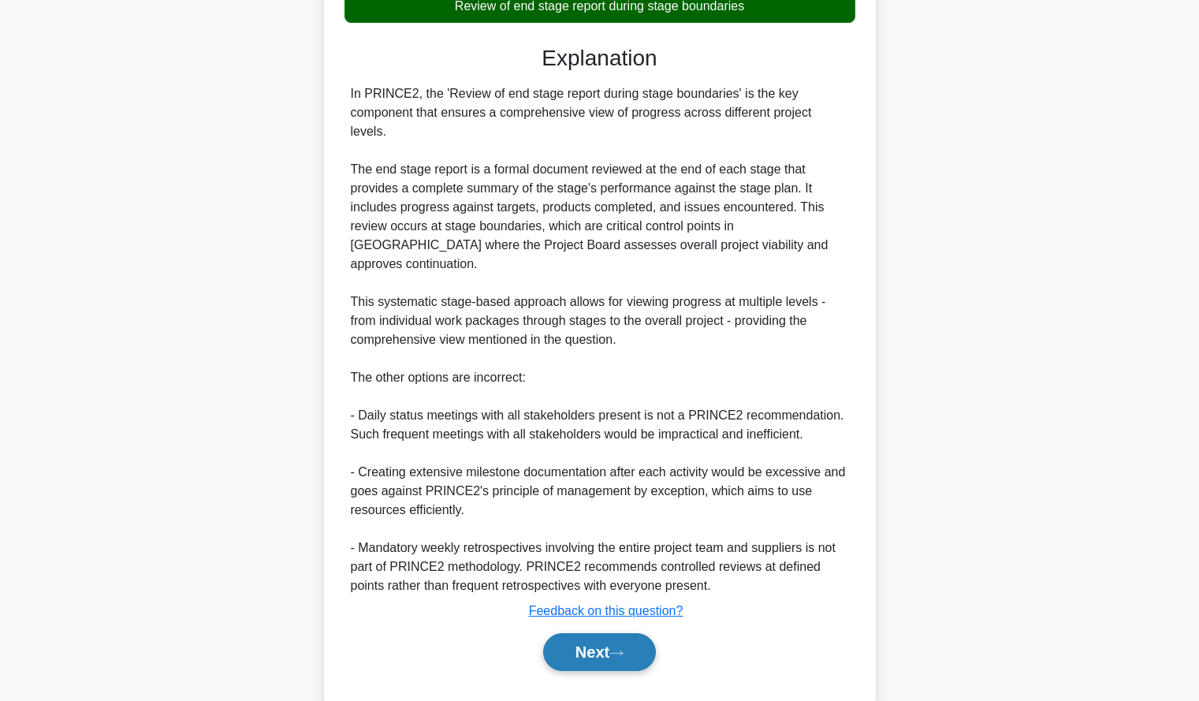
click at [619, 633] on button "Next" at bounding box center [599, 652] width 113 height 38
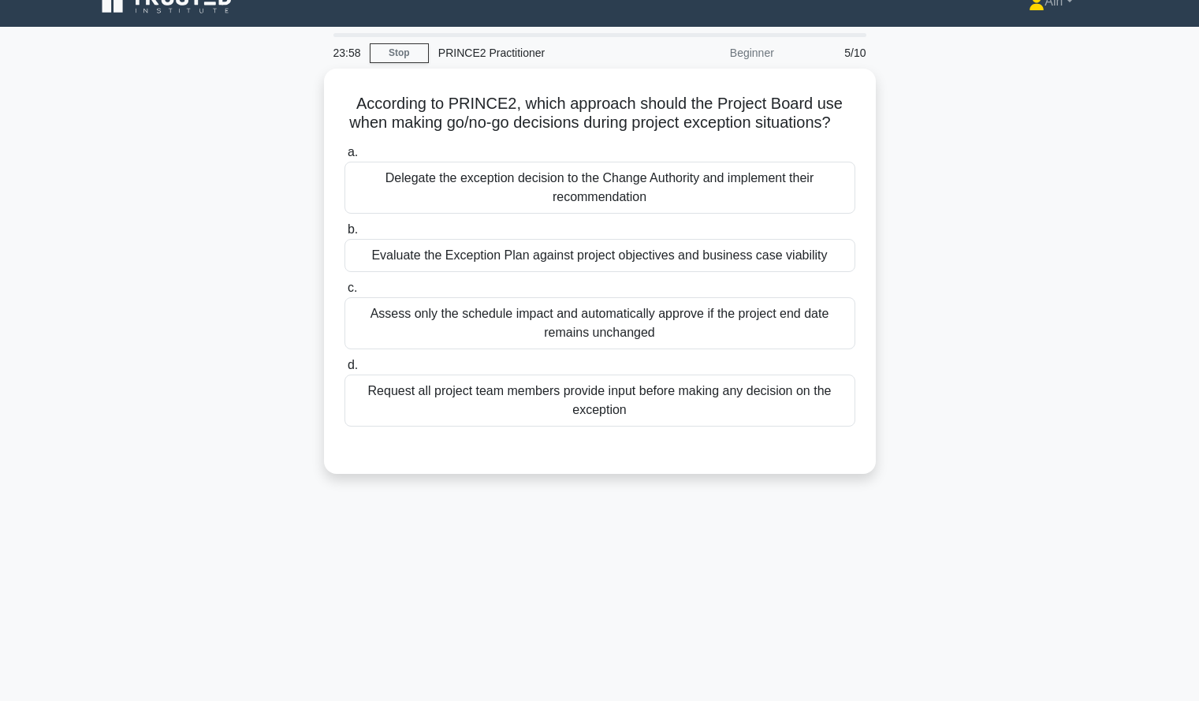
scroll to position [22, 0]
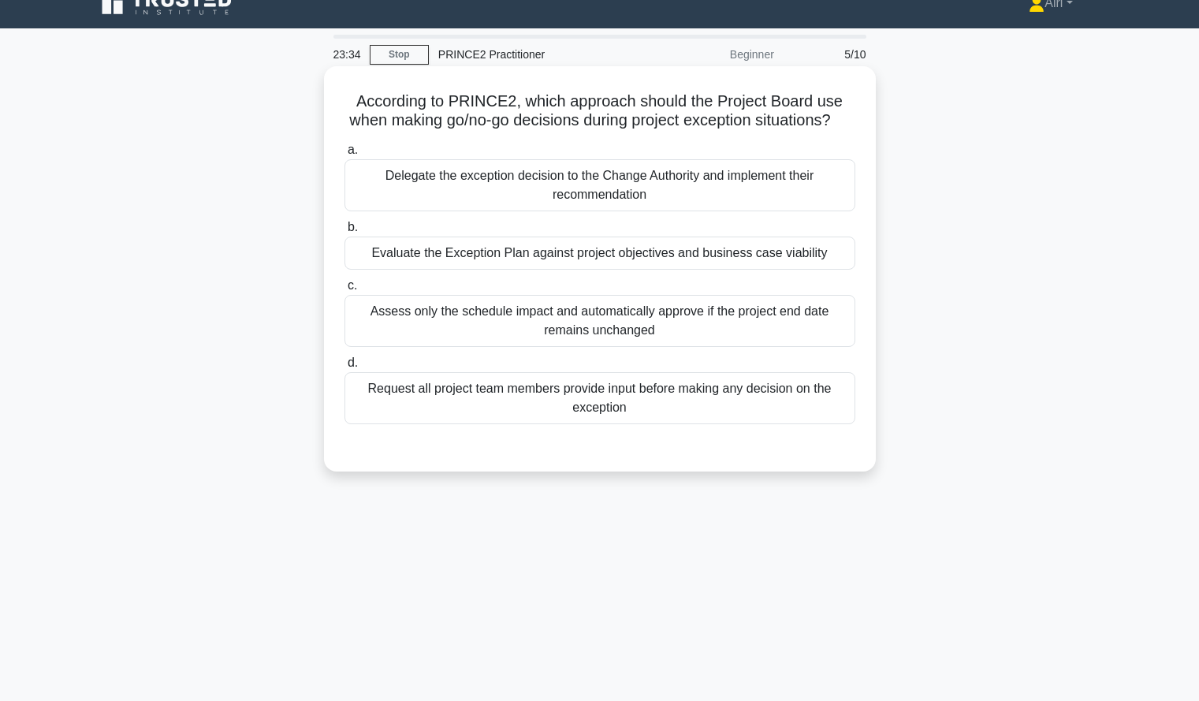
click at [807, 270] on div "Evaluate the Exception Plan against project objectives and business case viabil…" at bounding box center [599, 252] width 511 height 33
click at [344, 233] on input "b. Evaluate the Exception Plan against project objectives and business case via…" at bounding box center [344, 227] width 0 height 10
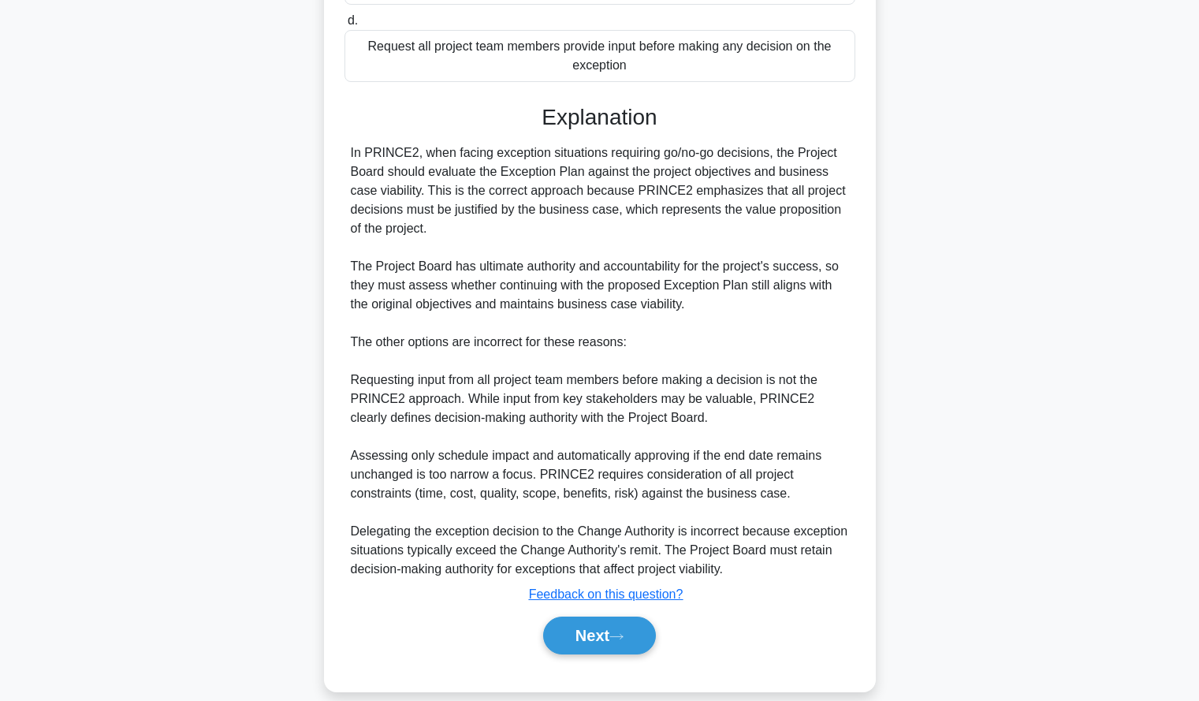
scroll to position [404, 0]
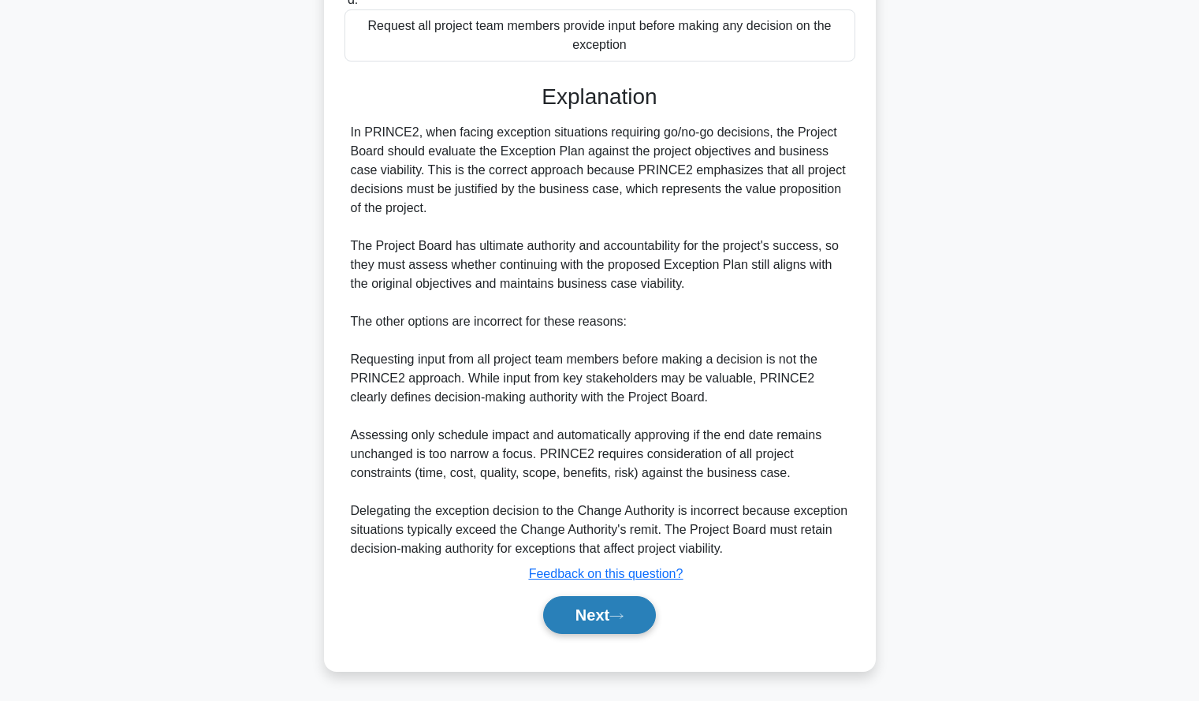
click at [582, 605] on button "Next" at bounding box center [599, 615] width 113 height 38
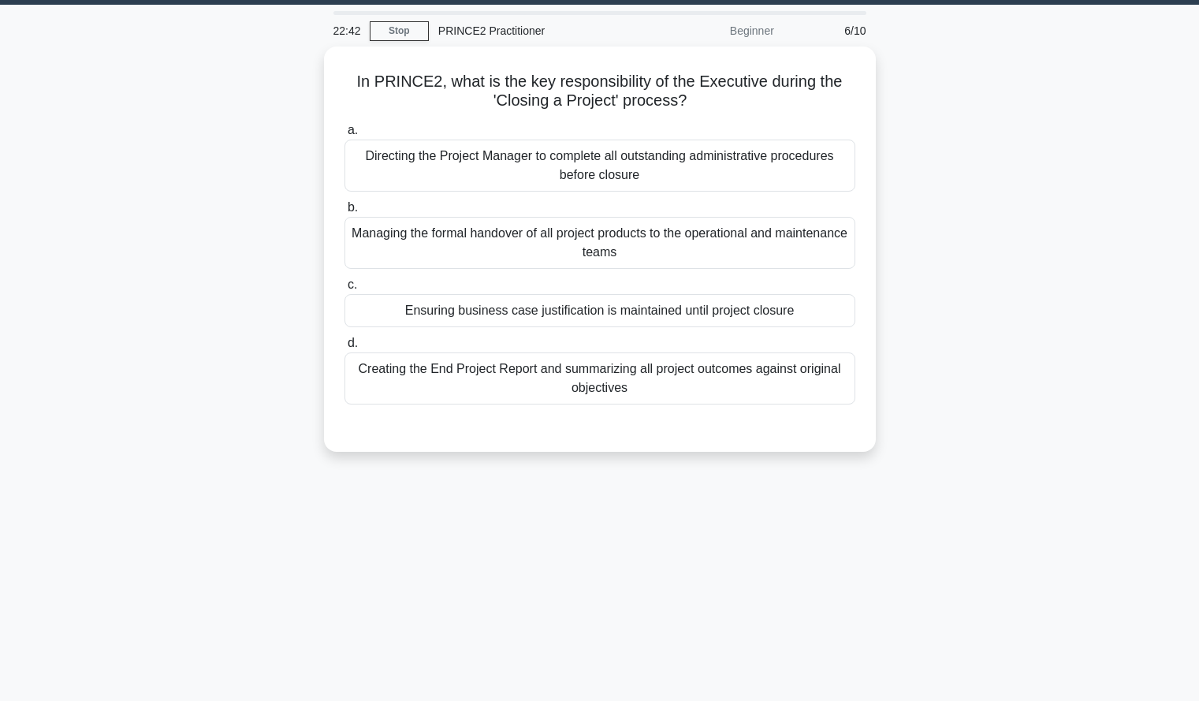
scroll to position [47, 0]
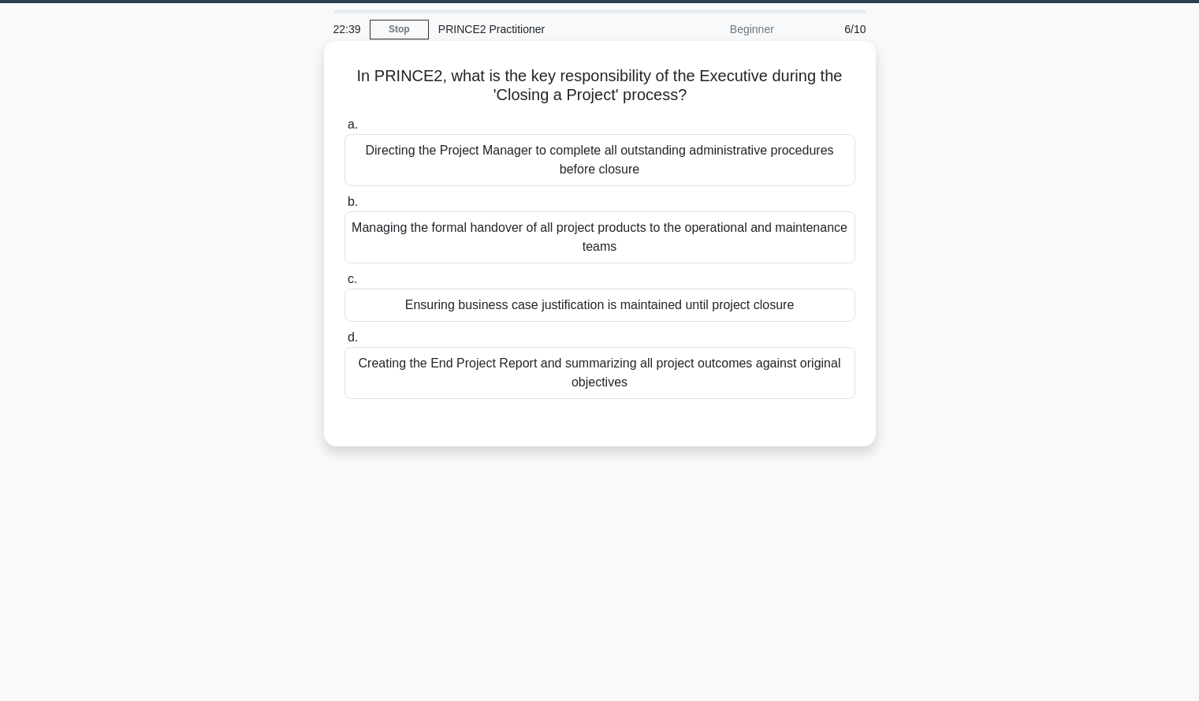
click at [788, 375] on div "Creating the End Project Report and summarizing all project outcomes against or…" at bounding box center [599, 373] width 511 height 52
click at [344, 343] on input "d. Creating the End Project Report and summarizing all project outcomes against…" at bounding box center [344, 338] width 0 height 10
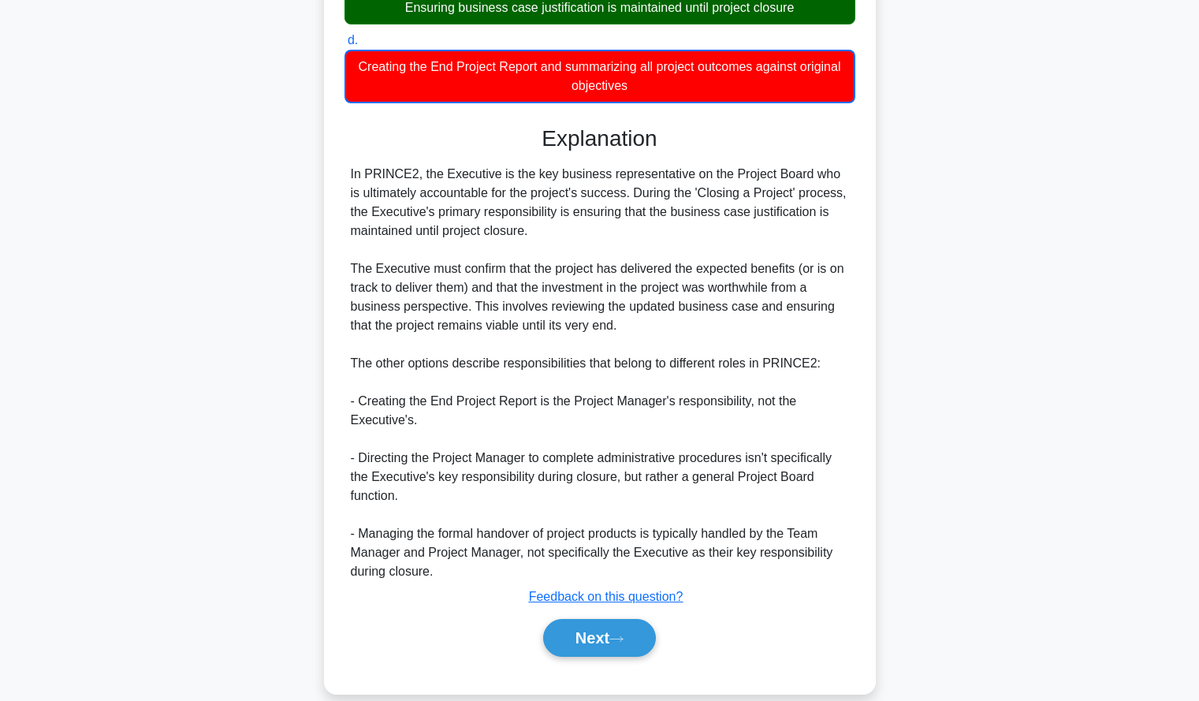
scroll to position [368, 0]
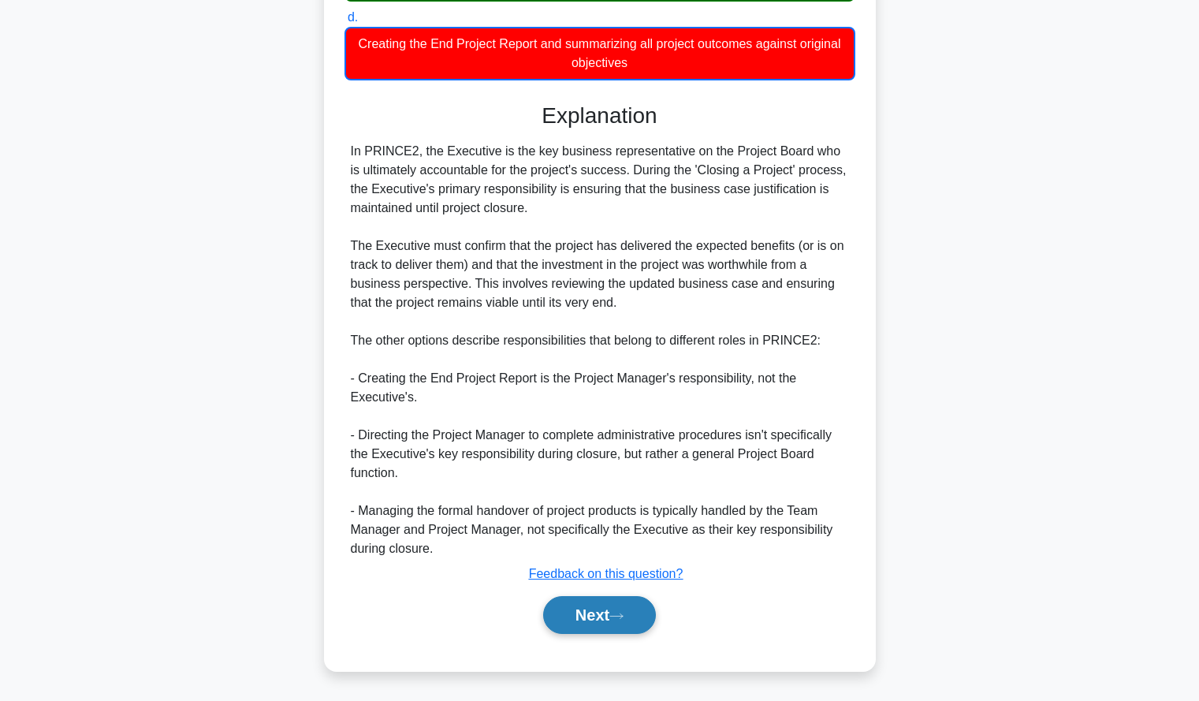
click at [635, 612] on button "Next" at bounding box center [599, 615] width 113 height 38
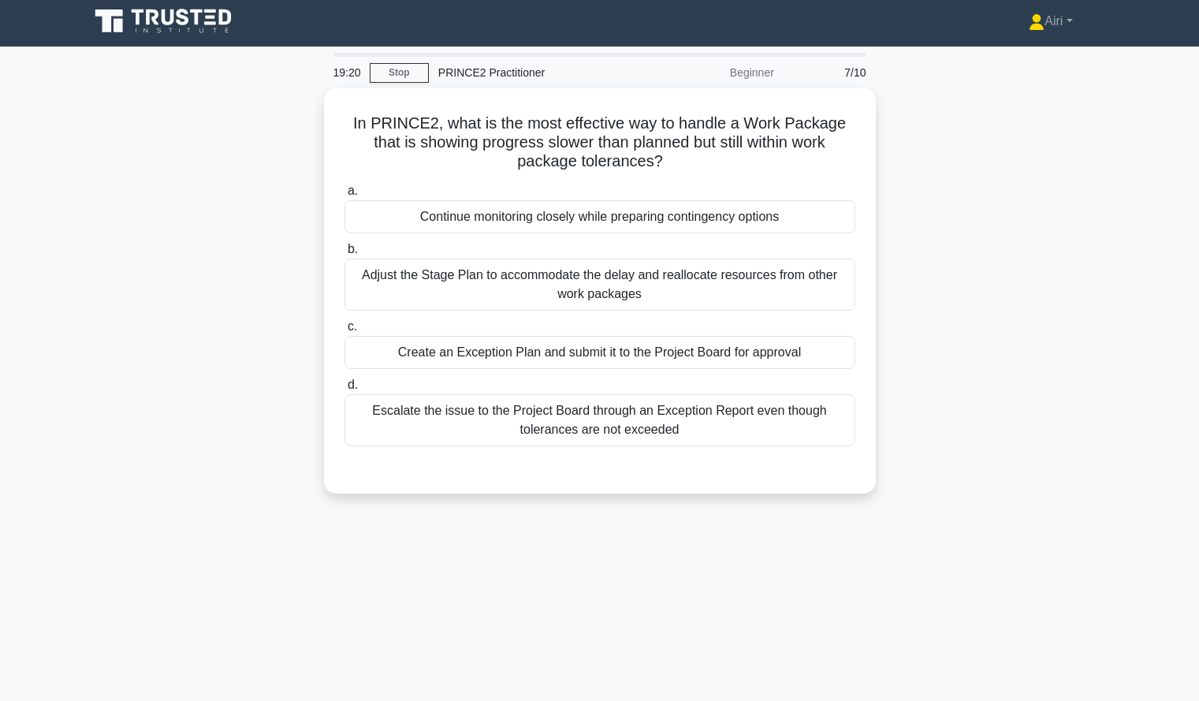
scroll to position [5, 0]
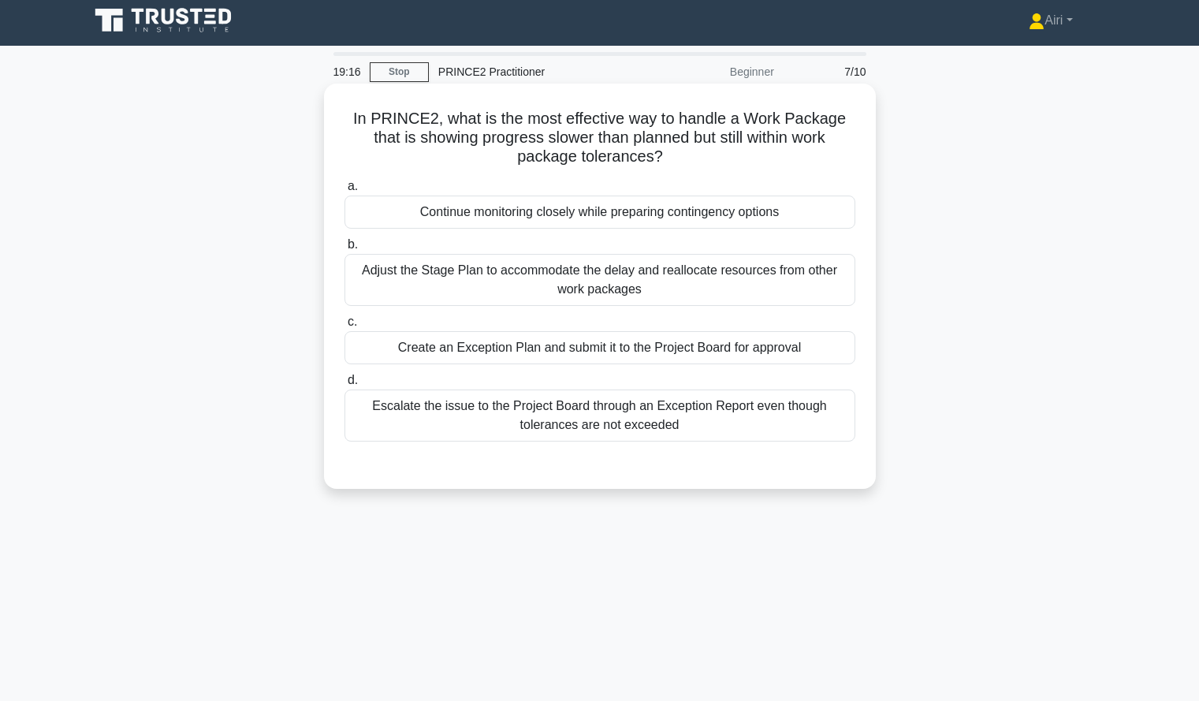
click at [628, 212] on div "Continue monitoring closely while preparing contingency options" at bounding box center [599, 211] width 511 height 33
click at [344, 192] on input "a. Continue monitoring closely while preparing contingency options" at bounding box center [344, 186] width 0 height 10
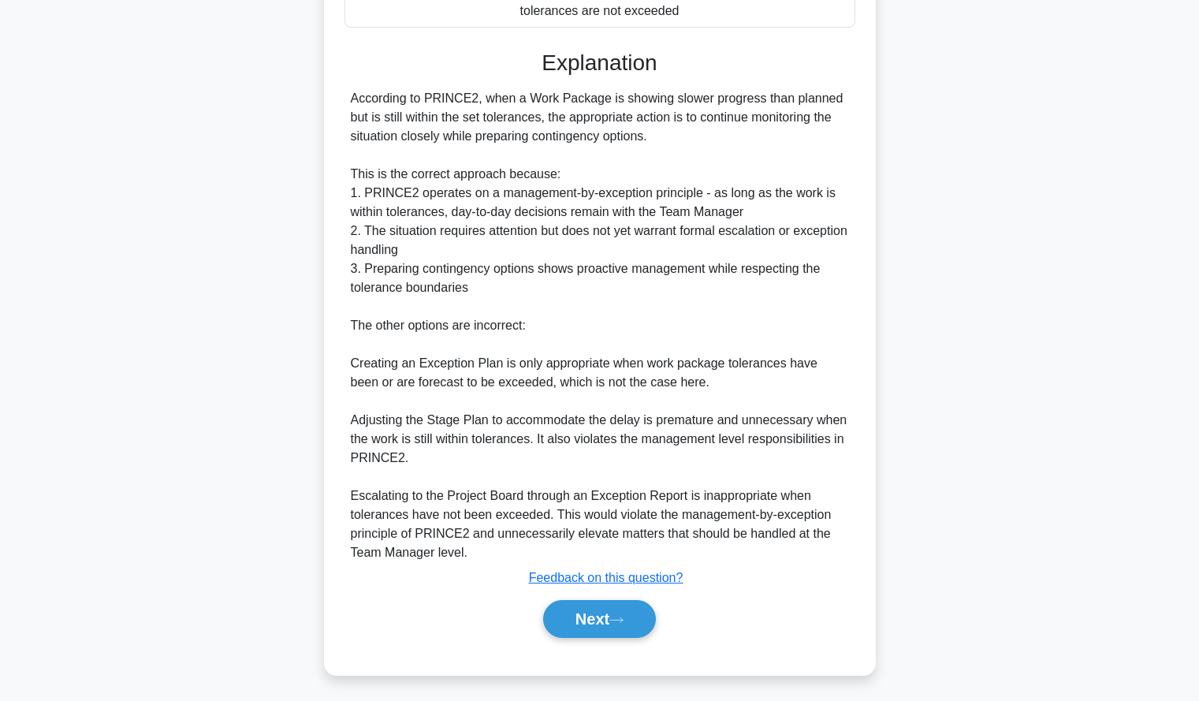
scroll to position [422, 0]
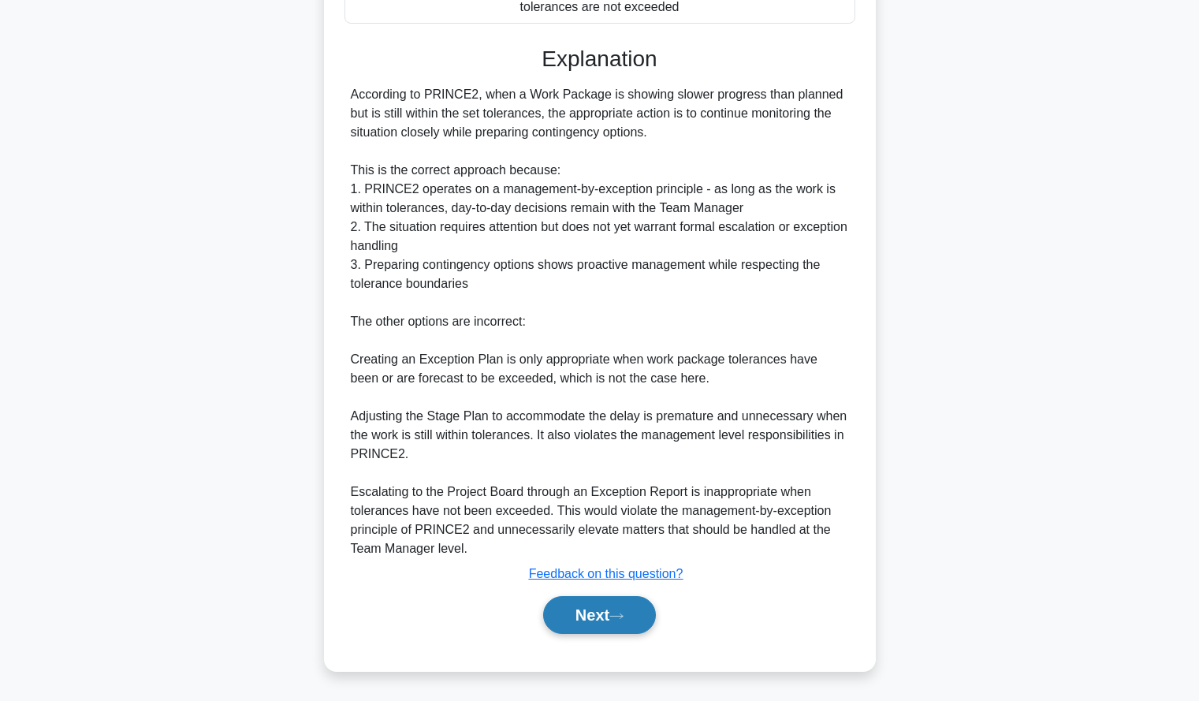
click at [605, 616] on button "Next" at bounding box center [599, 615] width 113 height 38
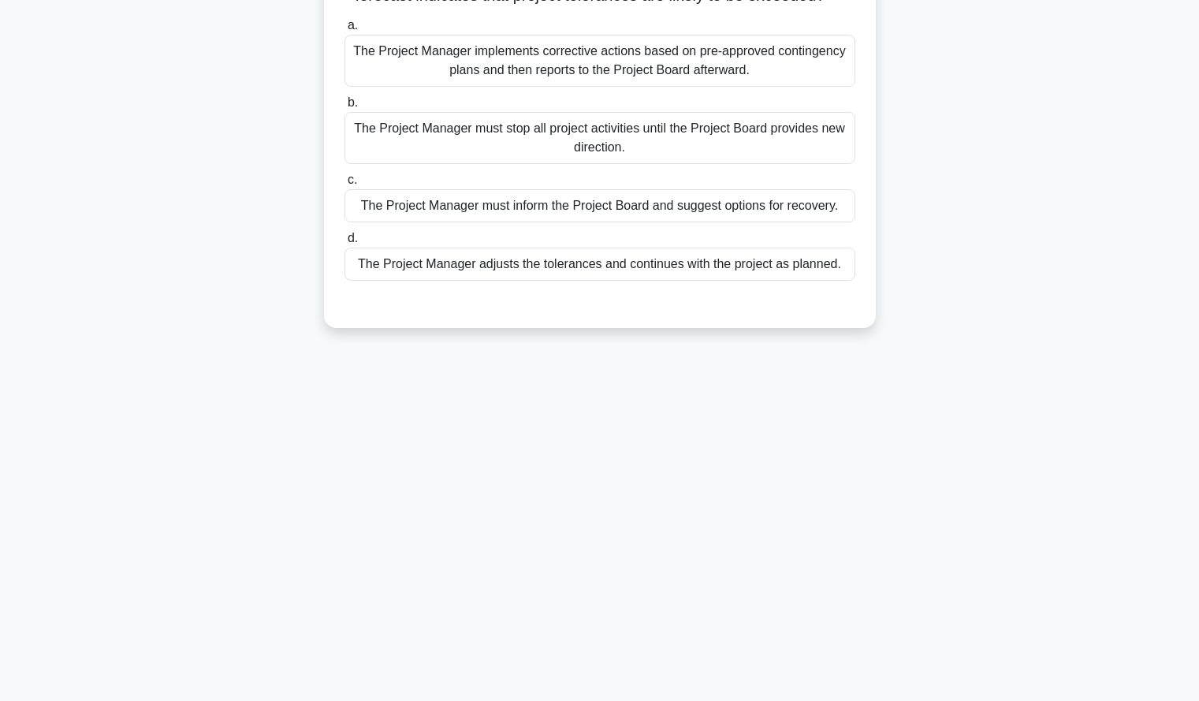
scroll to position [0, 0]
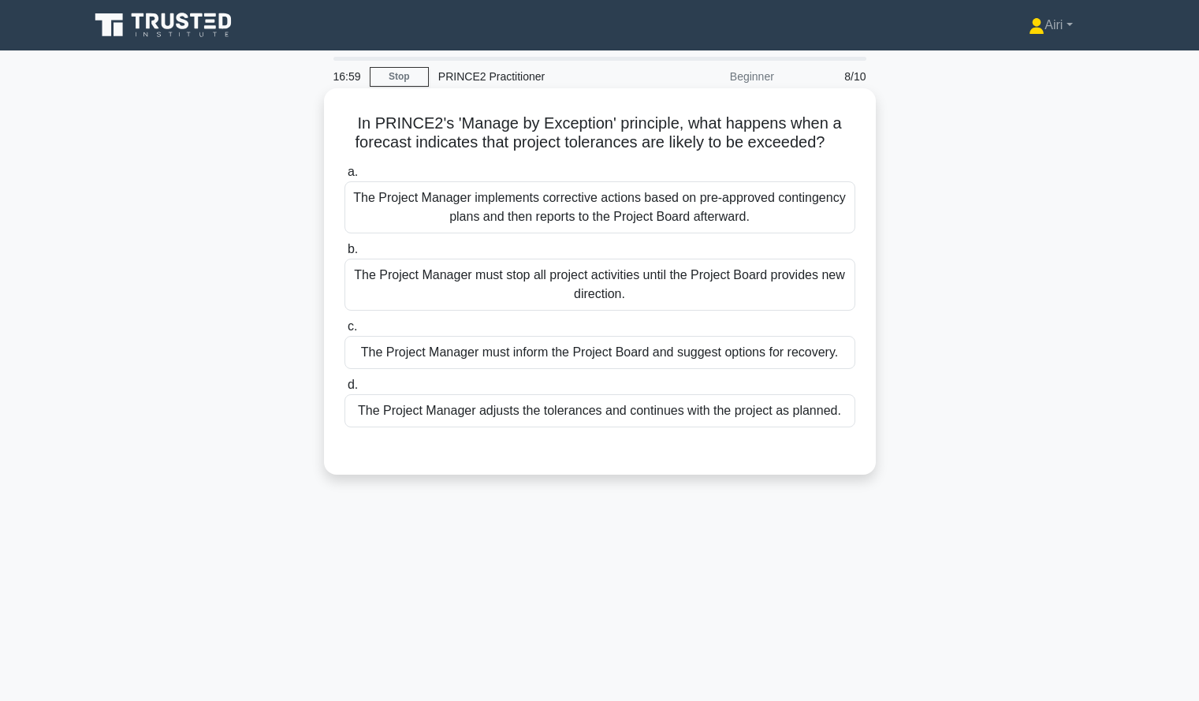
click at [483, 207] on div "The Project Manager implements corrective actions based on pre-approved conting…" at bounding box center [599, 207] width 511 height 52
click at [344, 177] on input "a. The Project Manager implements corrective actions based on pre-approved cont…" at bounding box center [344, 172] width 0 height 10
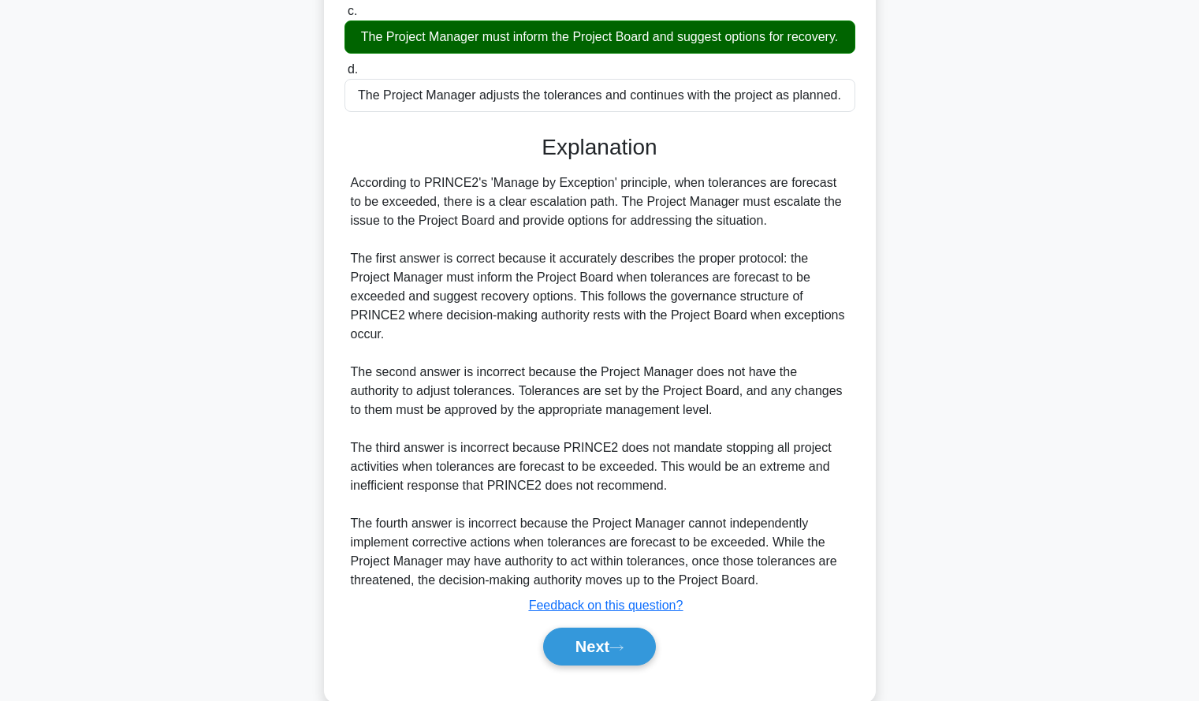
scroll to position [330, 0]
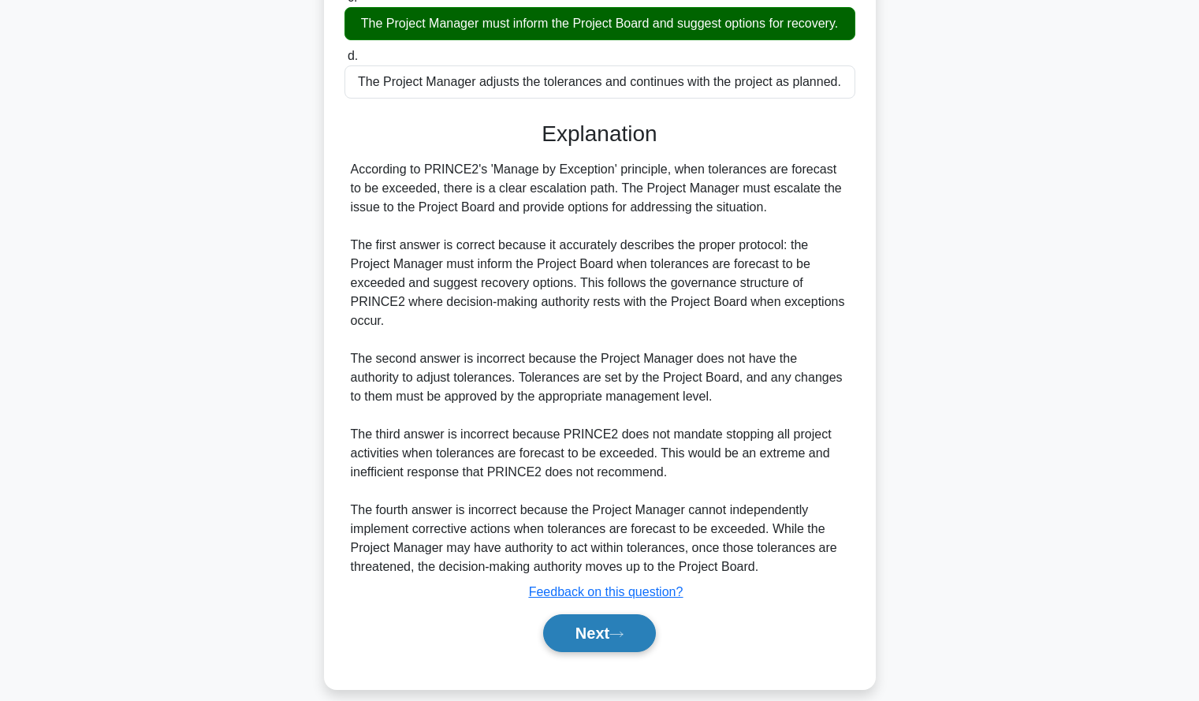
click at [579, 614] on button "Next" at bounding box center [599, 633] width 113 height 38
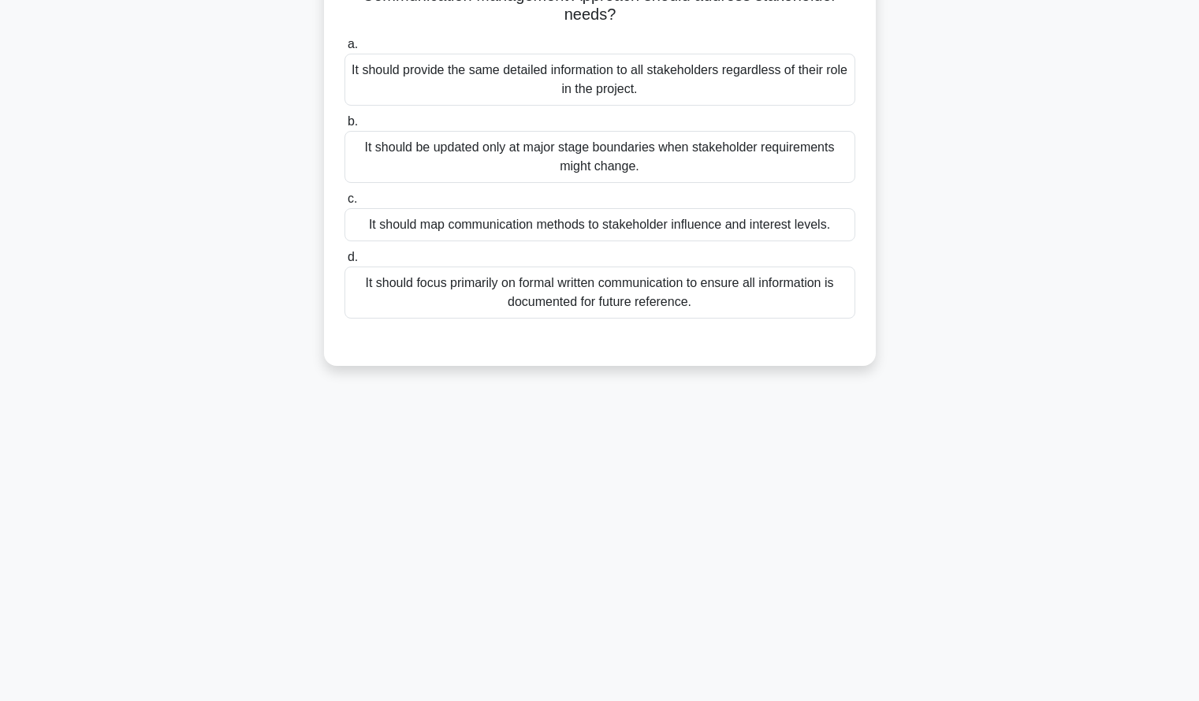
scroll to position [0, 0]
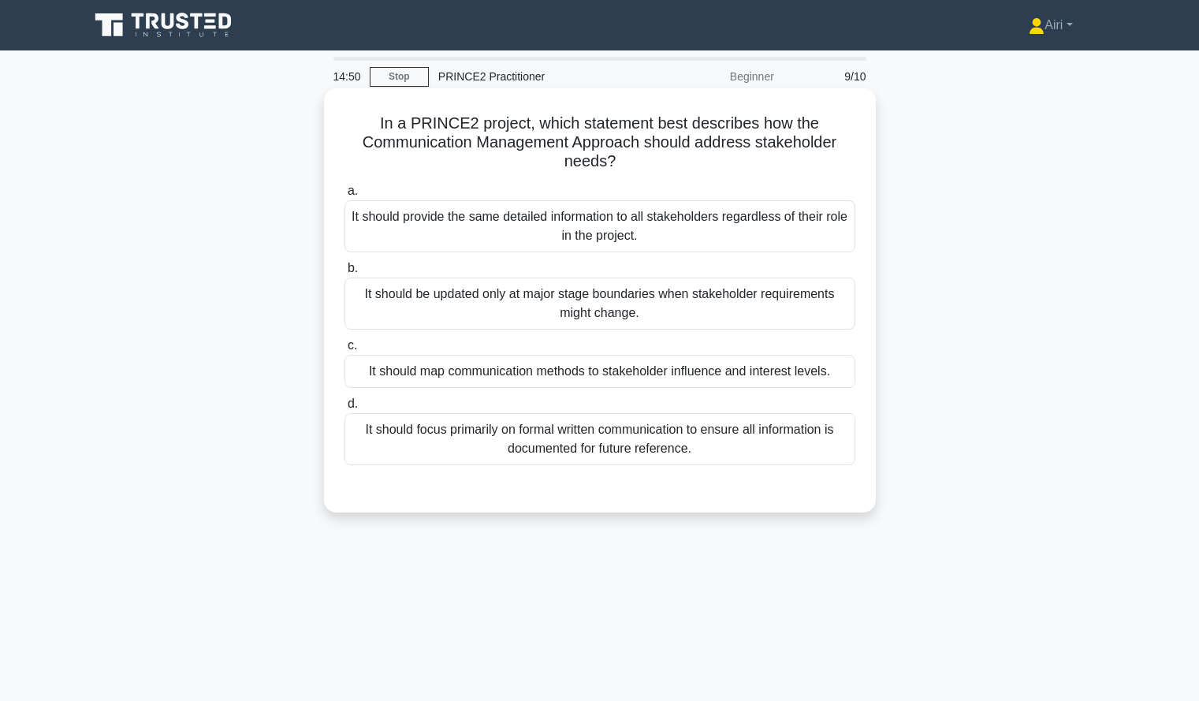
click at [481, 372] on div "It should map communication methods to stakeholder influence and interest level…" at bounding box center [599, 371] width 511 height 33
click at [344, 351] on input "c. It should map communication methods to stakeholder influence and interest le…" at bounding box center [344, 346] width 0 height 10
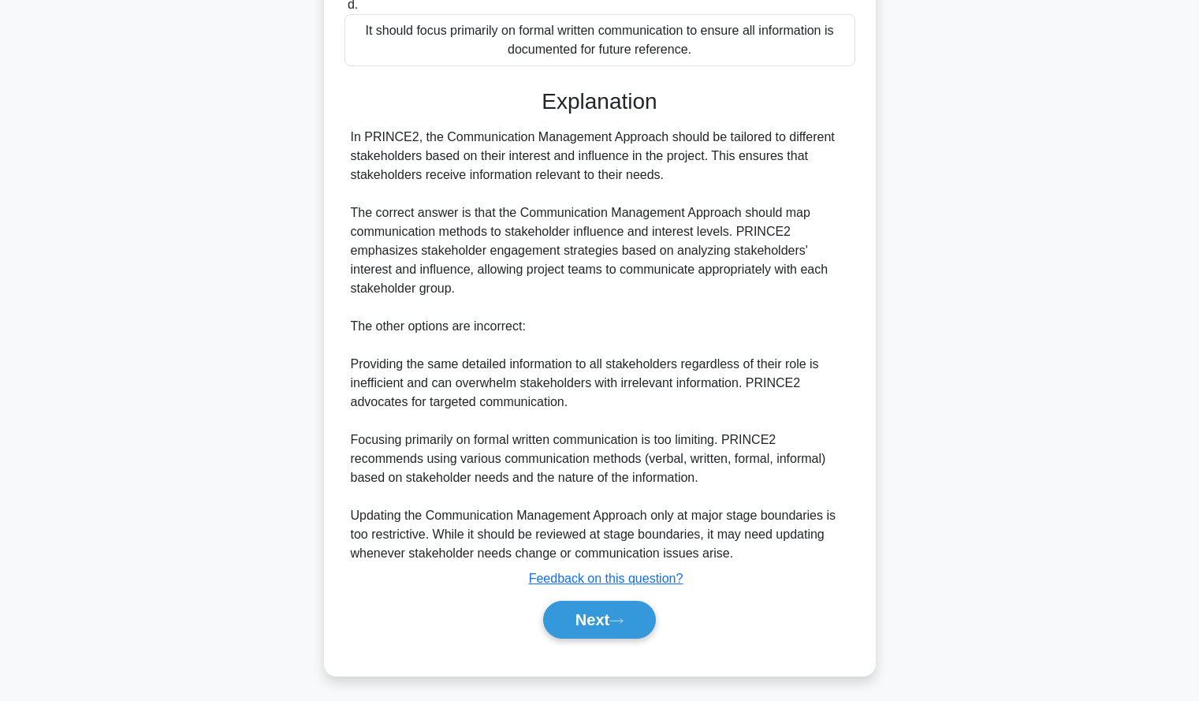
scroll to position [400, 0]
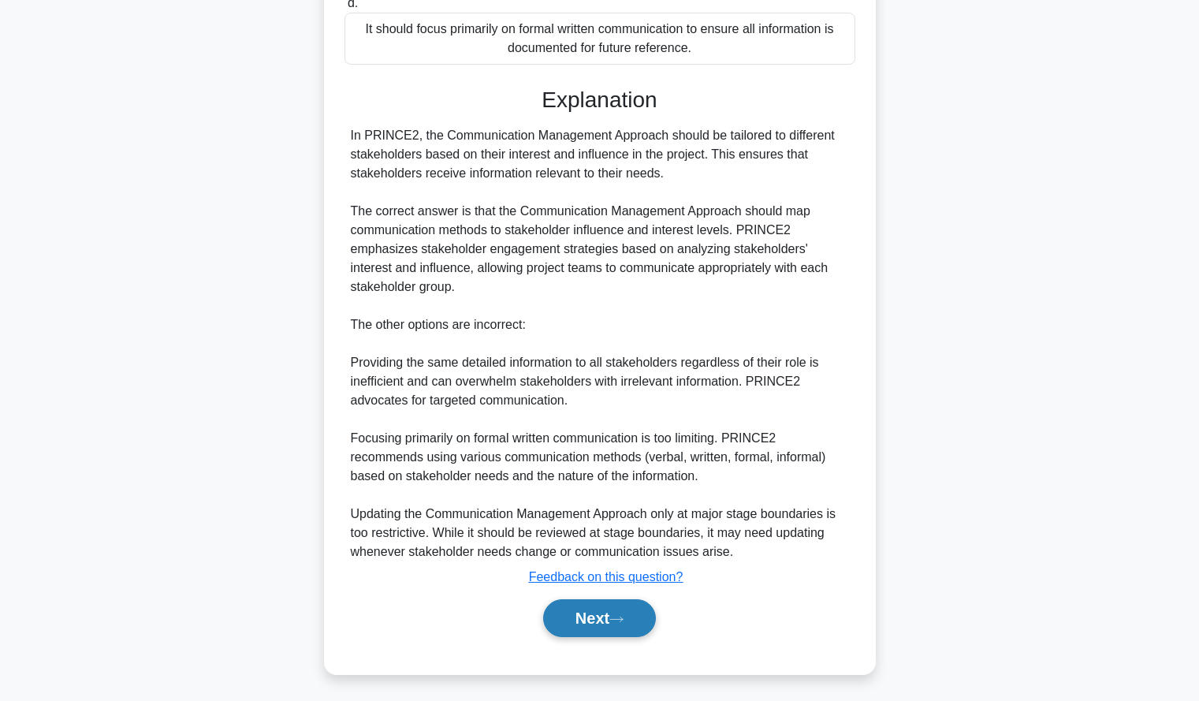
click at [560, 620] on button "Next" at bounding box center [599, 618] width 113 height 38
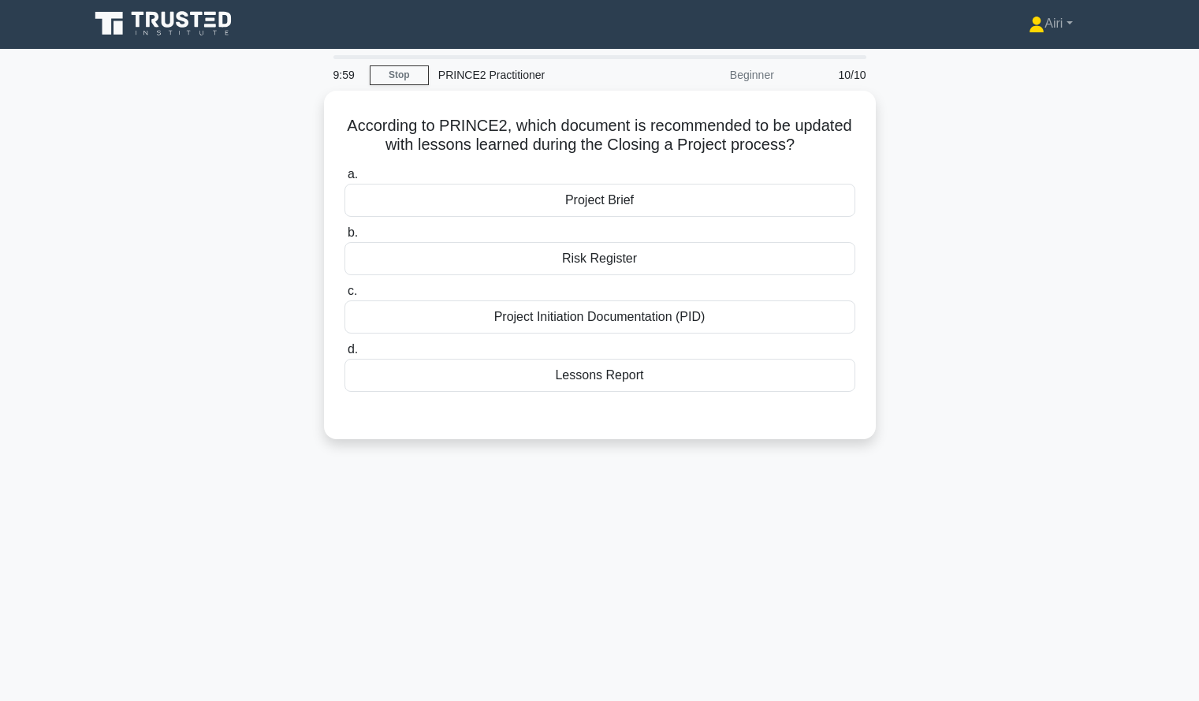
scroll to position [0, 0]
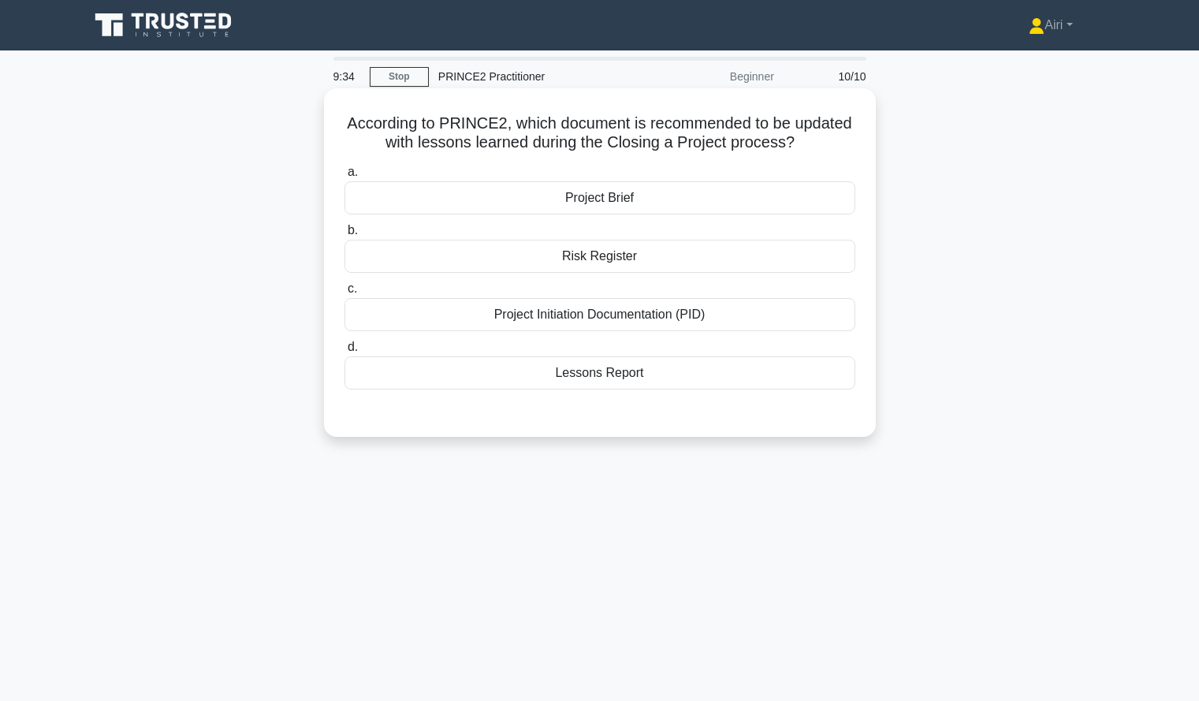
click at [531, 371] on div "Lessons Report" at bounding box center [599, 372] width 511 height 33
click at [344, 352] on input "d. Lessons Report" at bounding box center [344, 347] width 0 height 10
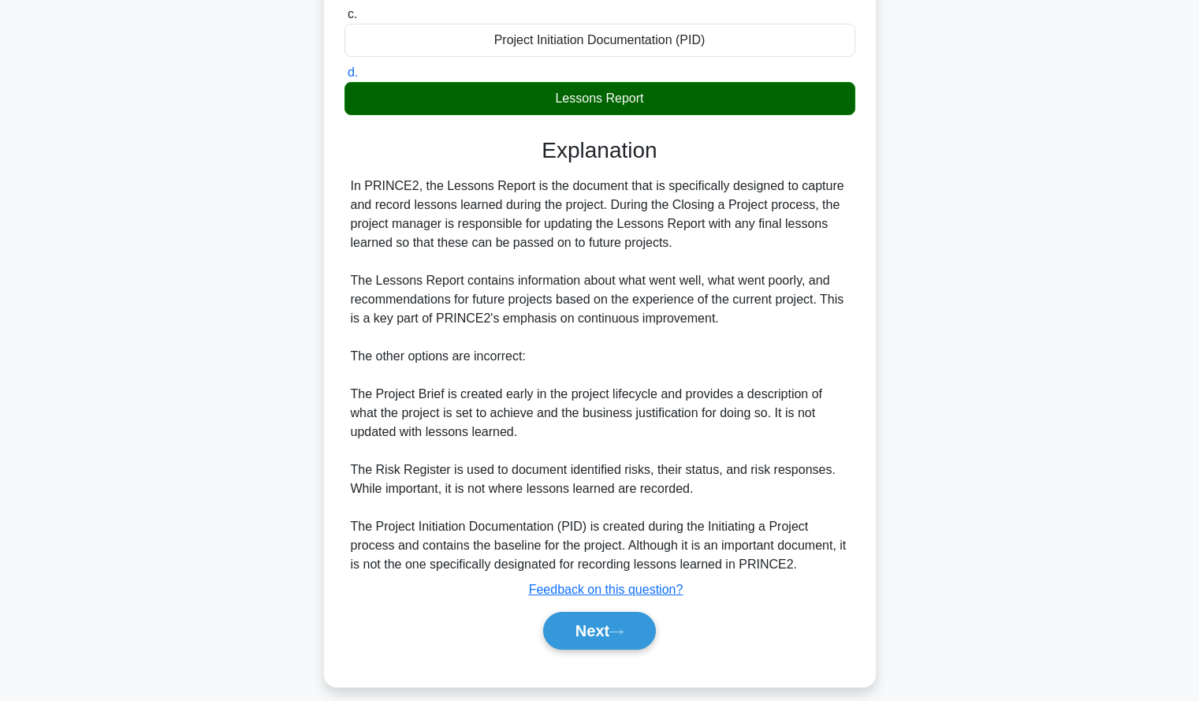
scroll to position [291, 0]
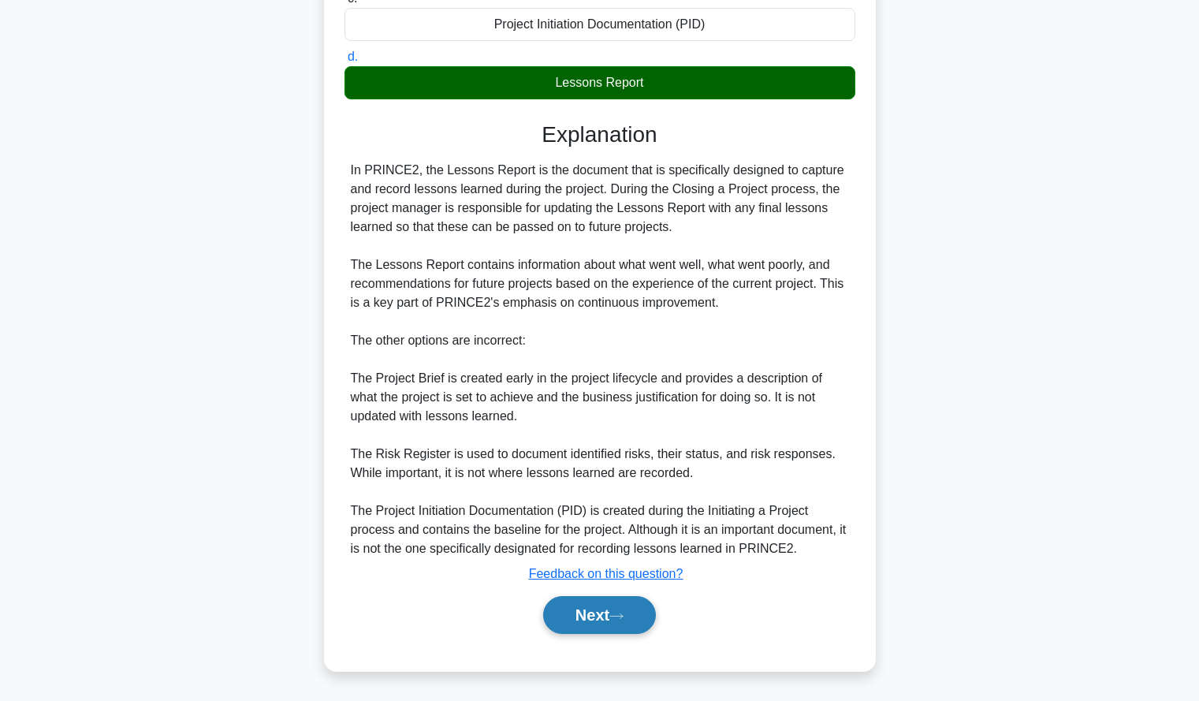
click at [578, 629] on button "Next" at bounding box center [599, 615] width 113 height 38
